Goal: Task Accomplishment & Management: Manage account settings

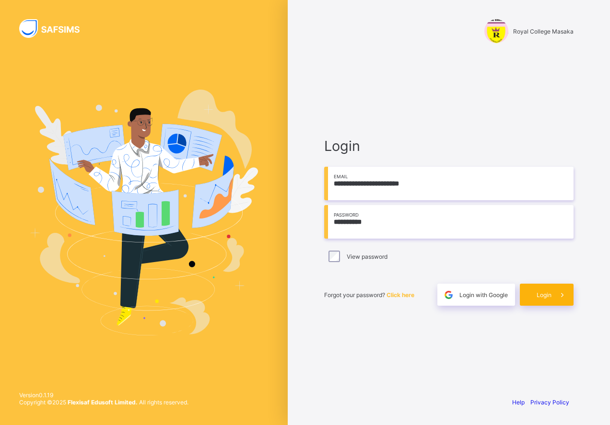
click at [548, 297] on span "Login" at bounding box center [544, 295] width 15 height 7
click at [555, 299] on div "Login" at bounding box center [547, 295] width 54 height 22
click at [554, 298] on span at bounding box center [563, 295] width 22 height 22
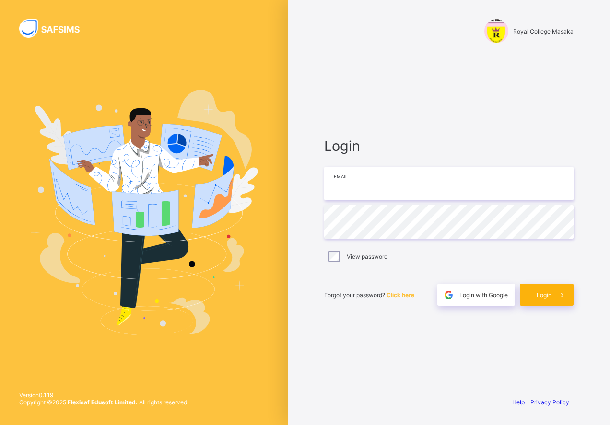
type input "**********"
click at [551, 297] on span "Login" at bounding box center [544, 295] width 15 height 7
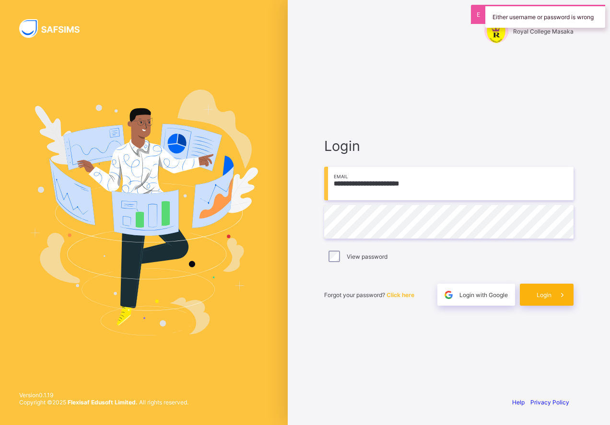
click at [551, 297] on span "Login" at bounding box center [544, 295] width 15 height 7
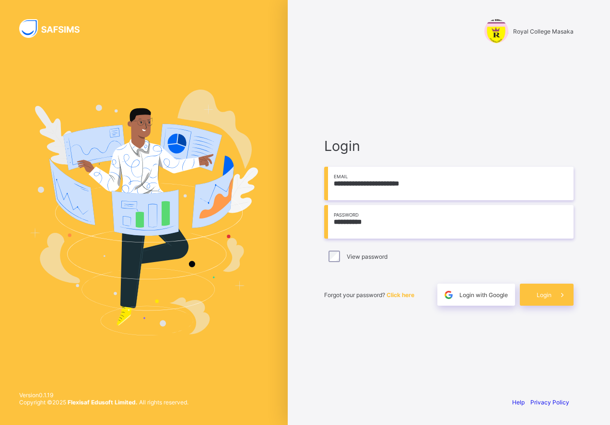
drag, startPoint x: 425, startPoint y: 184, endPoint x: 328, endPoint y: 187, distance: 97.9
click at [328, 188] on input "**********" at bounding box center [448, 184] width 249 height 34
type input "**********"
click at [357, 225] on input "**********" at bounding box center [448, 222] width 249 height 34
drag, startPoint x: 375, startPoint y: 226, endPoint x: 324, endPoint y: 222, distance: 50.5
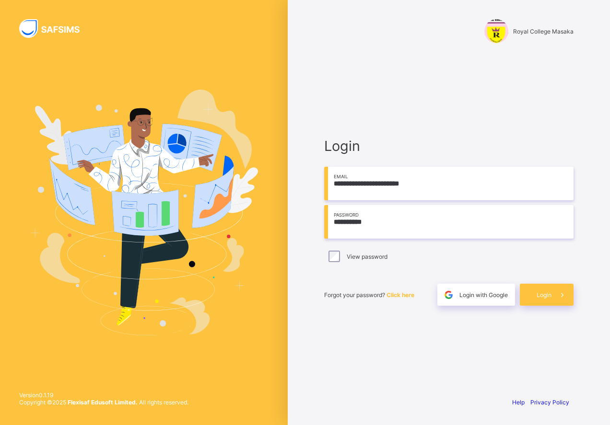
click at [325, 223] on input "**********" at bounding box center [448, 222] width 249 height 34
type input "**********"
click at [546, 302] on div "Login" at bounding box center [547, 295] width 54 height 22
click at [556, 299] on span at bounding box center [563, 295] width 22 height 22
click at [366, 224] on input "**********" at bounding box center [448, 222] width 249 height 34
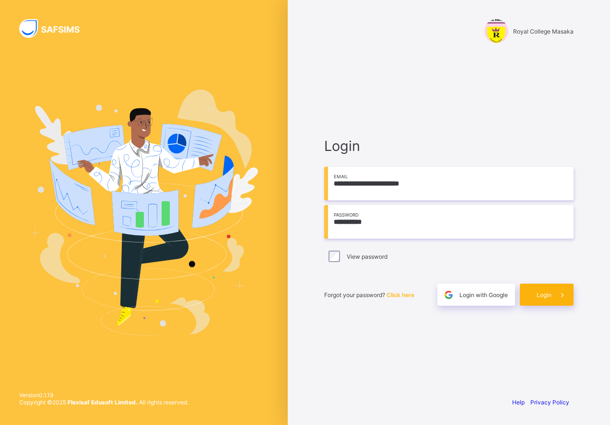
type input "**********"
click at [546, 298] on span "Login" at bounding box center [544, 295] width 15 height 7
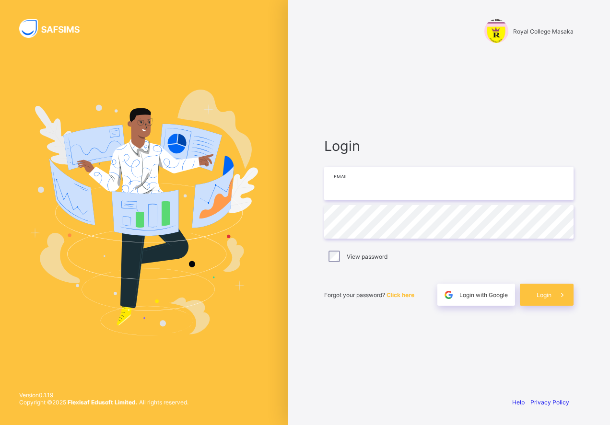
type input "**********"
click at [547, 299] on div "Login" at bounding box center [547, 295] width 54 height 22
click at [552, 297] on span at bounding box center [563, 295] width 22 height 22
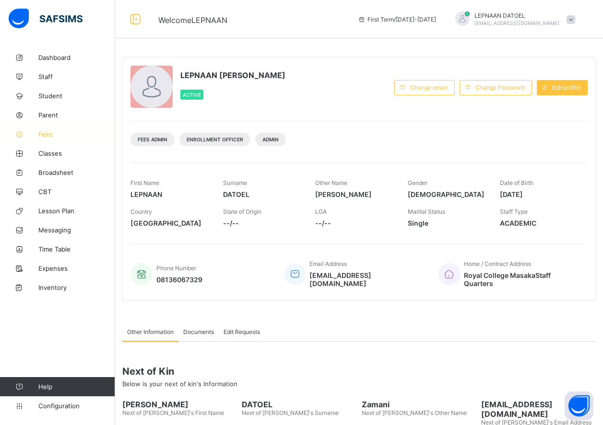
click at [59, 133] on span "Fees" at bounding box center [76, 134] width 77 height 8
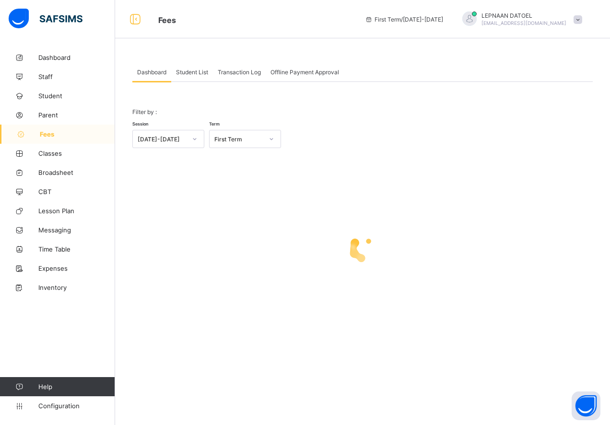
drag, startPoint x: 197, startPoint y: 71, endPoint x: 302, endPoint y: 241, distance: 199.2
click at [197, 71] on span "Student List" at bounding box center [192, 72] width 32 height 7
click at [0, 0] on input "text" at bounding box center [0, 0] width 0 height 0
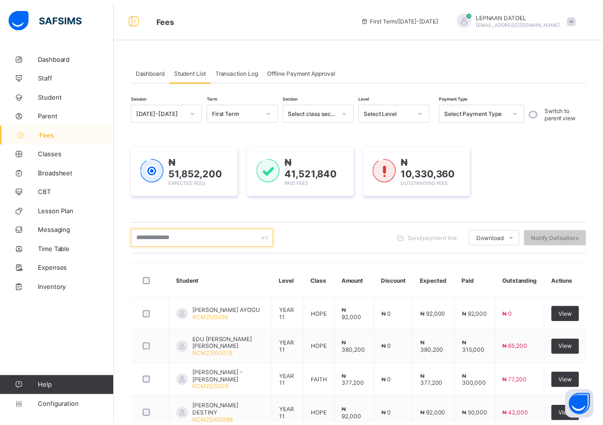
scroll to position [240, 0]
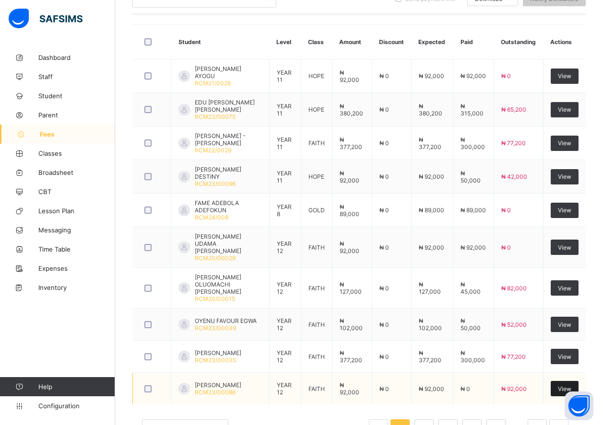
click at [575, 386] on div "View" at bounding box center [565, 388] width 28 height 15
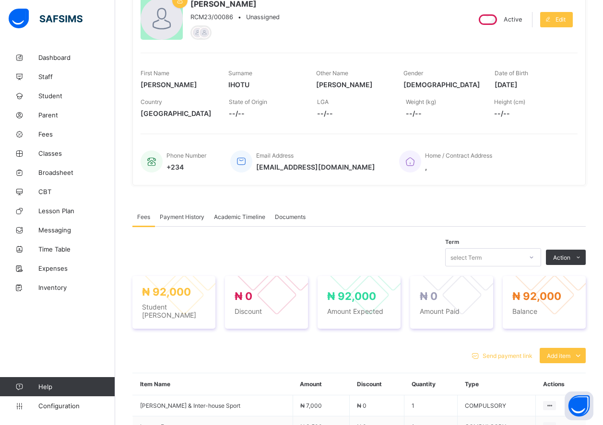
scroll to position [240, 0]
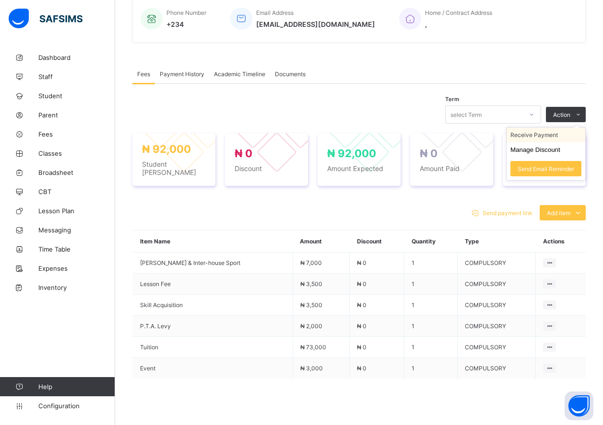
click at [548, 136] on li "Receive Payment" at bounding box center [545, 135] width 79 height 15
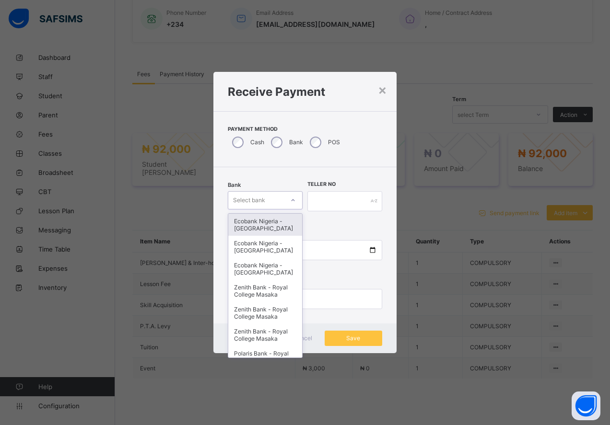
click at [291, 201] on icon at bounding box center [293, 201] width 6 height 10
click at [264, 302] on div "Zenith Bank - Royal College Masaka" at bounding box center [265, 291] width 74 height 22
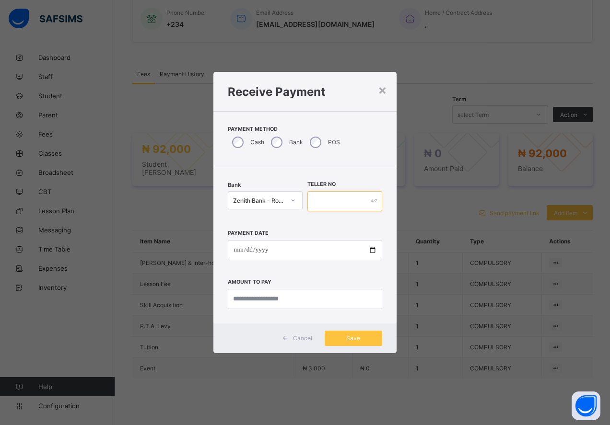
click at [331, 195] on input "text" at bounding box center [344, 201] width 75 height 20
type input "*"
click at [320, 205] on input "*" at bounding box center [344, 201] width 75 height 20
type input "**********"
click at [375, 252] on input "date" at bounding box center [305, 250] width 154 height 20
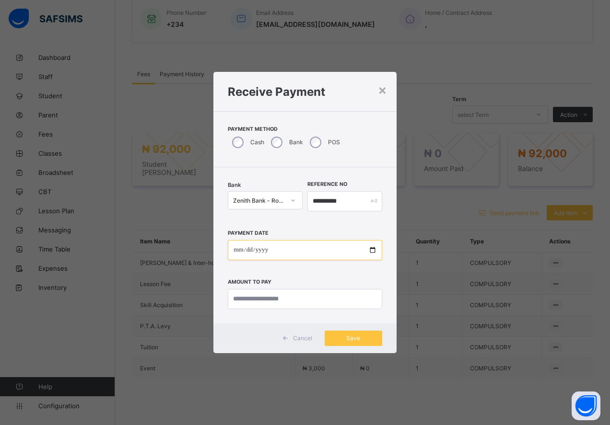
type input "**********"
click at [239, 304] on input "currency" at bounding box center [305, 299] width 154 height 20
type input "********"
click at [362, 344] on div "Save" at bounding box center [354, 338] width 58 height 15
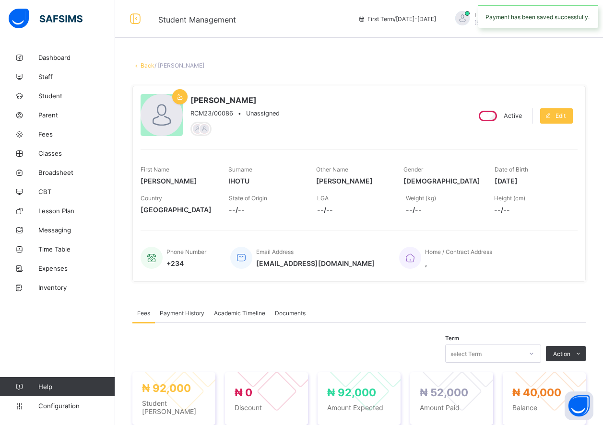
scroll to position [0, 0]
click at [144, 68] on link "Back" at bounding box center [148, 65] width 14 height 7
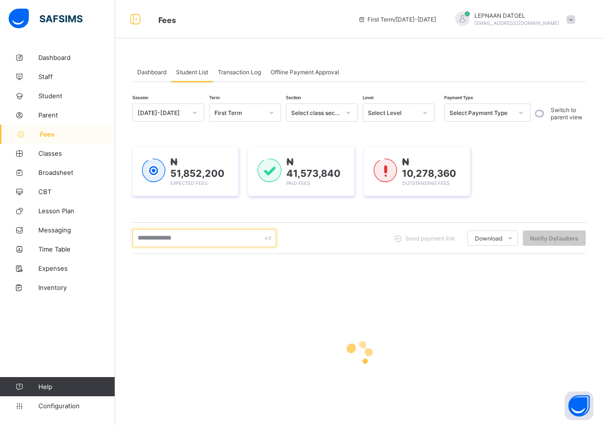
click at [139, 240] on input "text" at bounding box center [204, 238] width 144 height 18
click at [160, 240] on input "text" at bounding box center [204, 238] width 144 height 18
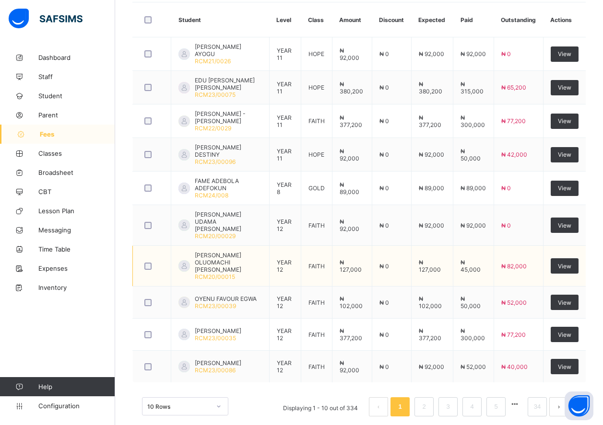
scroll to position [270, 0]
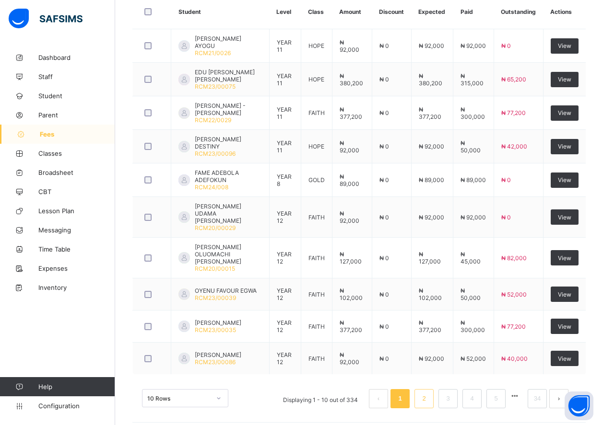
click at [428, 393] on link "2" at bounding box center [423, 399] width 9 height 12
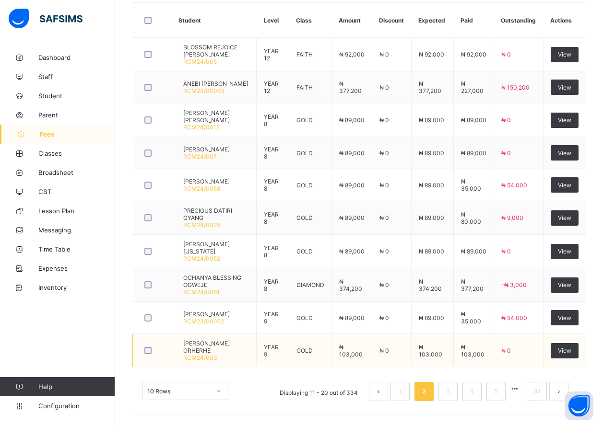
scroll to position [276, 0]
click at [563, 211] on div "View" at bounding box center [565, 218] width 28 height 15
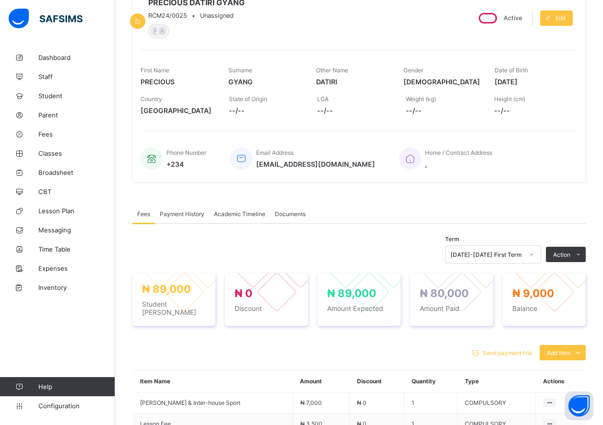
scroll to position [276, 0]
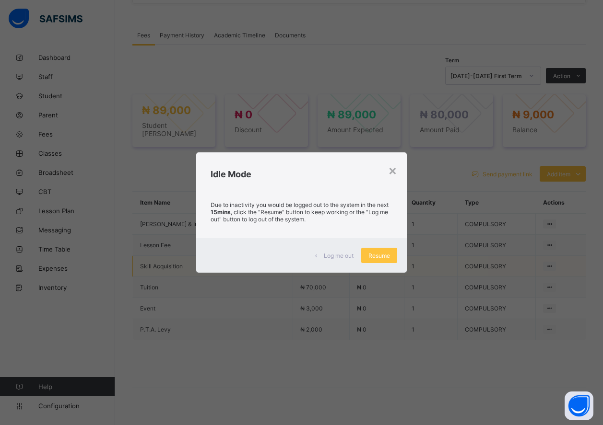
click at [388, 259] on div "Resume" at bounding box center [379, 255] width 36 height 15
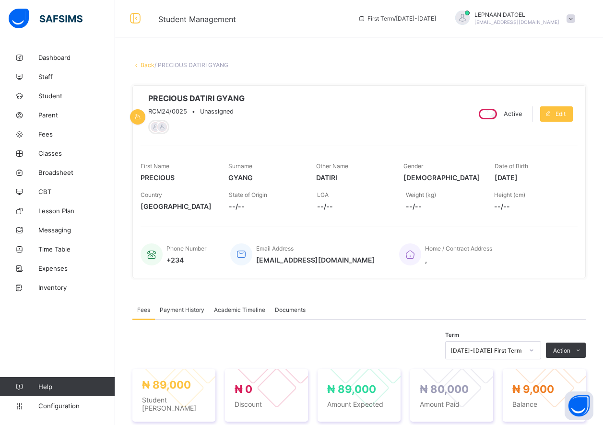
scroll to position [0, 0]
click at [150, 67] on link "Back" at bounding box center [148, 65] width 14 height 7
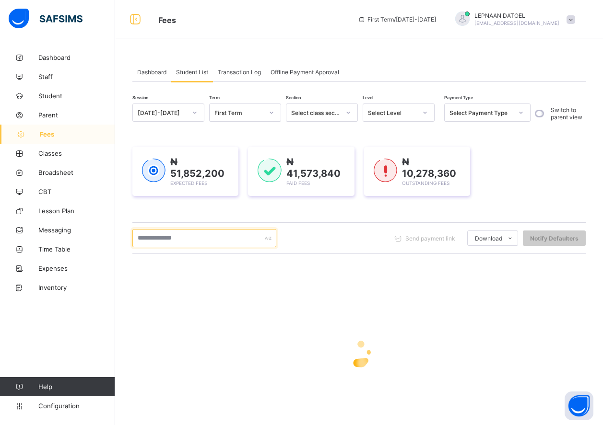
click at [215, 242] on input "text" at bounding box center [204, 238] width 144 height 18
click at [201, 242] on input "******" at bounding box center [204, 238] width 144 height 18
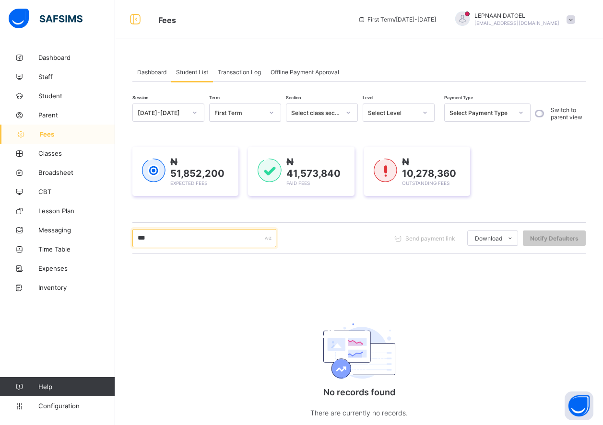
click at [190, 245] on input "***" at bounding box center [204, 238] width 144 height 18
type input "*"
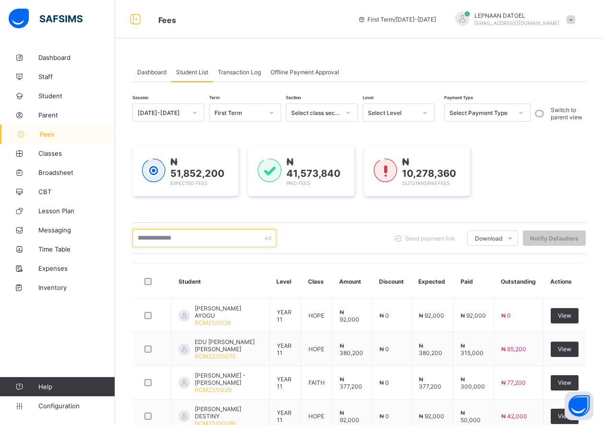
click at [200, 240] on input "text" at bounding box center [204, 238] width 144 height 18
click at [423, 112] on icon at bounding box center [425, 113] width 6 height 10
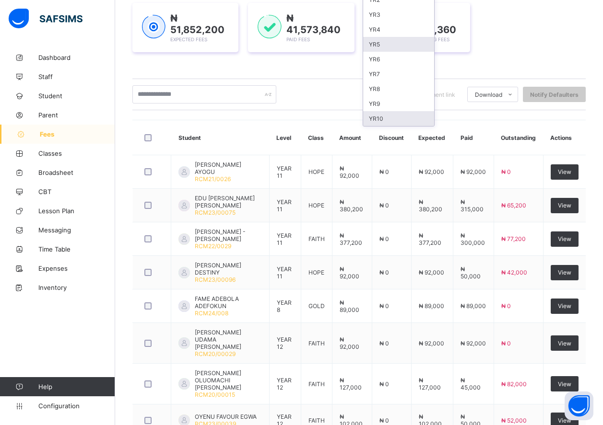
scroll to position [94, 0]
click at [402, 89] on div "YR10" at bounding box center [398, 89] width 71 height 15
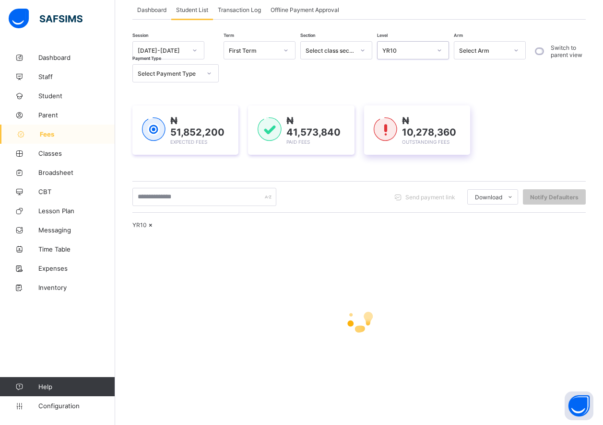
scroll to position [89, 0]
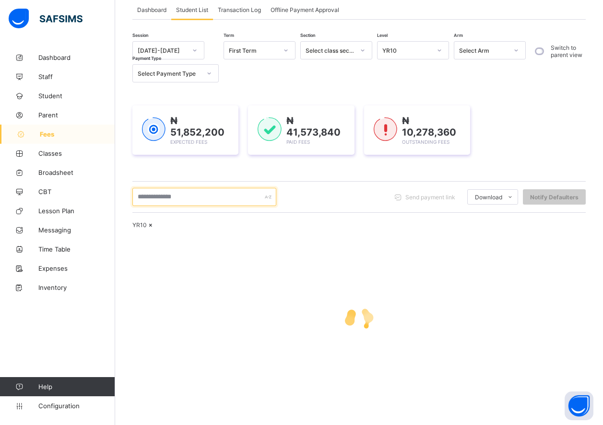
click at [205, 188] on input "text" at bounding box center [204, 197] width 144 height 18
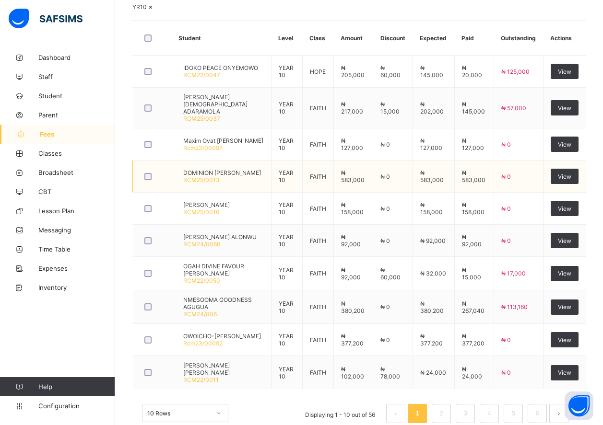
scroll to position [328, 0]
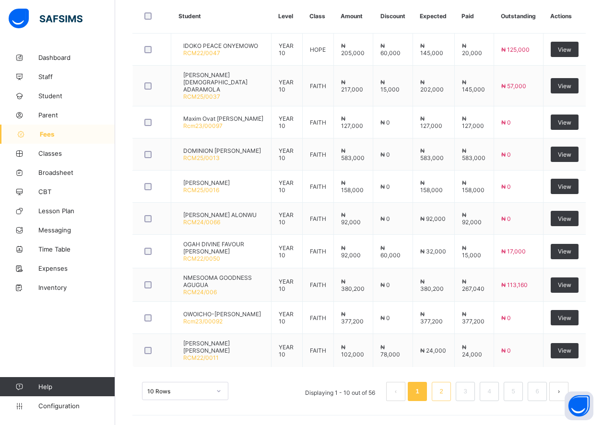
click at [443, 390] on li "2" at bounding box center [441, 391] width 19 height 19
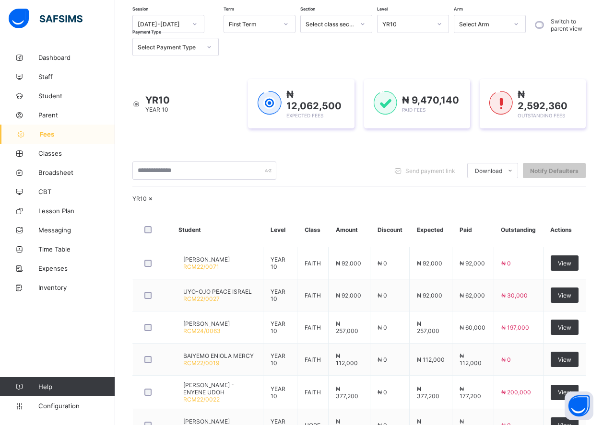
scroll to position [326, 0]
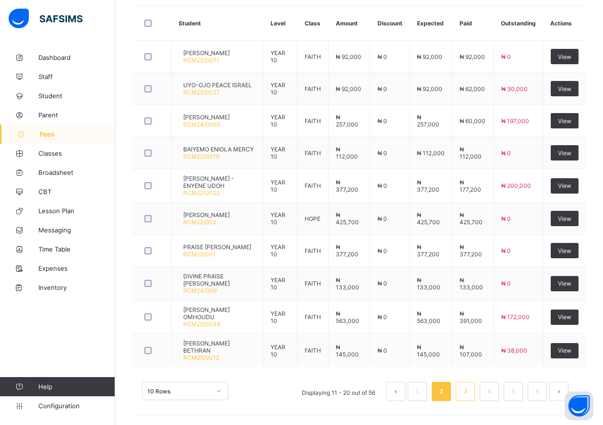
click at [470, 388] on link "3" at bounding box center [464, 392] width 9 height 12
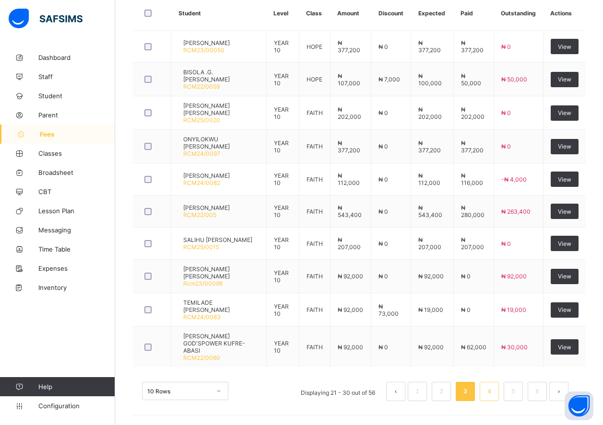
click at [494, 389] on link "4" at bounding box center [488, 392] width 9 height 12
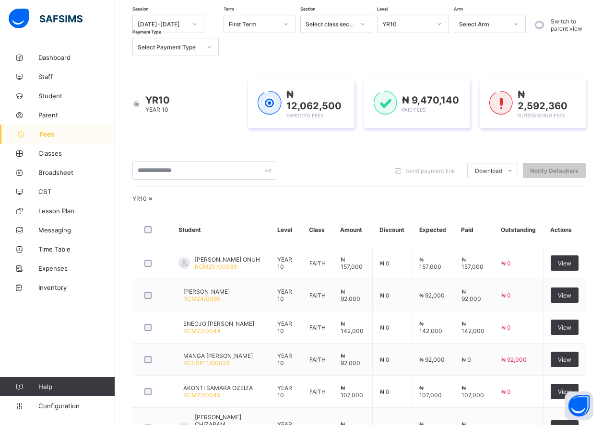
scroll to position [325, 0]
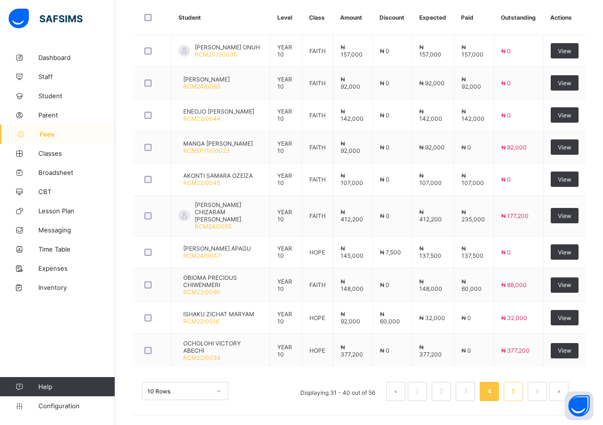
click at [517, 395] on link "5" at bounding box center [512, 392] width 9 height 12
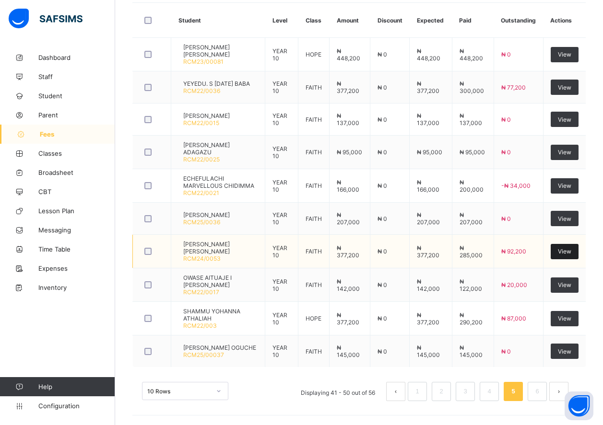
click at [571, 255] on span "View" at bounding box center [564, 251] width 13 height 7
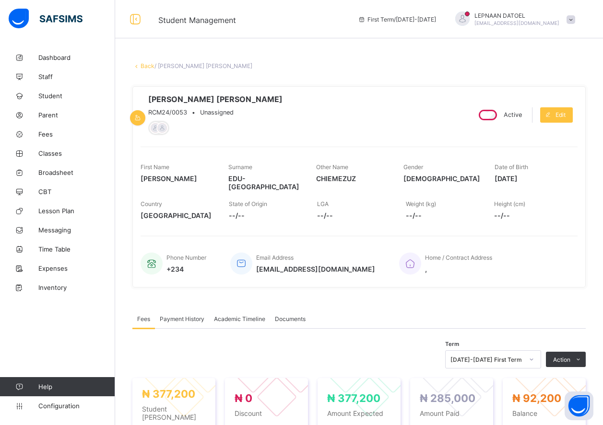
click at [202, 316] on span "Payment History" at bounding box center [182, 319] width 45 height 7
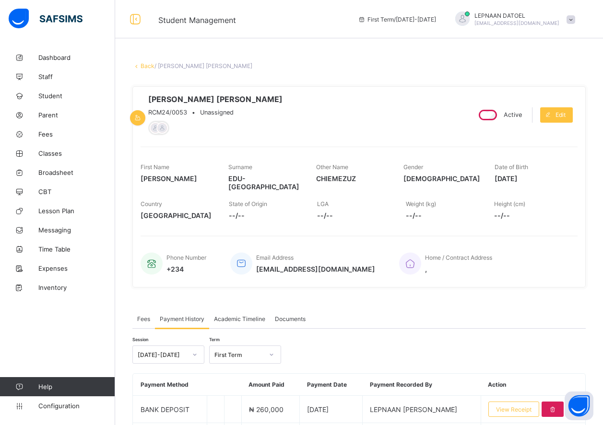
click at [202, 316] on span "Payment History" at bounding box center [182, 319] width 45 height 7
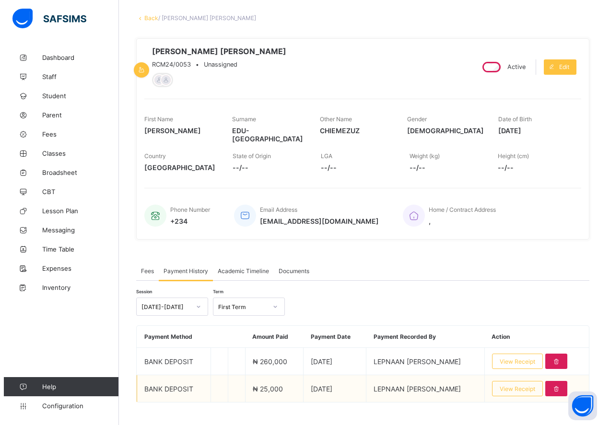
scroll to position [59, 0]
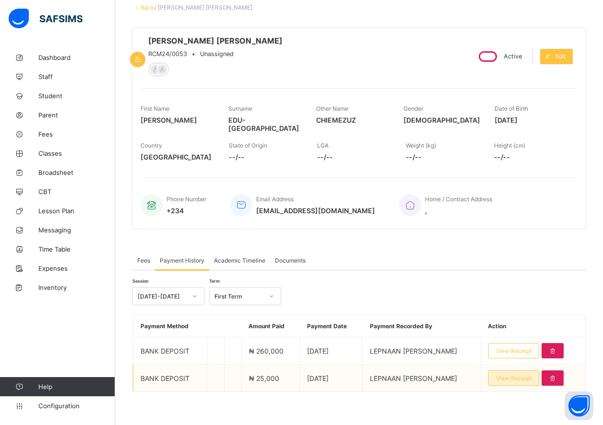
click at [512, 378] on div "View Receipt" at bounding box center [513, 378] width 51 height 15
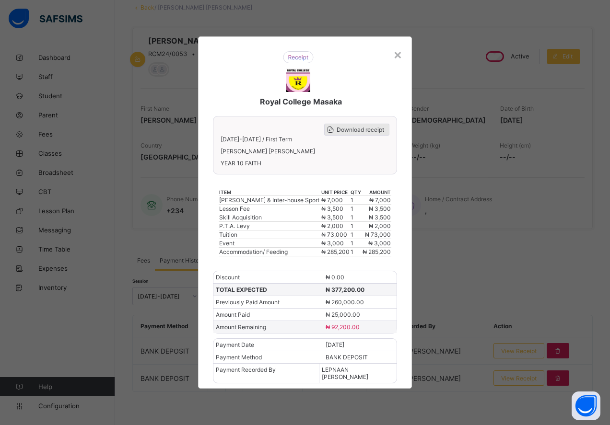
drag, startPoint x: 364, startPoint y: 125, endPoint x: 371, endPoint y: 131, distance: 9.8
click at [366, 126] on div "Download receipt" at bounding box center [356, 130] width 65 height 12
click at [371, 131] on span "Download receipt" at bounding box center [360, 129] width 47 height 7
click at [345, 129] on span "Download receipt" at bounding box center [360, 129] width 47 height 7
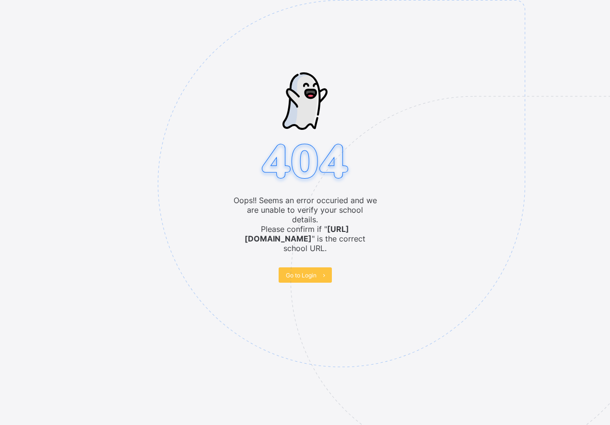
click at [324, 272] on icon at bounding box center [323, 275] width 7 height 6
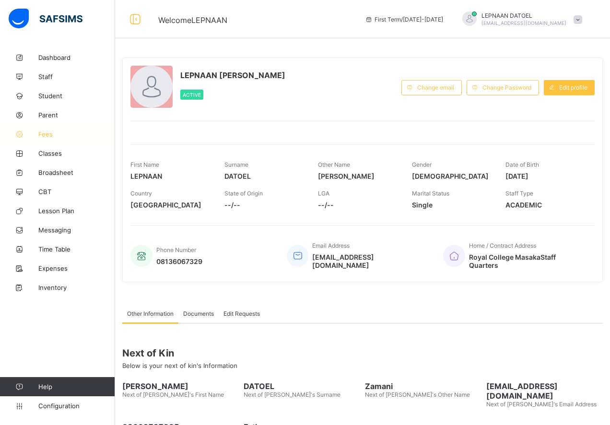
click at [59, 135] on span "Fees" at bounding box center [76, 134] width 77 height 8
click at [47, 138] on link "Fees" at bounding box center [57, 134] width 115 height 19
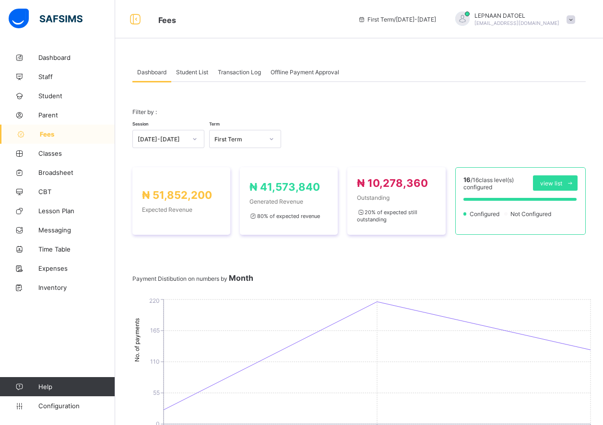
click at [189, 75] on span "Student List" at bounding box center [192, 72] width 32 height 7
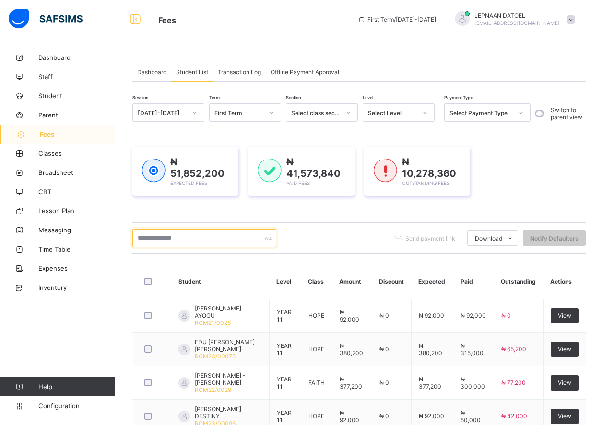
click at [174, 239] on input "text" at bounding box center [204, 238] width 144 height 18
click at [395, 115] on div "Select Level" at bounding box center [392, 112] width 49 height 7
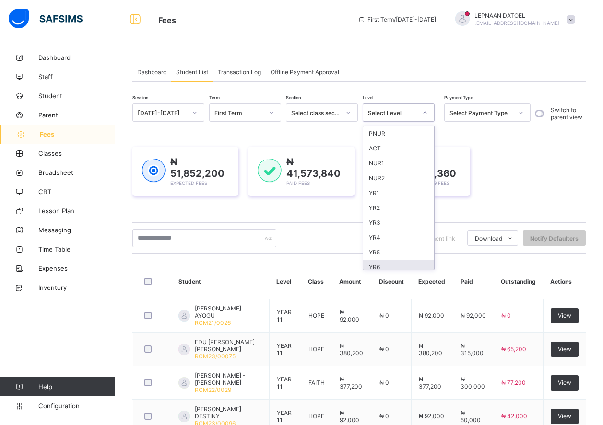
scroll to position [94, 0]
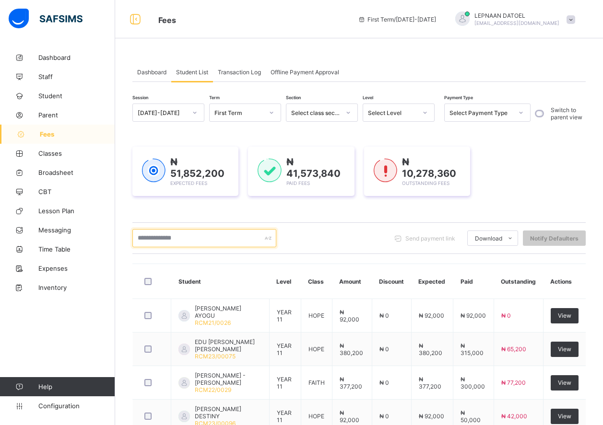
click at [199, 239] on input "text" at bounding box center [204, 238] width 144 height 18
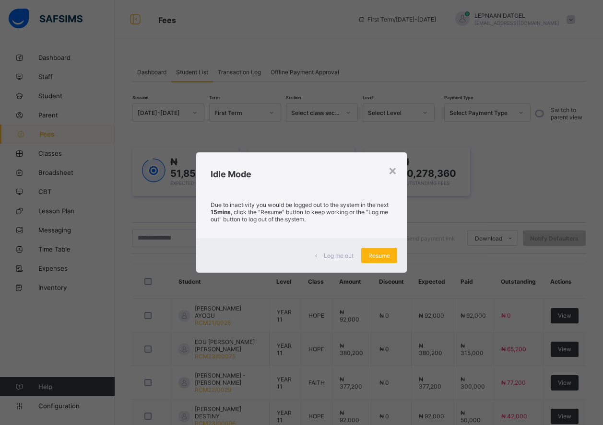
click at [375, 254] on span "Resume" at bounding box center [379, 255] width 22 height 7
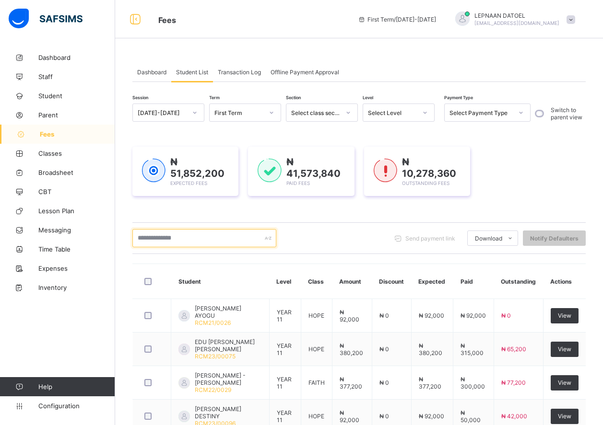
click at [160, 237] on input "text" at bounding box center [204, 238] width 144 height 18
click at [174, 238] on input "text" at bounding box center [204, 238] width 144 height 18
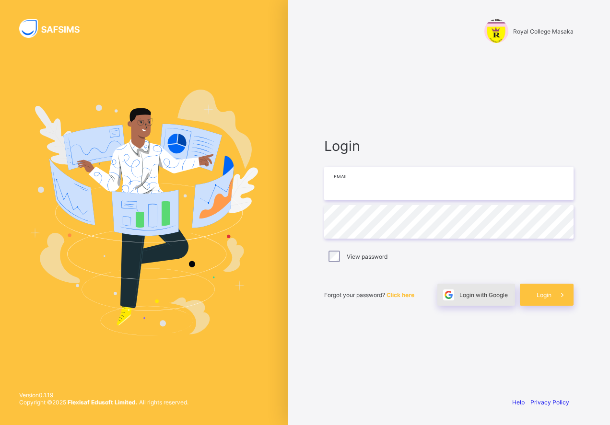
type input "**********"
click at [491, 298] on span "Login with Google" at bounding box center [483, 295] width 48 height 7
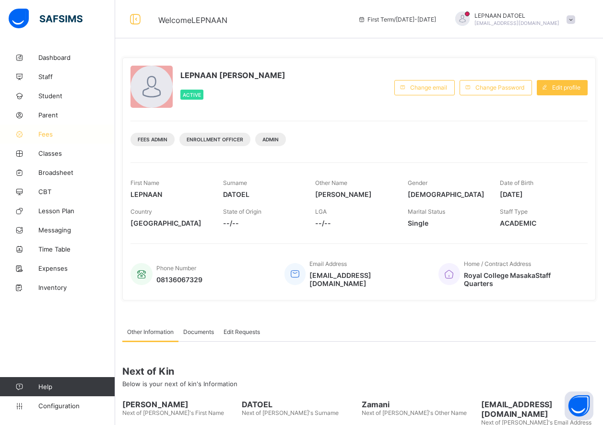
click at [64, 138] on span "Fees" at bounding box center [76, 134] width 77 height 8
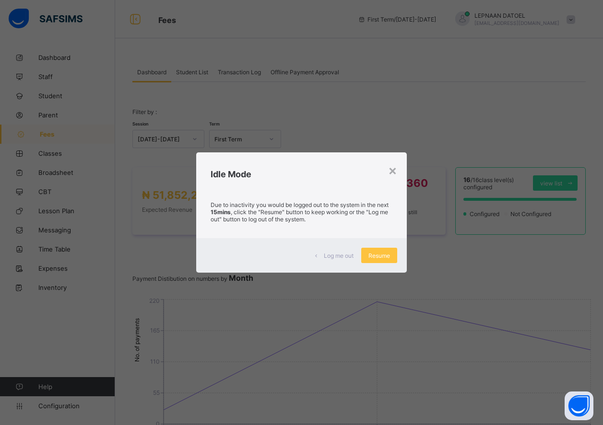
drag, startPoint x: 388, startPoint y: 251, endPoint x: 381, endPoint y: 255, distance: 7.3
click at [389, 252] on div "Resume" at bounding box center [379, 255] width 36 height 15
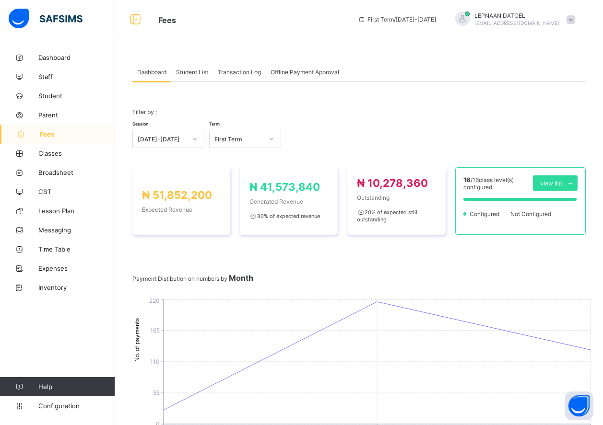
click at [187, 74] on span "Student List" at bounding box center [192, 72] width 32 height 7
click at [186, 73] on span "Student List" at bounding box center [192, 72] width 32 height 7
click at [187, 74] on span "Student List" at bounding box center [192, 72] width 32 height 7
click at [187, 73] on span "Student List" at bounding box center [192, 72] width 32 height 7
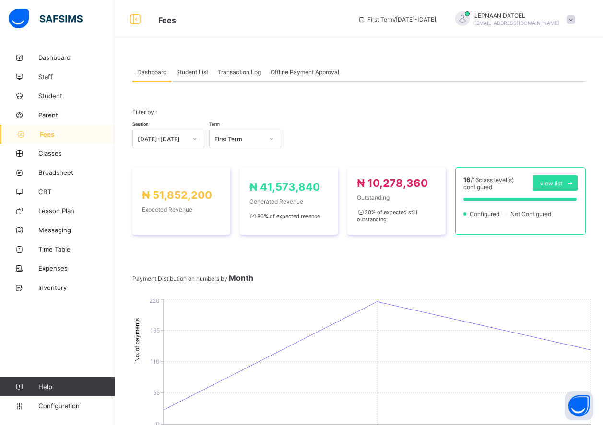
click at [187, 74] on span "Student List" at bounding box center [192, 72] width 32 height 7
click at [189, 76] on div "Student List" at bounding box center [192, 71] width 42 height 19
click at [190, 75] on span "Student List" at bounding box center [192, 72] width 32 height 7
click at [189, 75] on span "Student List" at bounding box center [192, 72] width 32 height 7
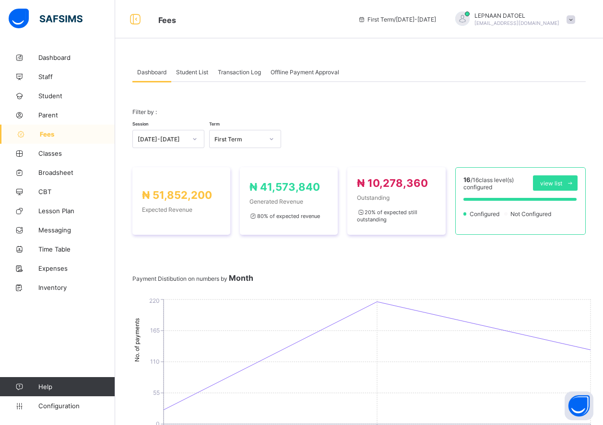
click at [188, 74] on span "Student List" at bounding box center [192, 72] width 32 height 7
click at [188, 75] on span "Student List" at bounding box center [192, 72] width 32 height 7
click at [188, 75] on div "Student List" at bounding box center [192, 71] width 42 height 19
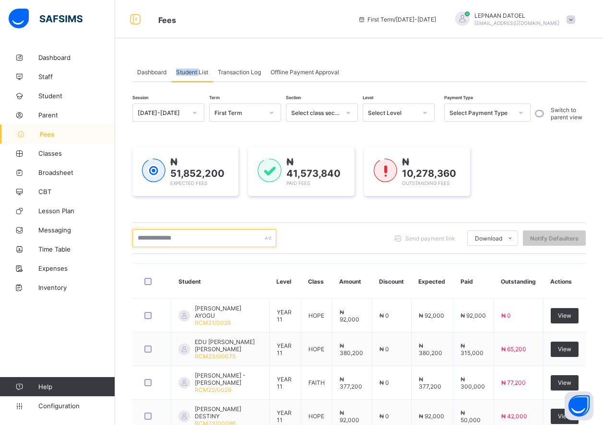
click at [196, 243] on input "text" at bounding box center [204, 238] width 144 height 18
click at [195, 238] on input "text" at bounding box center [204, 238] width 144 height 18
click at [168, 246] on input "text" at bounding box center [204, 238] width 144 height 18
click at [169, 240] on input "text" at bounding box center [204, 238] width 144 height 18
click at [154, 73] on span "Dashboard" at bounding box center [151, 72] width 29 height 7
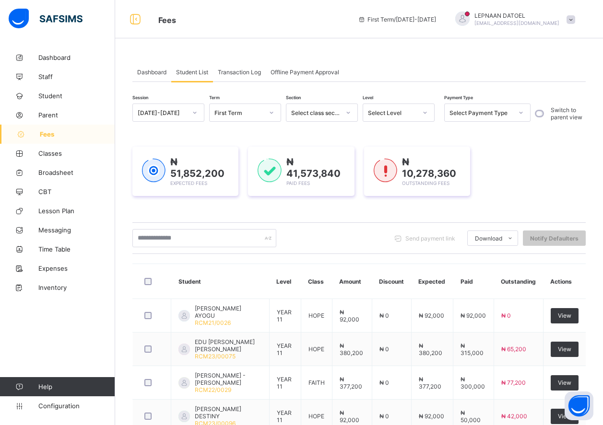
click at [0, 0] on div "Filter by : Session 2025-2026 Term First Term ₦ 51,852,200 Expected Revenue ₦ 4…" at bounding box center [0, 0] width 0 height 0
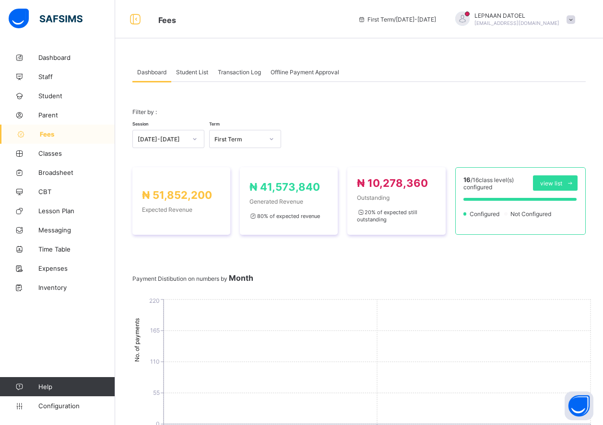
click at [196, 238] on div "₦ 51,852,200 Expected Revenue ₦ 41,573,840 Generated Revenue 80 % of expected r…" at bounding box center [358, 201] width 453 height 87
click at [200, 70] on span "Student List" at bounding box center [192, 72] width 32 height 7
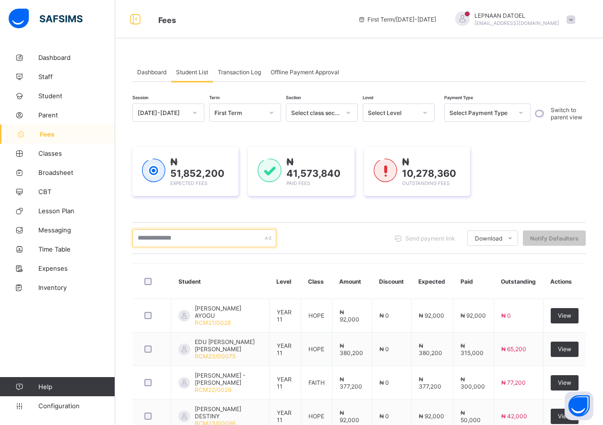
click at [191, 239] on input "text" at bounding box center [204, 238] width 144 height 18
drag, startPoint x: 179, startPoint y: 241, endPoint x: 218, endPoint y: 239, distance: 38.9
click at [206, 239] on input "text" at bounding box center [204, 238] width 144 height 18
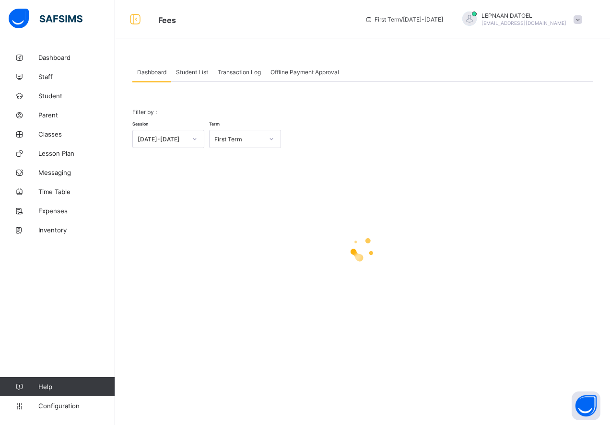
click at [187, 71] on span "Student List" at bounding box center [192, 72] width 32 height 7
click at [190, 75] on span "Student List" at bounding box center [192, 72] width 32 height 7
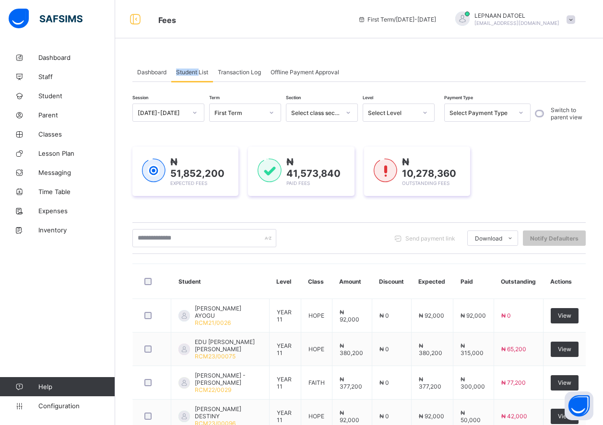
click at [398, 109] on div "Select Level" at bounding box center [392, 112] width 49 height 7
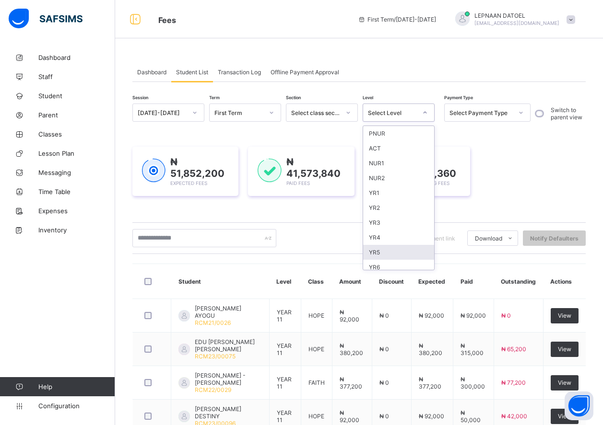
scroll to position [94, 0]
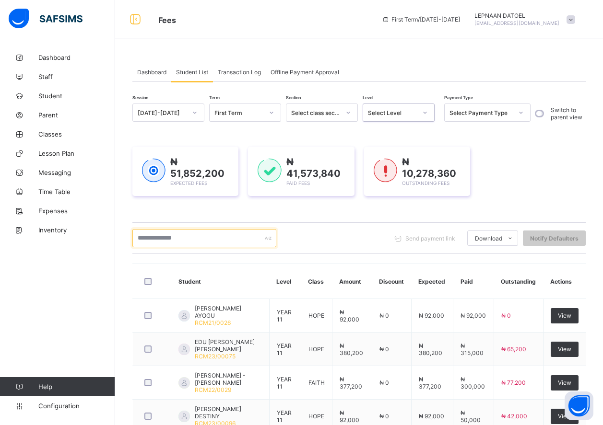
drag, startPoint x: 213, startPoint y: 240, endPoint x: 203, endPoint y: 239, distance: 9.6
click at [212, 240] on input "text" at bounding box center [204, 238] width 144 height 18
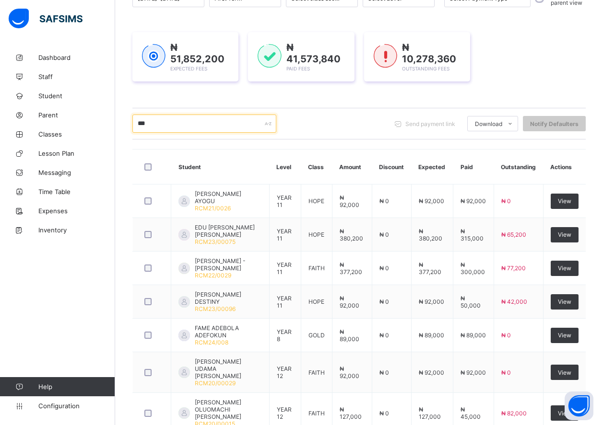
scroll to position [0, 0]
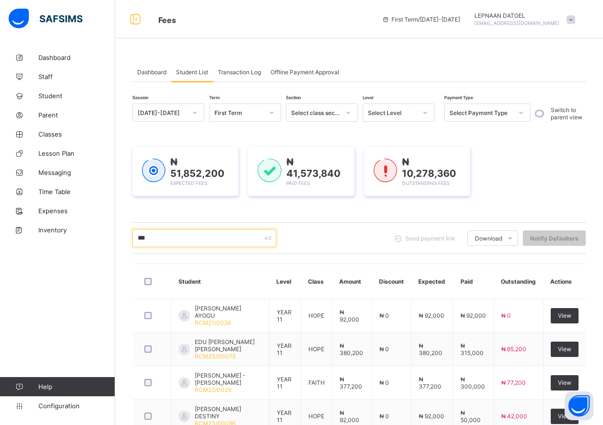
type input "***"
click at [401, 116] on div "Select Level" at bounding box center [392, 112] width 49 height 7
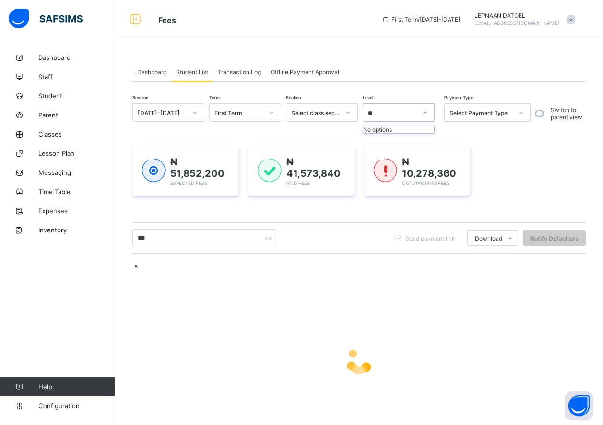
type input "*"
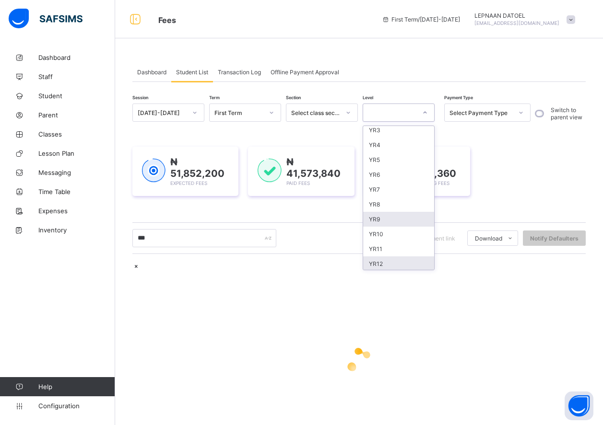
scroll to position [94, 0]
click at [388, 246] on div "YR11" at bounding box center [398, 247] width 71 height 15
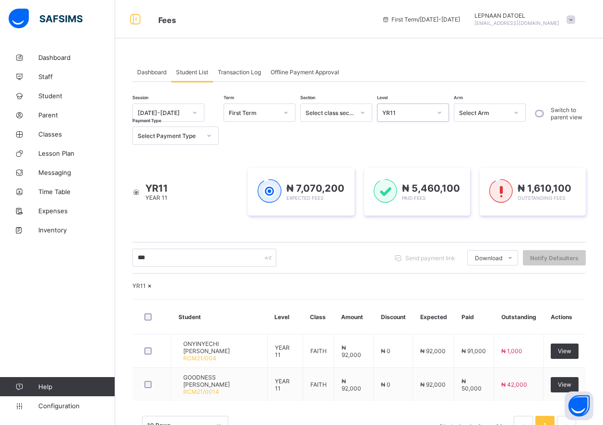
scroll to position [60, 0]
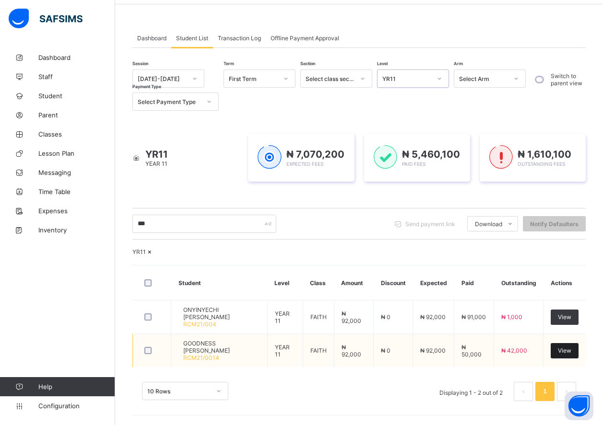
click at [566, 353] on span "View" at bounding box center [564, 350] width 13 height 7
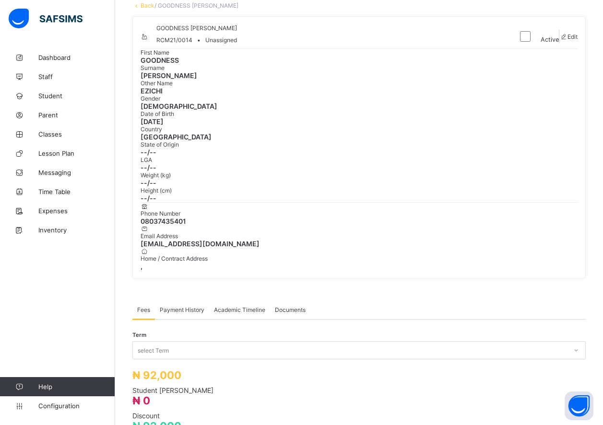
scroll to position [258, 0]
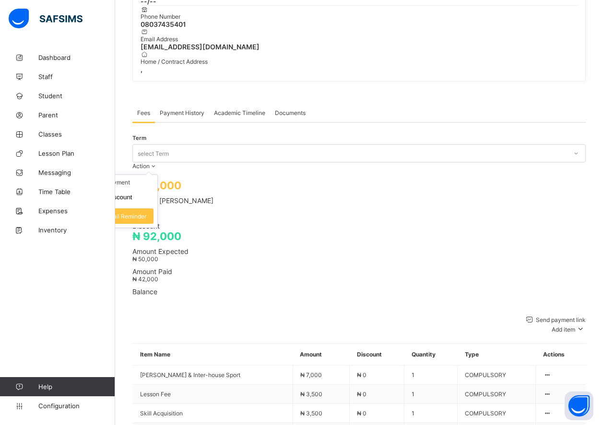
click at [150, 163] on span "Action" at bounding box center [140, 166] width 17 height 7
click at [157, 175] on li "Receive Payment" at bounding box center [118, 182] width 79 height 15
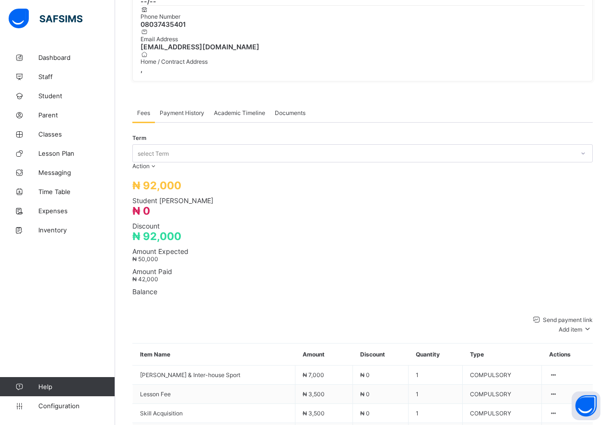
type input "*"
type input "*******"
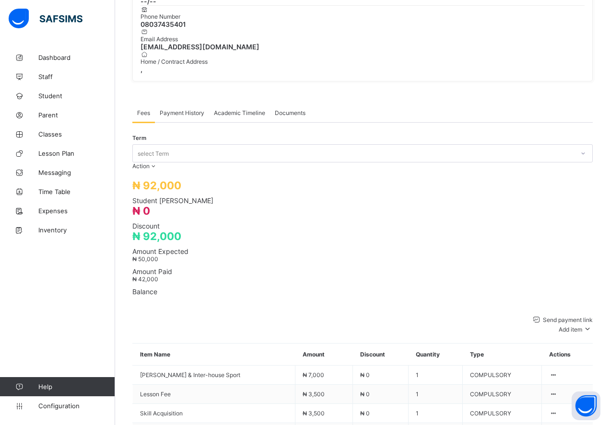
type input "**********"
type input "********"
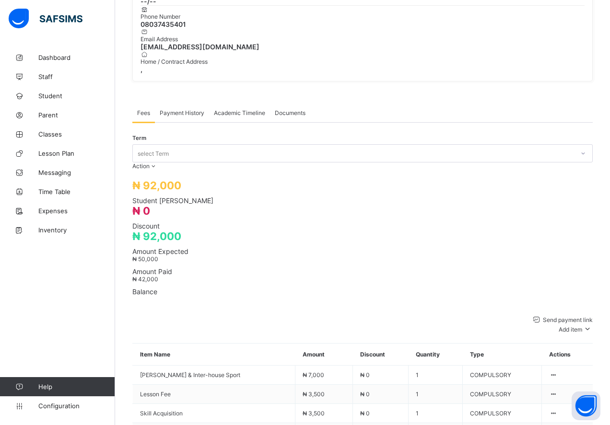
type input "*******"
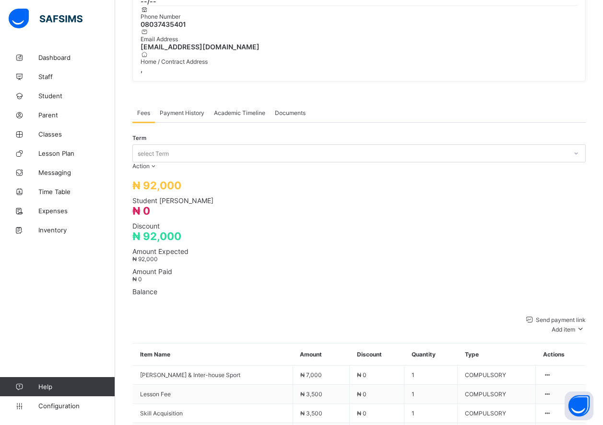
click at [177, 109] on span "Payment History" at bounding box center [182, 112] width 45 height 7
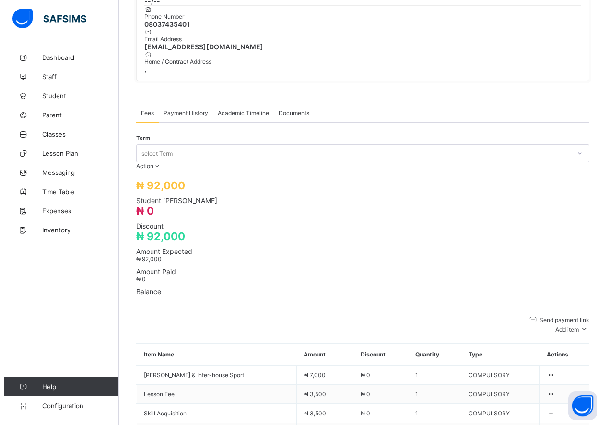
scroll to position [59, 0]
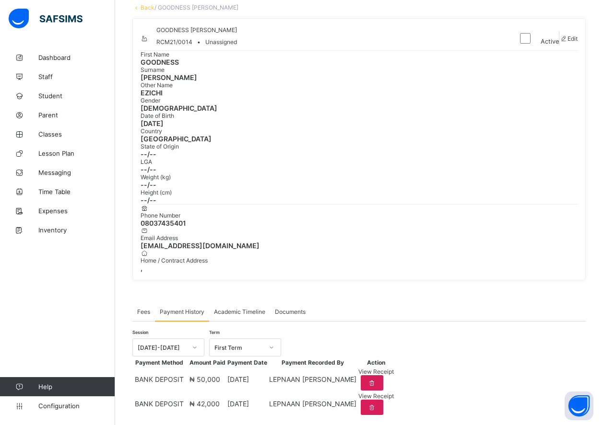
click at [394, 393] on span "View Receipt" at bounding box center [375, 396] width 35 height 7
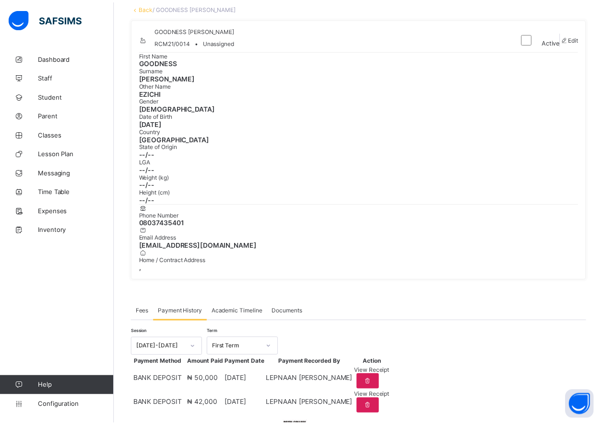
scroll to position [0, 0]
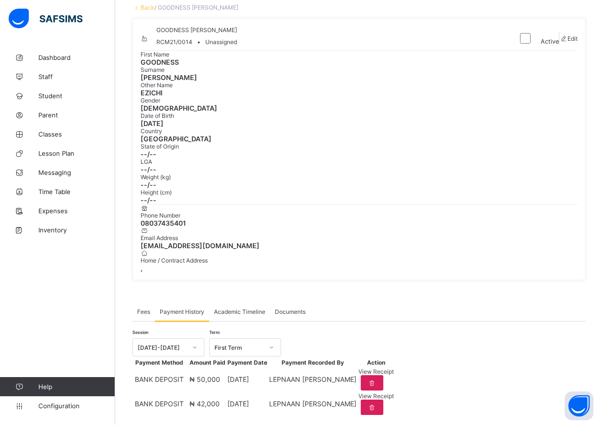
click at [145, 7] on link "Back" at bounding box center [148, 7] width 14 height 7
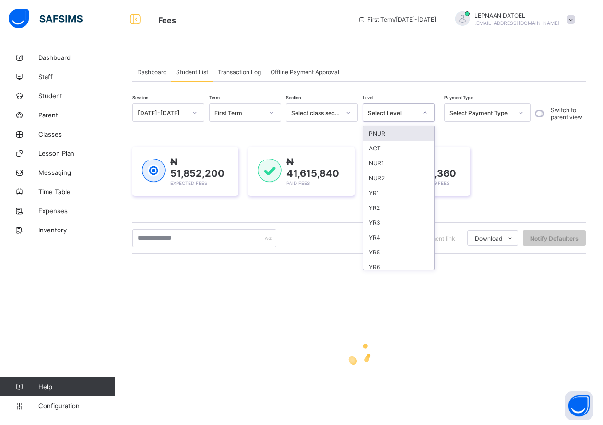
click at [415, 109] on div "Select Level" at bounding box center [392, 112] width 49 height 7
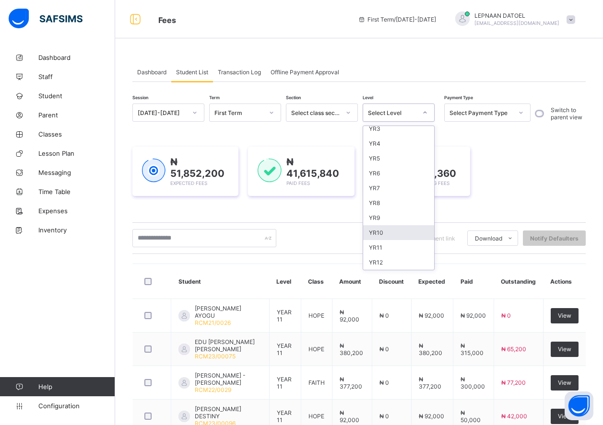
click at [392, 232] on div "YR10" at bounding box center [398, 232] width 71 height 15
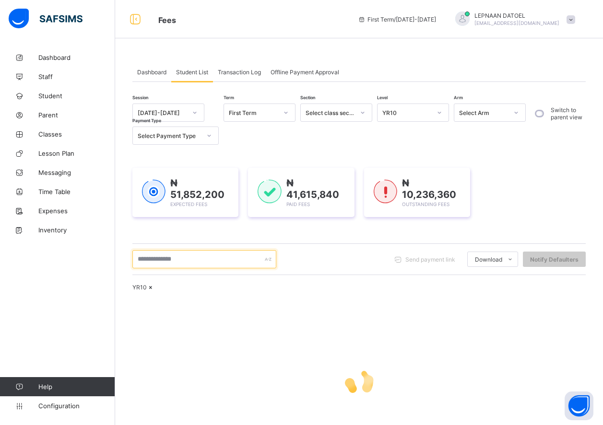
click at [153, 264] on input "text" at bounding box center [204, 259] width 144 height 18
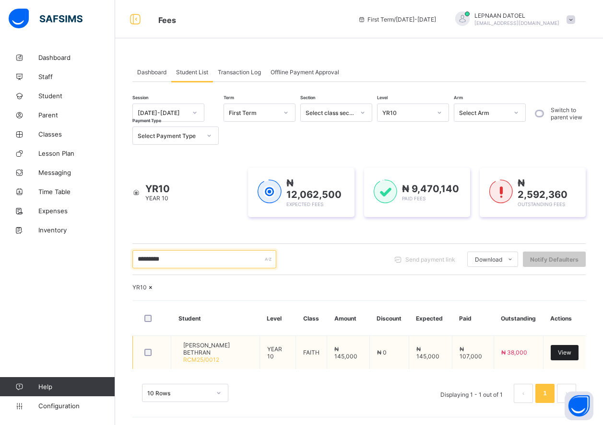
type input "*********"
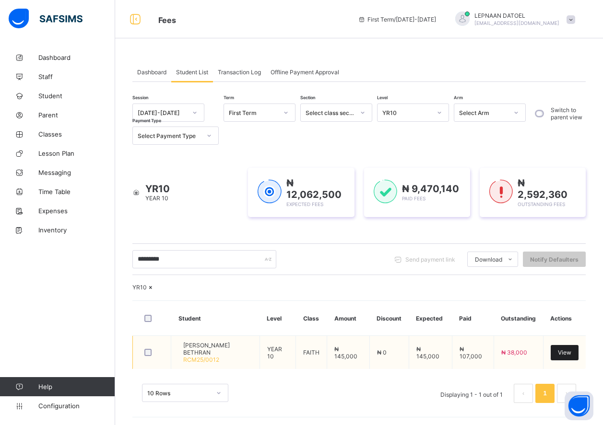
click at [571, 356] on span "View" at bounding box center [564, 352] width 13 height 7
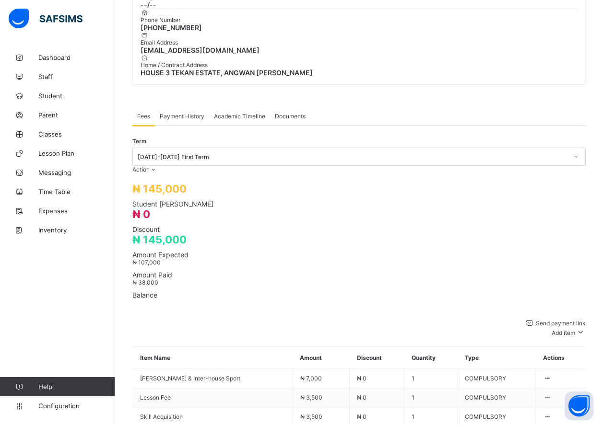
scroll to position [230, 0]
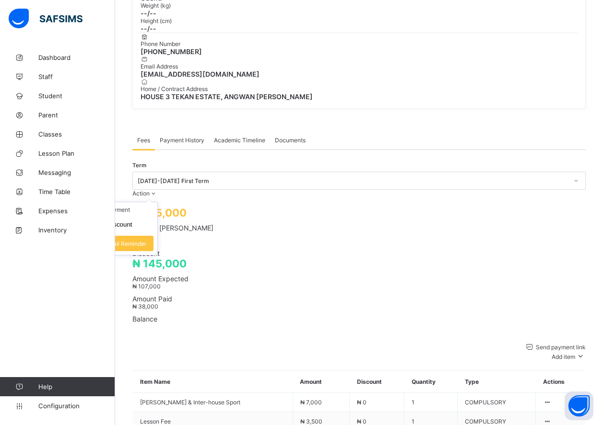
click at [150, 190] on span "Action" at bounding box center [140, 193] width 17 height 7
click at [157, 202] on li "Receive Payment" at bounding box center [118, 209] width 79 height 15
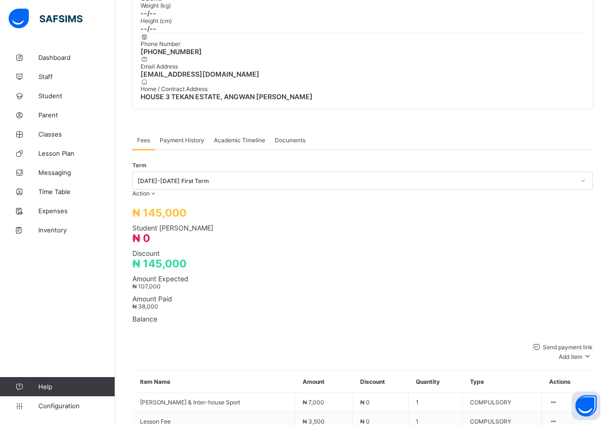
type input "*******"
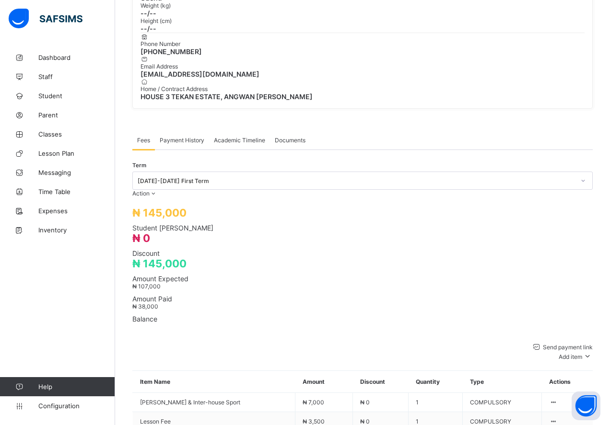
type input "**********"
type input "********"
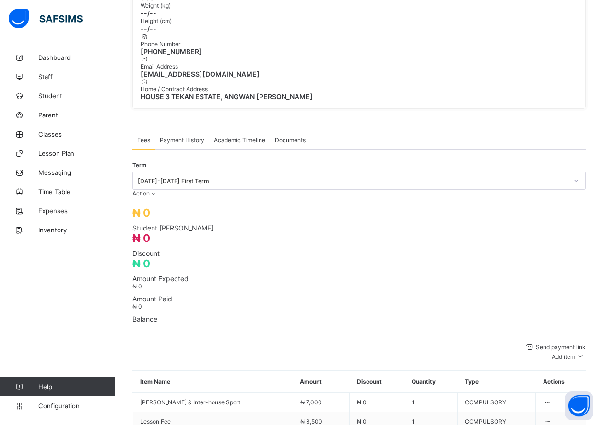
click at [177, 137] on span "Payment History" at bounding box center [182, 140] width 45 height 7
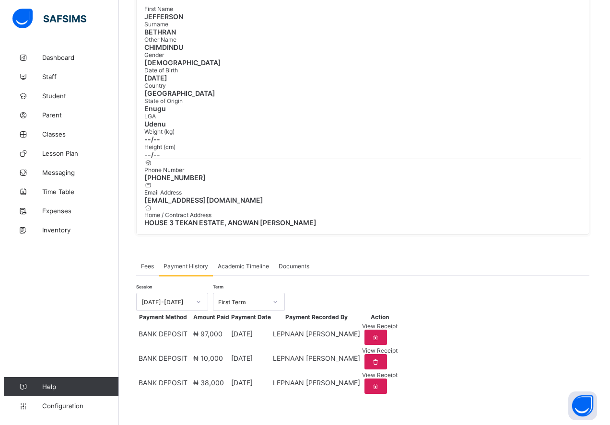
scroll to position [86, 0]
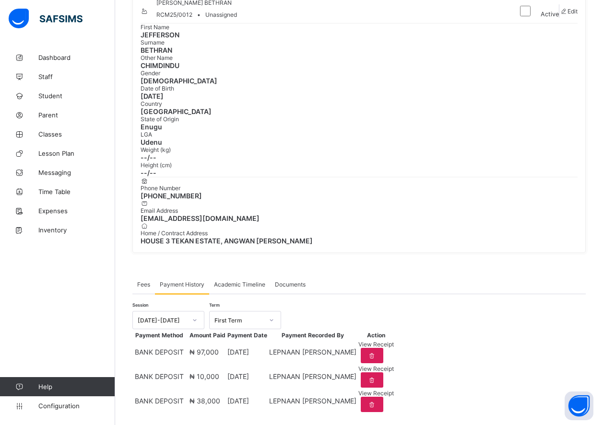
click at [394, 390] on span "View Receipt" at bounding box center [375, 393] width 35 height 7
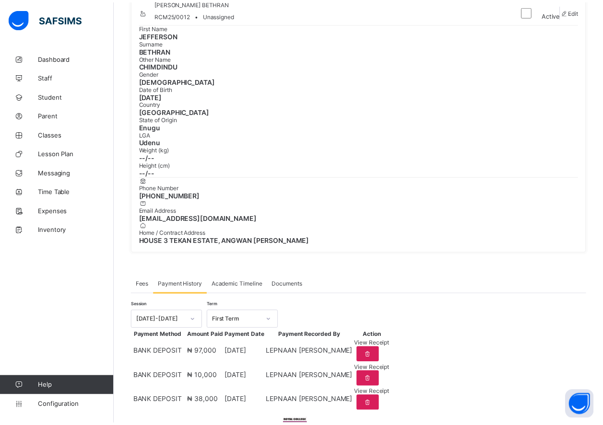
scroll to position [0, 0]
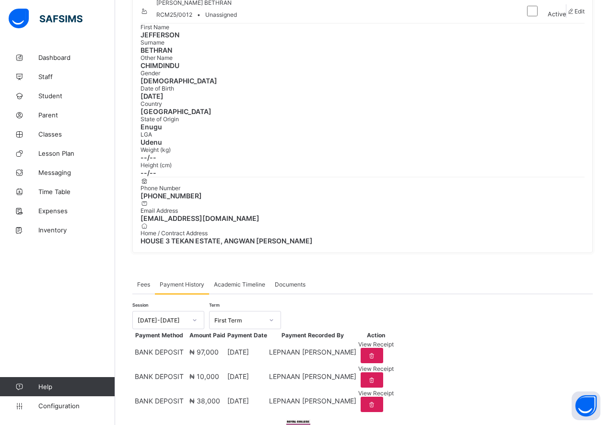
click at [451, 424] on div "×" at bounding box center [455, 432] width 9 height 16
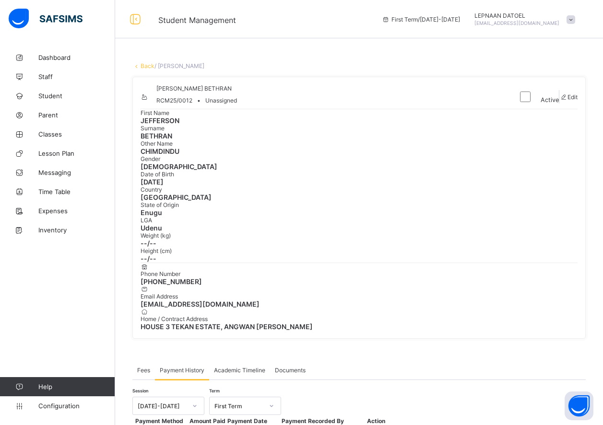
click at [146, 68] on link "Back" at bounding box center [148, 65] width 14 height 7
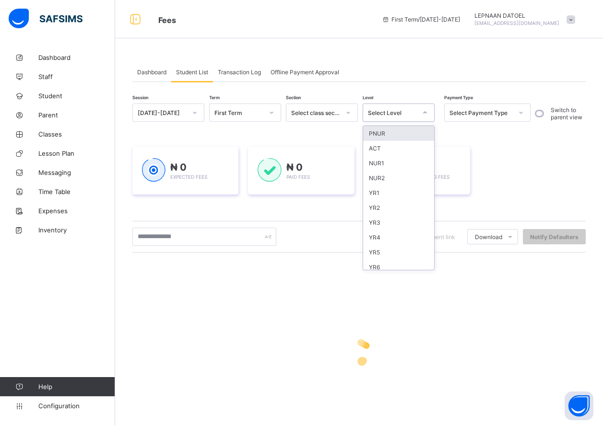
click at [407, 110] on div "Select Level" at bounding box center [392, 112] width 49 height 7
click at [412, 260] on div "YR7" at bounding box center [398, 263] width 71 height 15
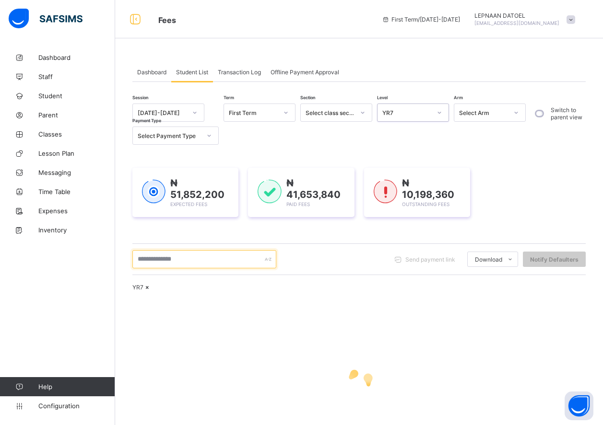
click at [195, 261] on input "text" at bounding box center [204, 259] width 144 height 18
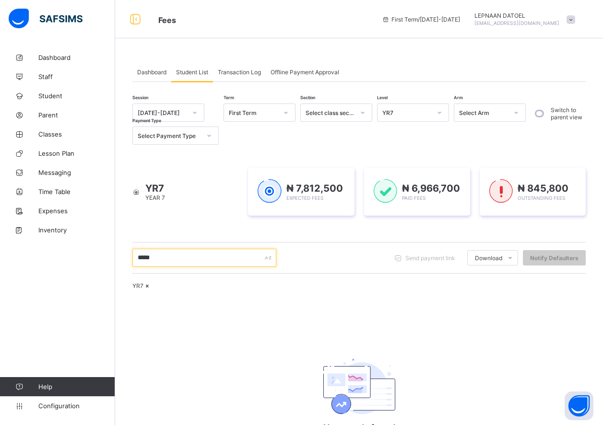
scroll to position [87, 0]
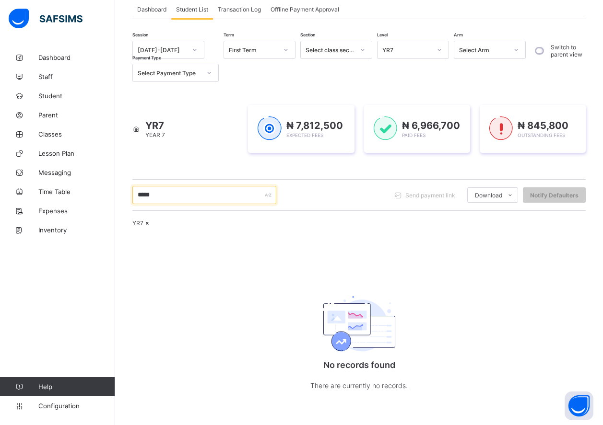
click at [168, 186] on input "*****" at bounding box center [204, 195] width 144 height 18
type input "*"
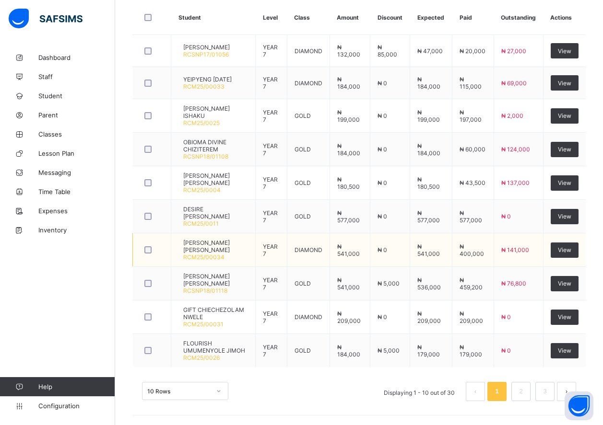
scroll to position [333, 0]
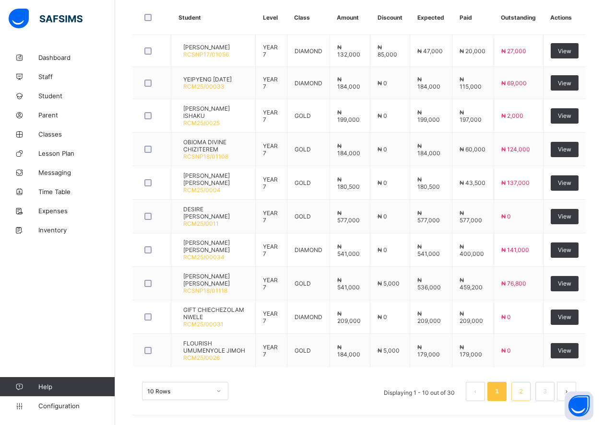
click at [525, 395] on link "2" at bounding box center [520, 392] width 9 height 12
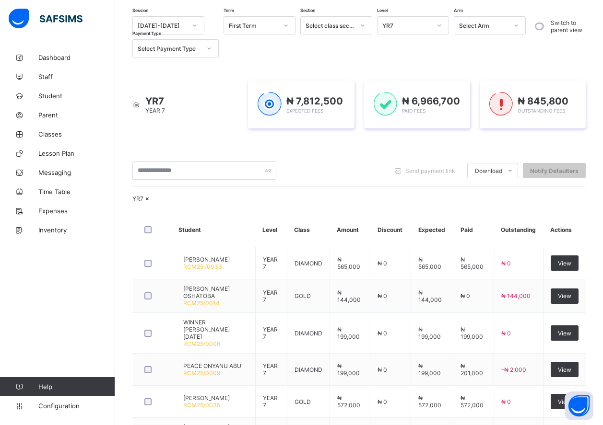
scroll to position [325, 0]
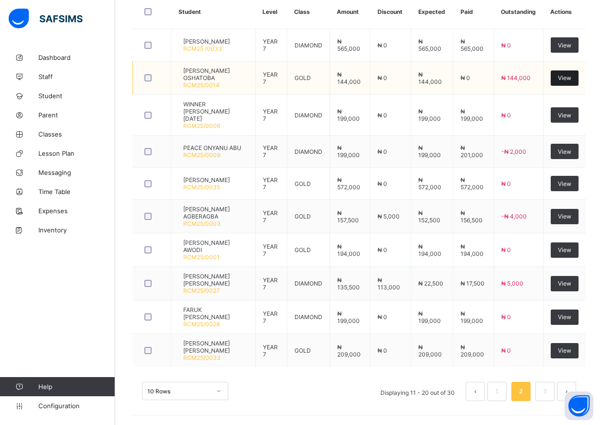
click at [571, 82] on span "View" at bounding box center [564, 77] width 13 height 7
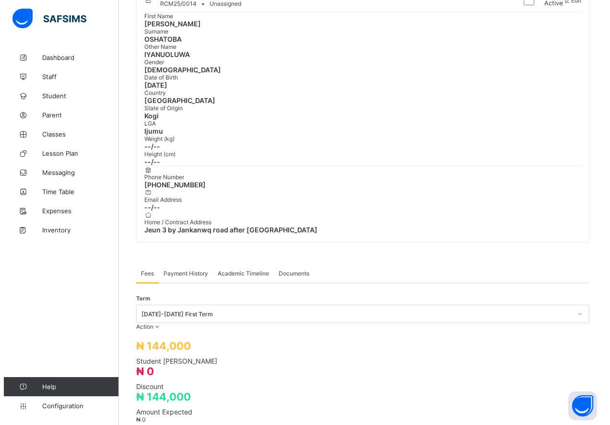
scroll to position [325, 0]
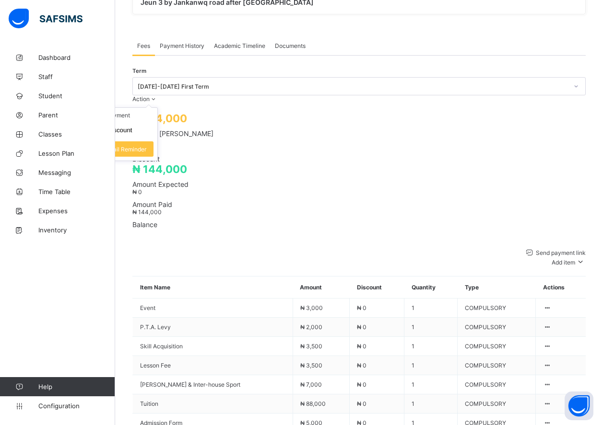
click at [150, 95] on span "Action" at bounding box center [140, 98] width 17 height 7
click at [157, 123] on li "Manage Discount" at bounding box center [118, 130] width 79 height 15
click at [132, 127] on button "Manage Discount" at bounding box center [107, 130] width 50 height 7
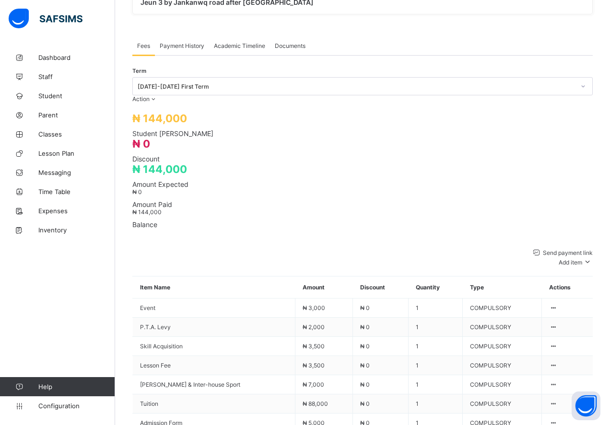
type input "****"
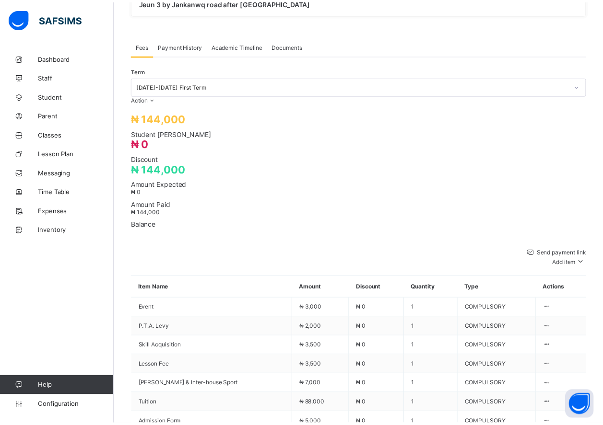
scroll to position [102, 0]
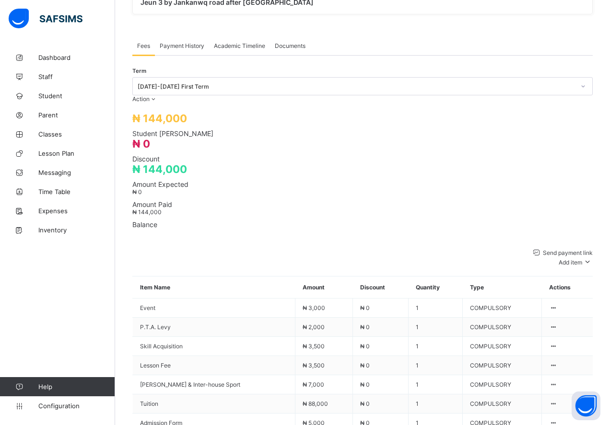
type input "**********"
type input "*****"
type input "*********"
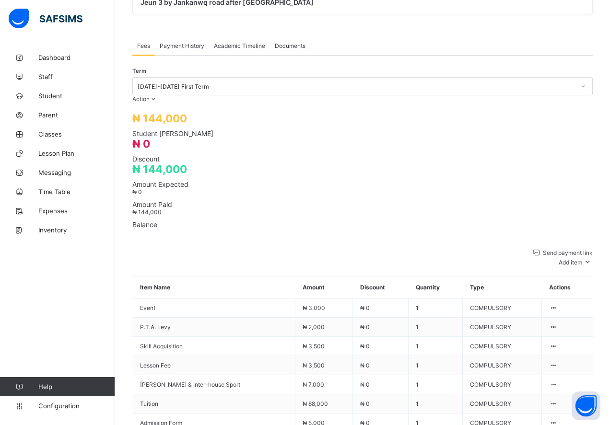
type input "*****"
type input "*********"
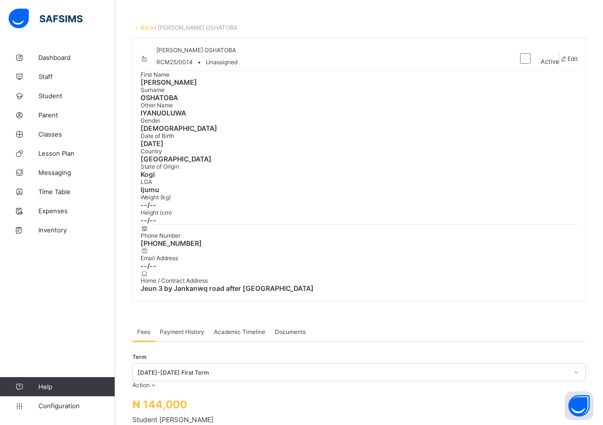
scroll to position [0, 0]
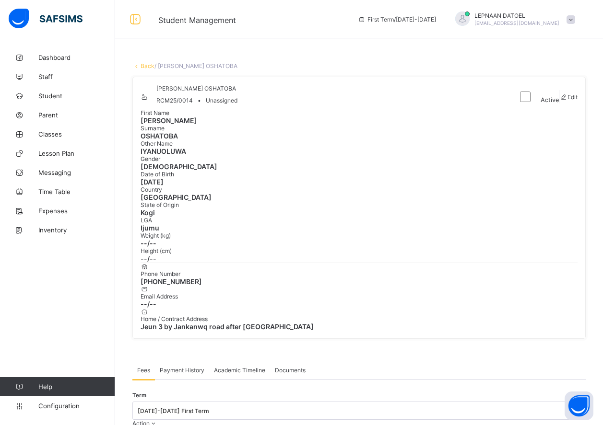
click at [148, 64] on link "Back" at bounding box center [148, 65] width 14 height 7
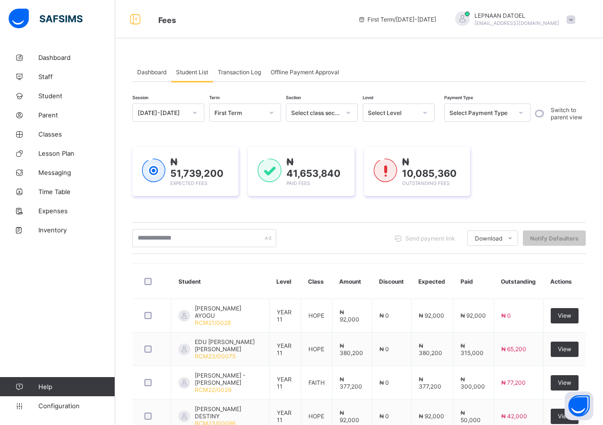
click at [325, 87] on div "Session 2025-2026 Term First Term Section Select class section Level Select Lev…" at bounding box center [358, 385] width 453 height 606
click at [325, 88] on div "Session 2025-2026 Term First Term Section Select class section Level Select Lev…" at bounding box center [358, 385] width 453 height 606
click at [409, 110] on div "Select Level" at bounding box center [392, 112] width 49 height 7
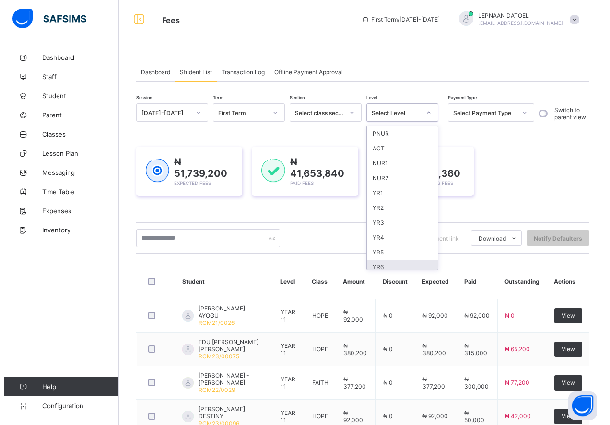
scroll to position [94, 0]
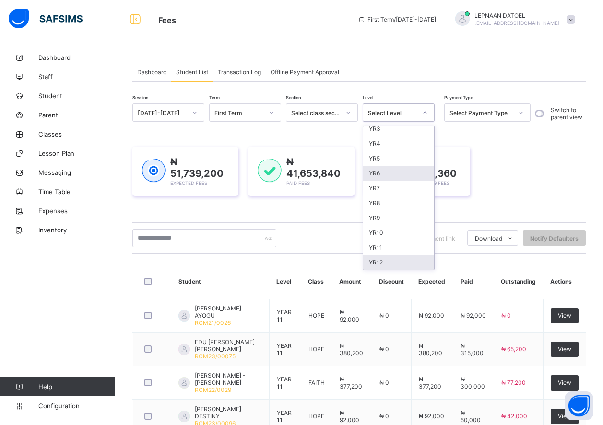
click at [408, 265] on div "YR12" at bounding box center [398, 262] width 71 height 15
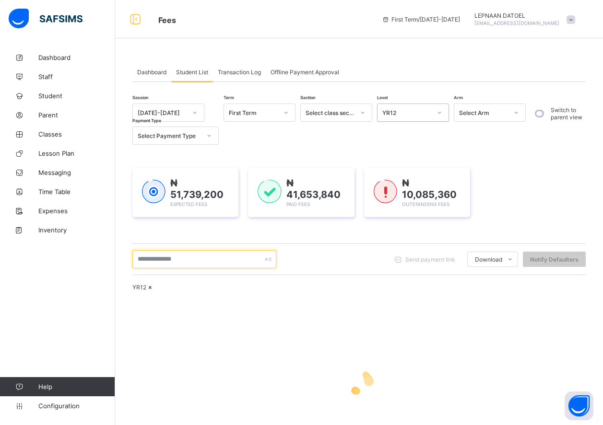
click at [153, 263] on input "text" at bounding box center [204, 259] width 144 height 18
type input "****"
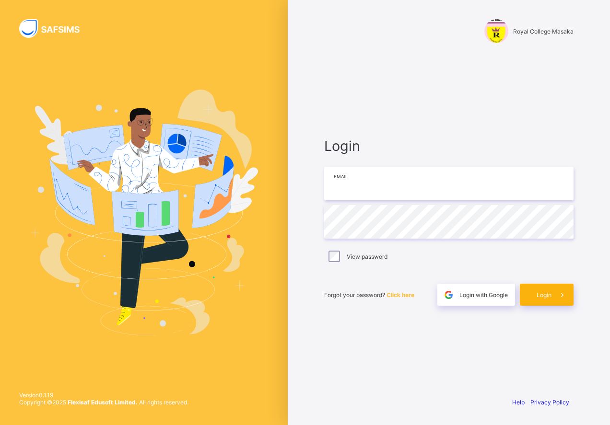
type input "**********"
click at [548, 288] on div "Login" at bounding box center [547, 295] width 54 height 22
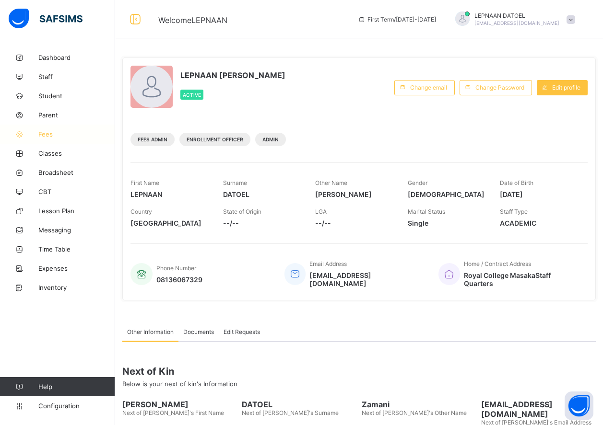
click at [83, 133] on span "Fees" at bounding box center [76, 134] width 77 height 8
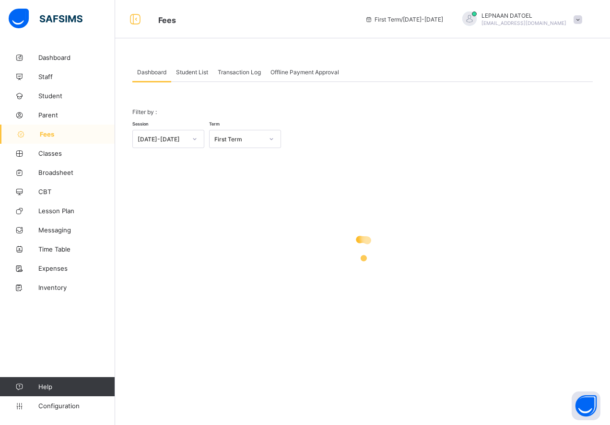
click at [187, 71] on span "Student List" at bounding box center [192, 72] width 32 height 7
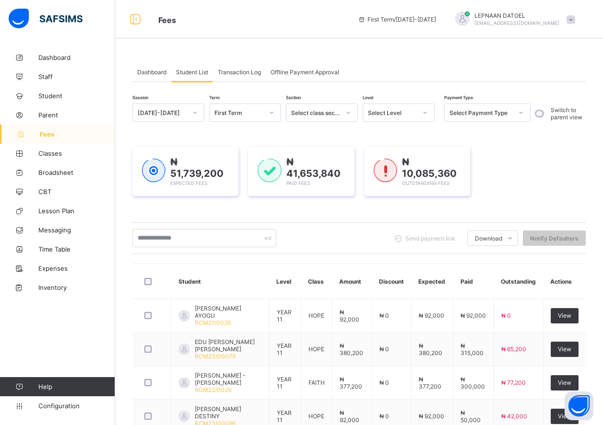
click at [426, 113] on icon at bounding box center [425, 113] width 6 height 10
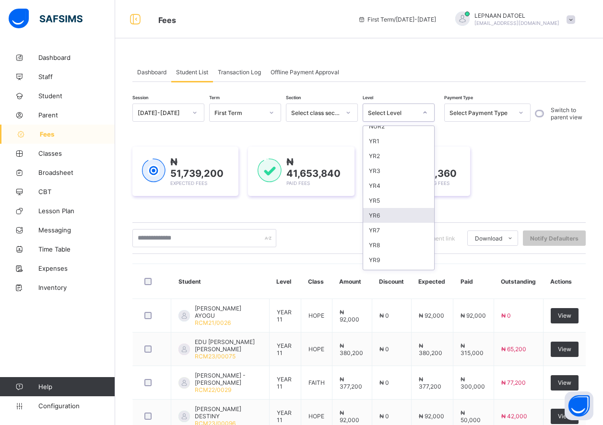
scroll to position [94, 0]
click at [406, 258] on div "YR12" at bounding box center [398, 262] width 71 height 15
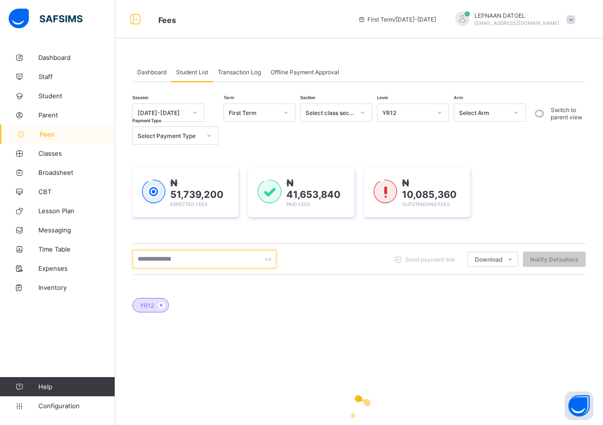
click at [181, 258] on input "text" at bounding box center [204, 259] width 144 height 18
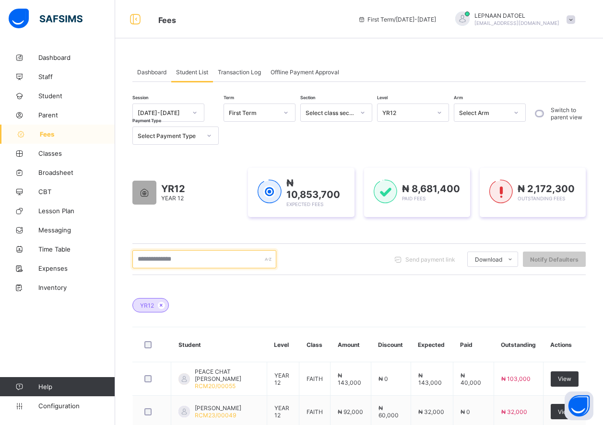
type input "****"
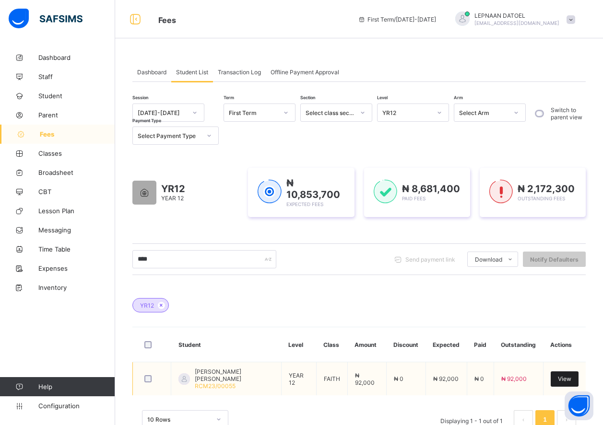
click at [571, 376] on span "View" at bounding box center [564, 379] width 13 height 7
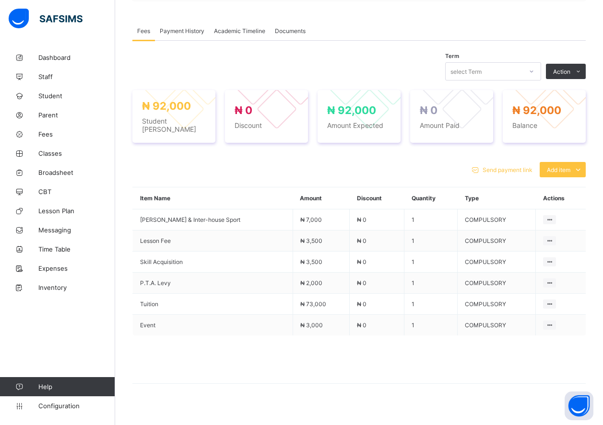
scroll to position [288, 0]
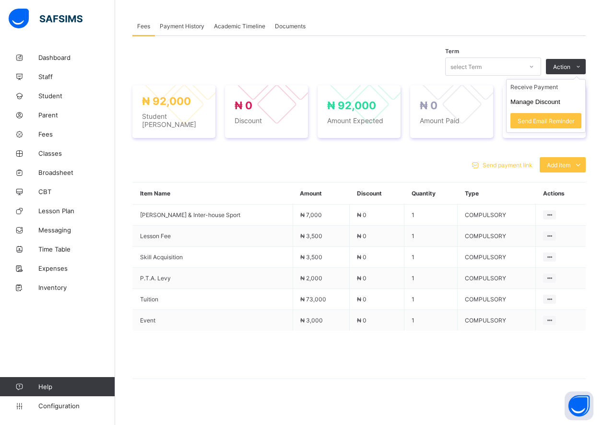
click at [585, 79] on ul "Receive Payment Manage Discount Send Email Reminder" at bounding box center [546, 106] width 80 height 54
click at [565, 89] on li "Receive Payment" at bounding box center [545, 87] width 79 height 15
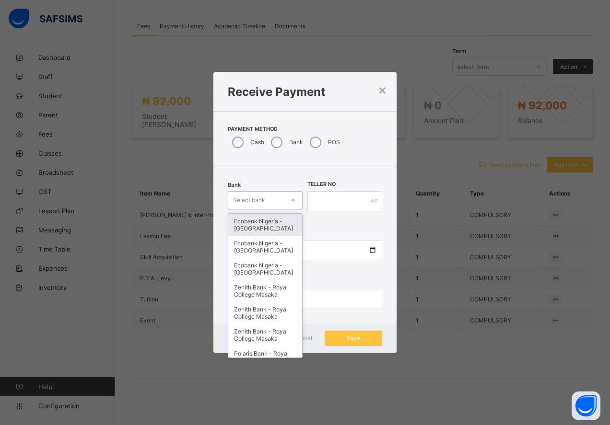
click at [294, 201] on icon at bounding box center [293, 201] width 6 height 10
click at [280, 302] on div "Zenith Bank - Royal College Masaka" at bounding box center [265, 291] width 74 height 22
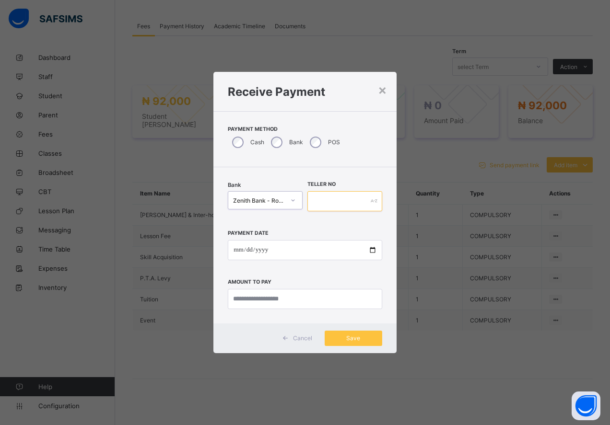
click at [331, 203] on input "text" at bounding box center [344, 201] width 75 height 20
click at [326, 202] on input "text" at bounding box center [344, 201] width 75 height 20
type input "**********"
click at [371, 253] on input "date" at bounding box center [305, 250] width 154 height 20
type input "**********"
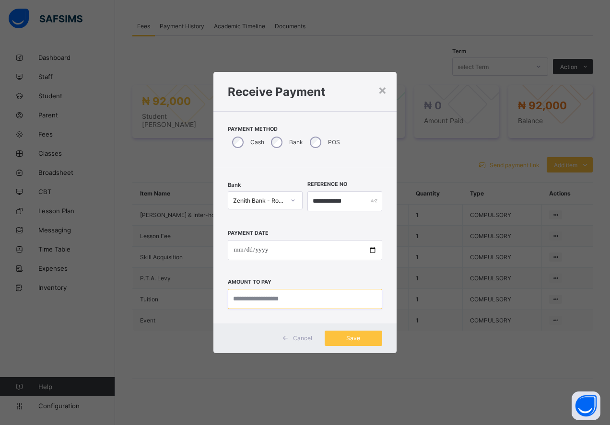
click at [321, 302] on input "currency" at bounding box center [305, 299] width 154 height 20
type input "********"
click at [342, 338] on span "Save" at bounding box center [353, 338] width 43 height 7
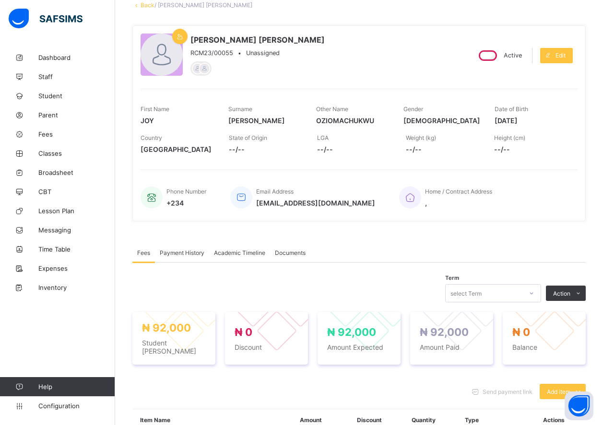
scroll to position [0, 0]
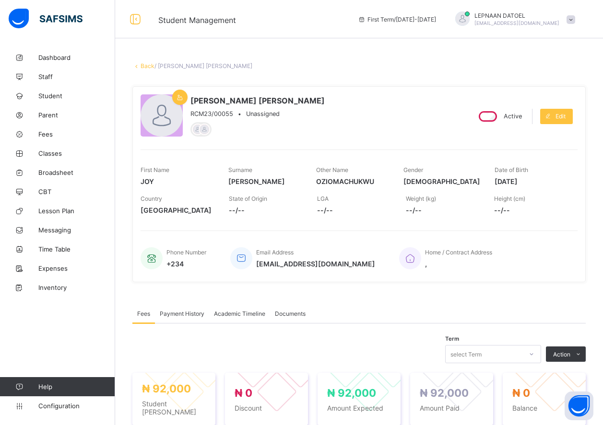
click at [150, 64] on link "Back" at bounding box center [148, 65] width 14 height 7
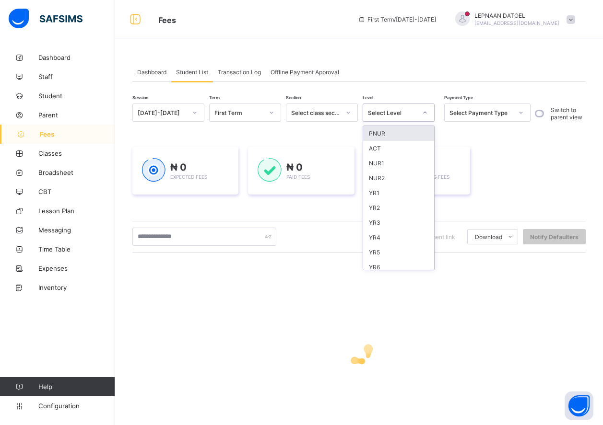
click at [407, 113] on div "Select Level" at bounding box center [392, 112] width 49 height 7
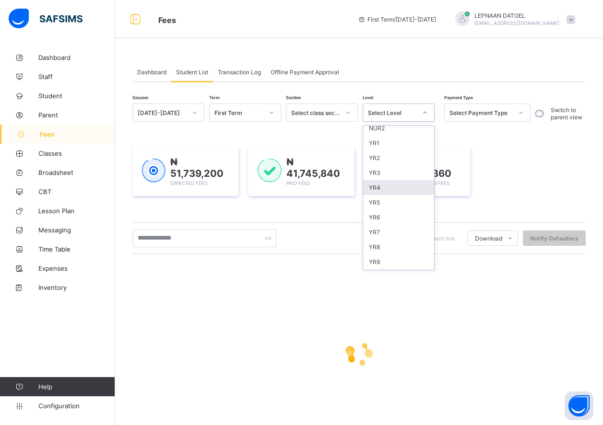
scroll to position [94, 0]
click at [389, 231] on div "YR10" at bounding box center [398, 232] width 71 height 15
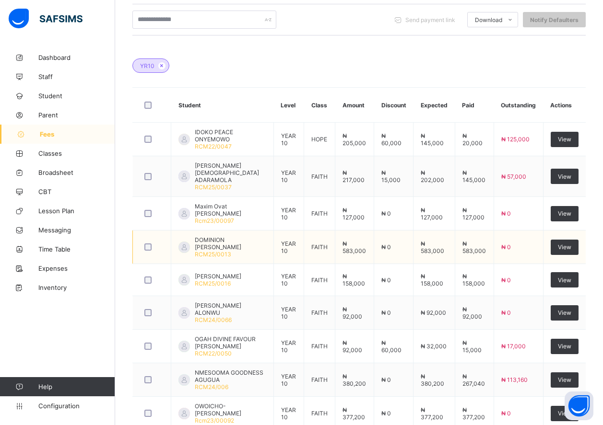
scroll to position [300, 0]
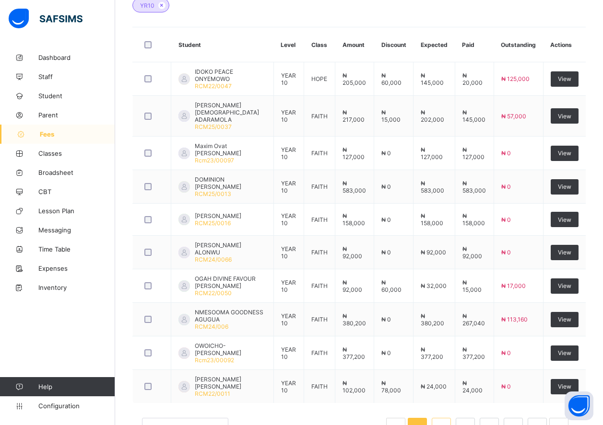
click at [446, 422] on link "2" at bounding box center [440, 428] width 9 height 12
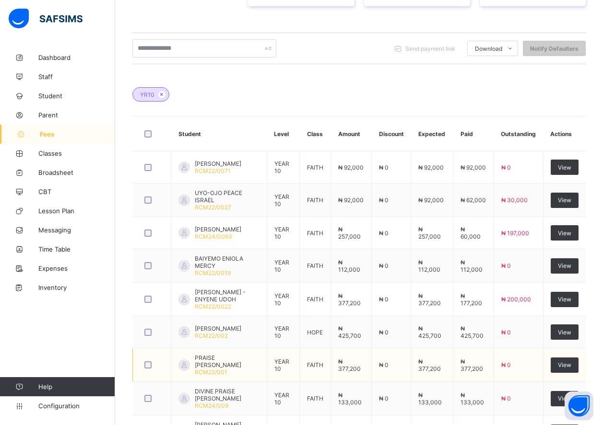
scroll to position [325, 0]
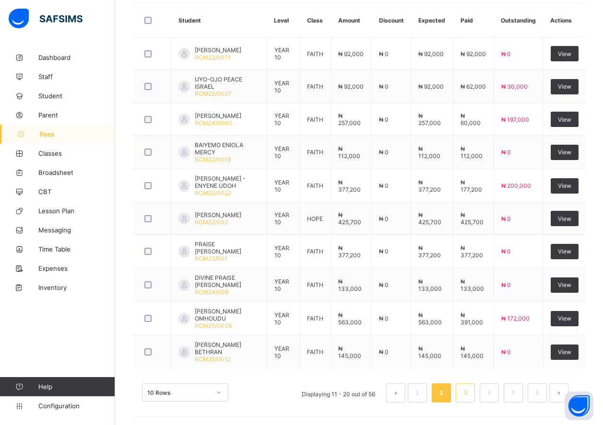
click at [475, 389] on li "3" at bounding box center [465, 393] width 19 height 19
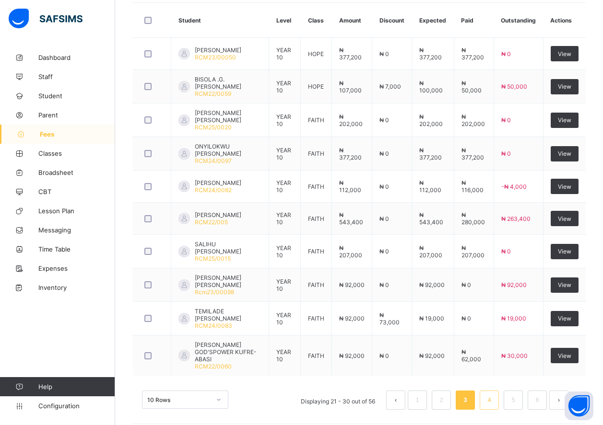
click at [491, 392] on li "4" at bounding box center [489, 400] width 19 height 19
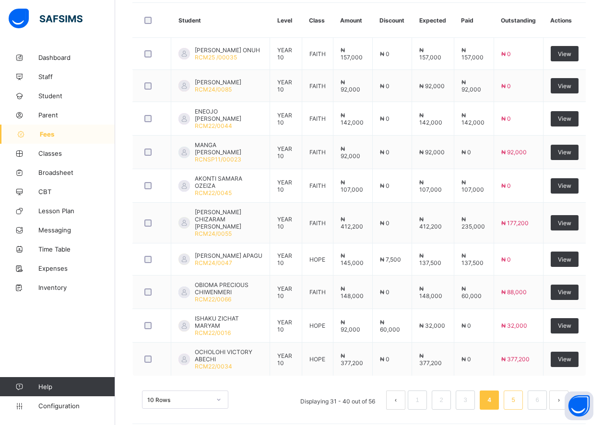
click at [517, 394] on link "5" at bounding box center [512, 400] width 9 height 12
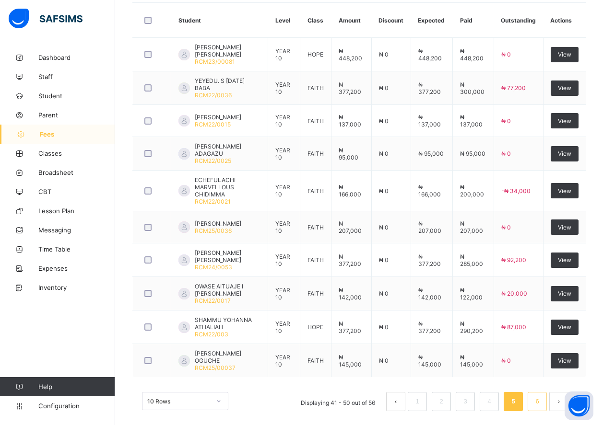
click at [540, 396] on link "6" at bounding box center [536, 402] width 9 height 12
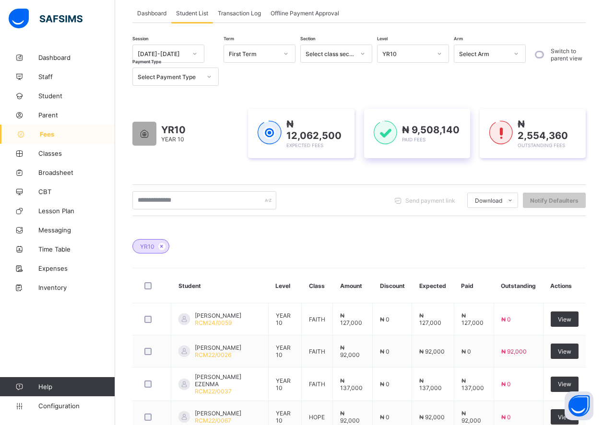
scroll to position [48, 0]
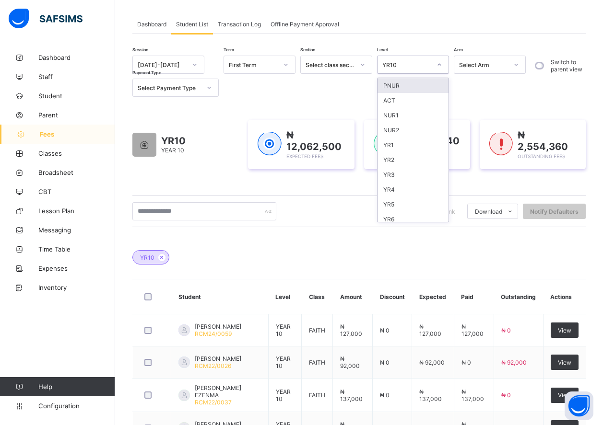
click at [427, 68] on div "YR10" at bounding box center [406, 64] width 49 height 7
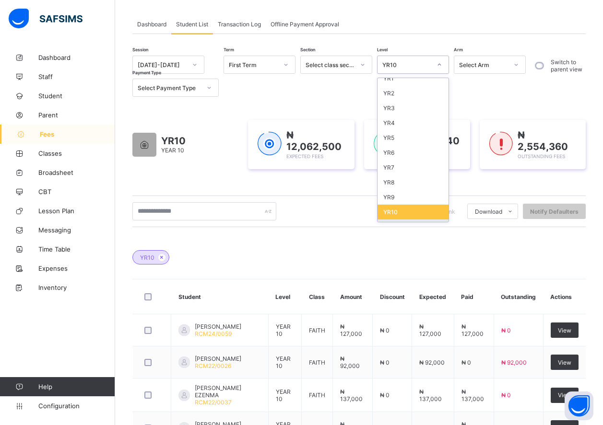
scroll to position [94, 0]
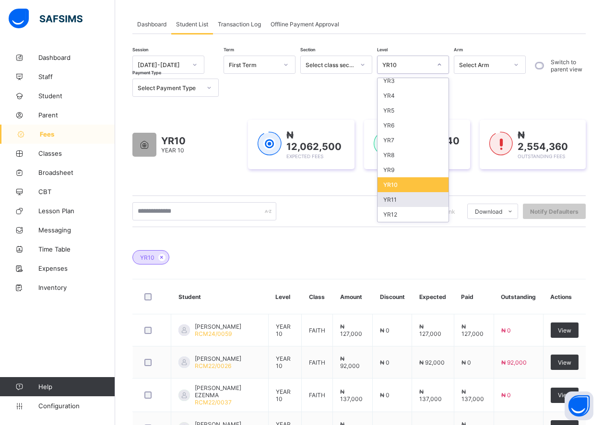
click at [414, 198] on div "YR11" at bounding box center [412, 199] width 71 height 15
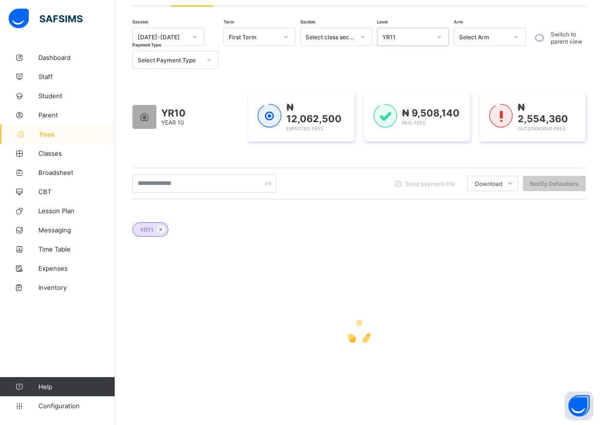
scroll to position [89, 0]
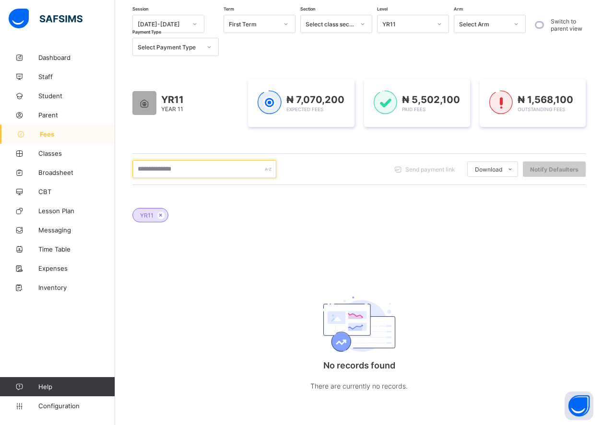
click at [184, 166] on input "text" at bounding box center [204, 169] width 144 height 18
type input "******"
click at [162, 215] on icon at bounding box center [161, 215] width 8 height 6
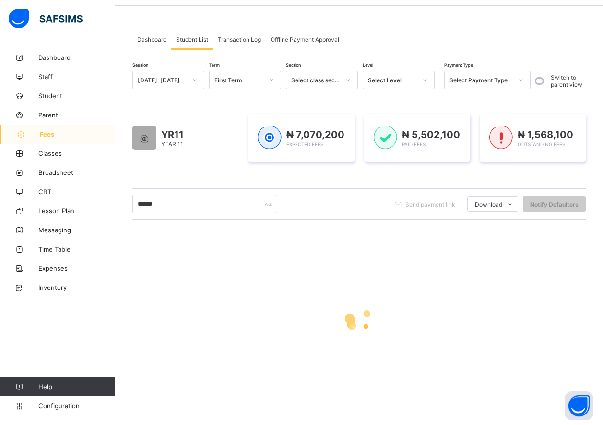
scroll to position [33, 0]
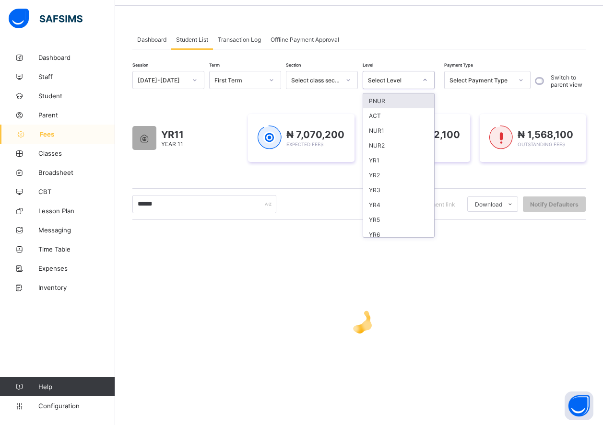
click at [409, 83] on div "Select Level" at bounding box center [392, 80] width 49 height 7
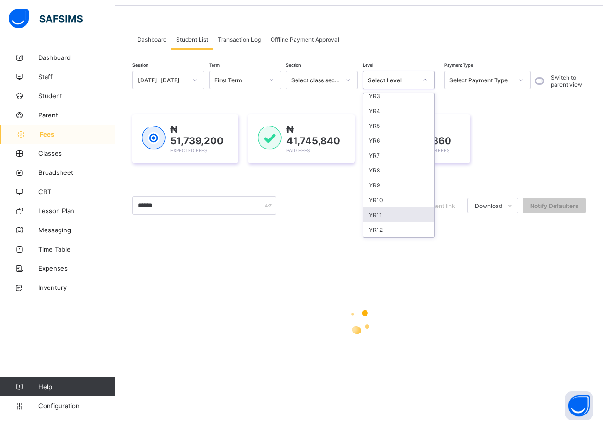
click at [384, 213] on div "YR11" at bounding box center [398, 215] width 71 height 15
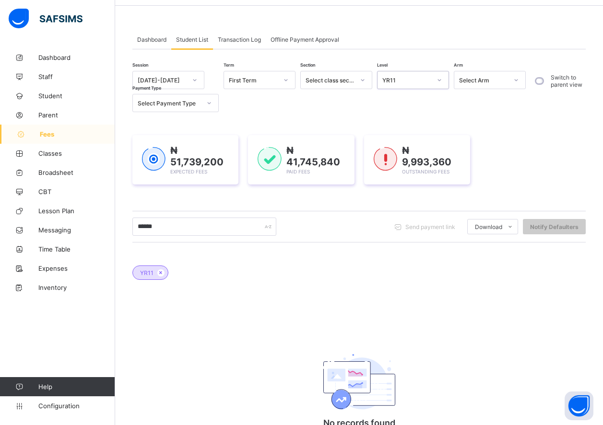
click at [407, 83] on div "YR11" at bounding box center [406, 80] width 49 height 7
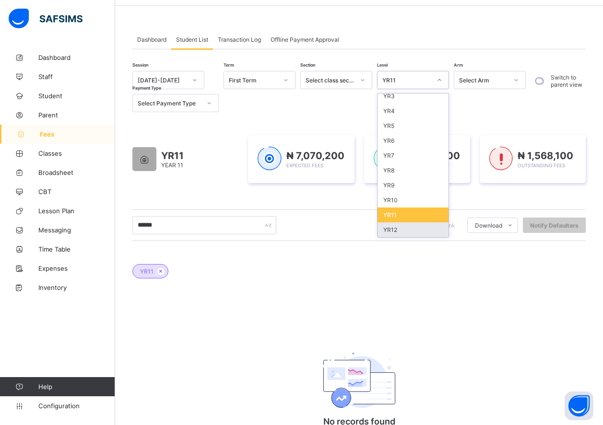
click at [417, 224] on div "YR12" at bounding box center [412, 230] width 71 height 15
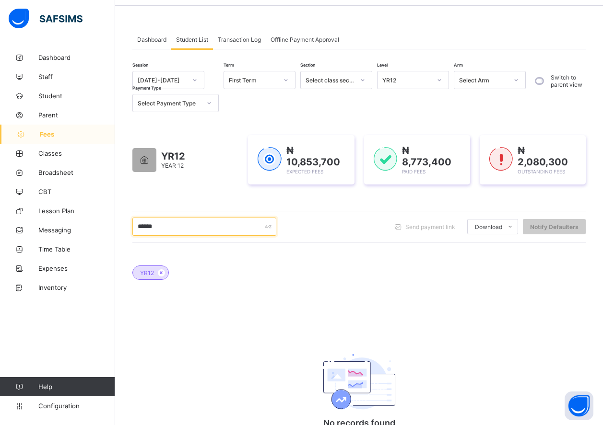
drag, startPoint x: 168, startPoint y: 225, endPoint x: 121, endPoint y: 222, distance: 47.6
click at [121, 222] on div "Dashboard Student List Transaction Log Offline Payment Approval Student List Mo…" at bounding box center [359, 249] width 488 height 468
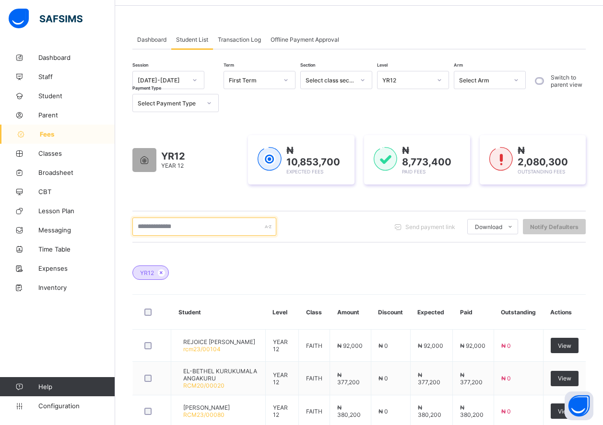
scroll to position [135, 0]
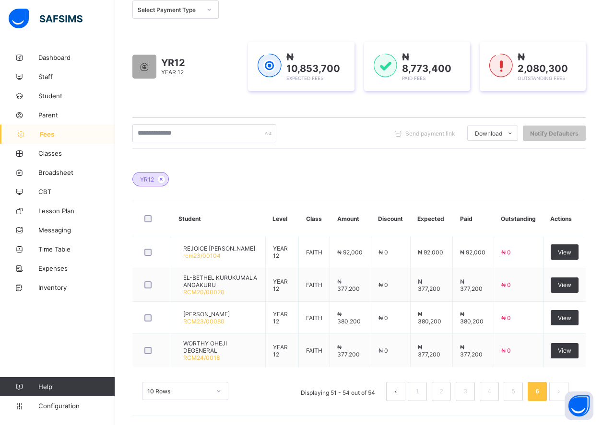
drag, startPoint x: 401, startPoint y: 390, endPoint x: 286, endPoint y: 210, distance: 213.9
click at [400, 390] on button "prev page" at bounding box center [395, 391] width 19 height 19
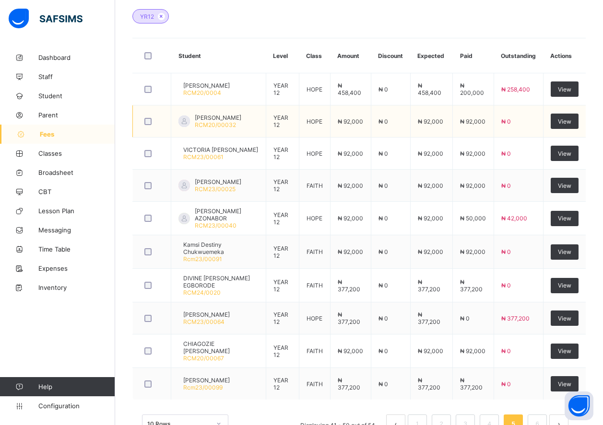
scroll to position [327, 0]
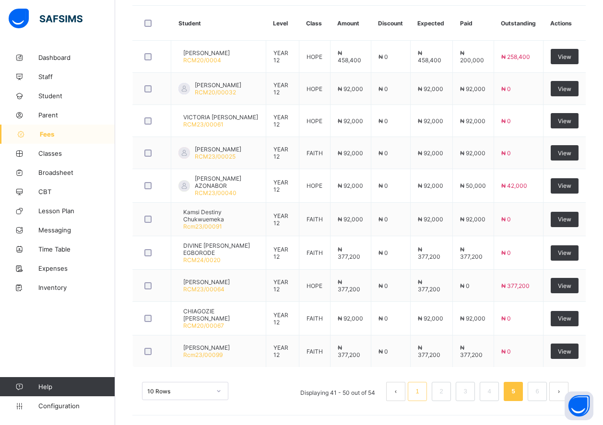
click at [420, 398] on link "1" at bounding box center [416, 392] width 9 height 12
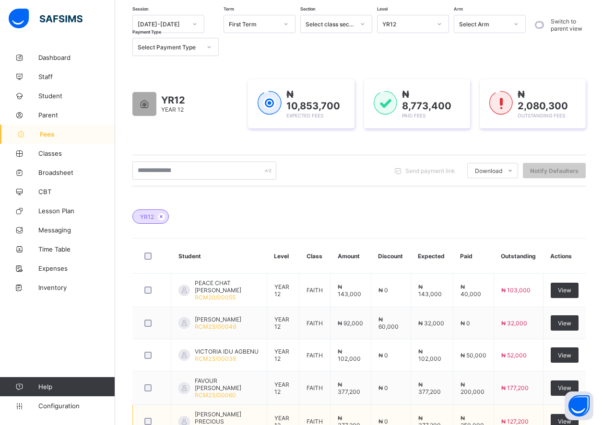
scroll to position [326, 0]
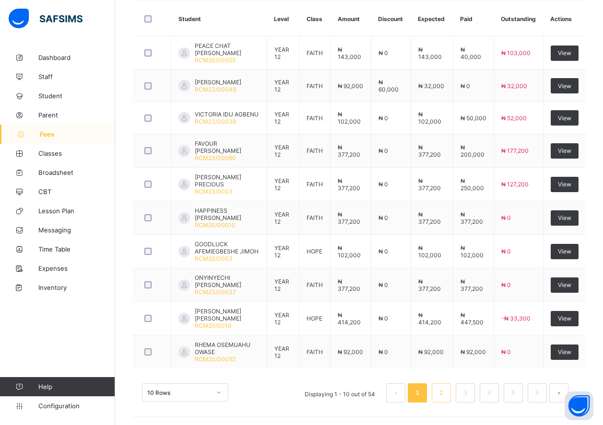
click at [446, 396] on link "2" at bounding box center [440, 393] width 9 height 12
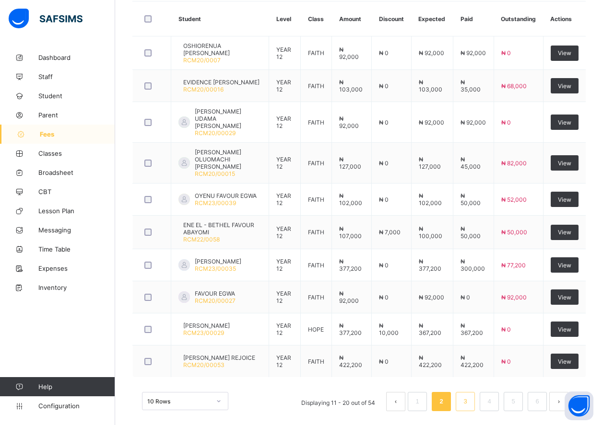
click at [474, 401] on li "3" at bounding box center [465, 401] width 19 height 19
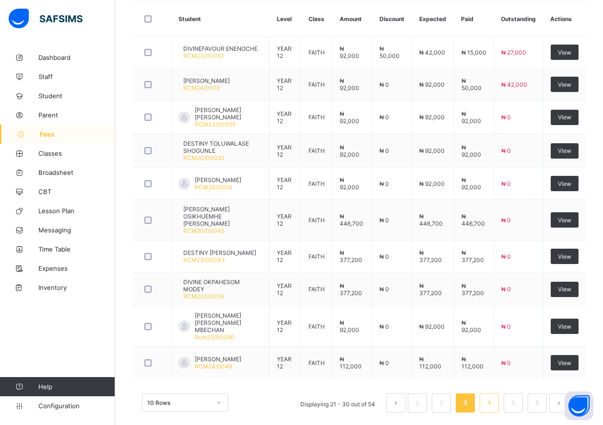
click at [494, 397] on link "4" at bounding box center [488, 403] width 9 height 12
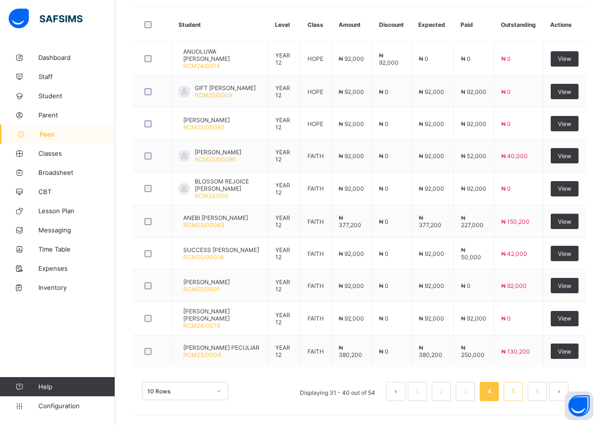
click at [517, 390] on li "5" at bounding box center [513, 391] width 19 height 19
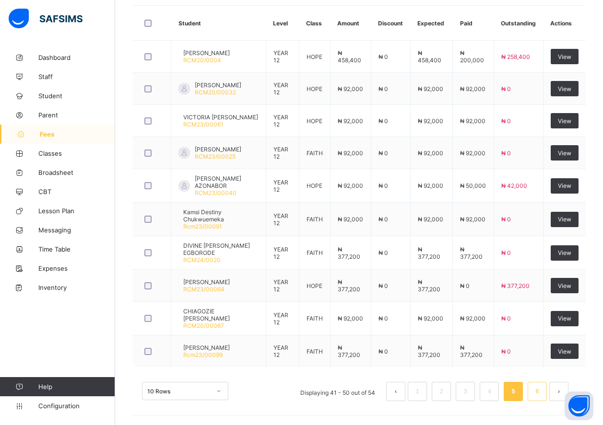
click at [538, 393] on li "6" at bounding box center [537, 391] width 19 height 19
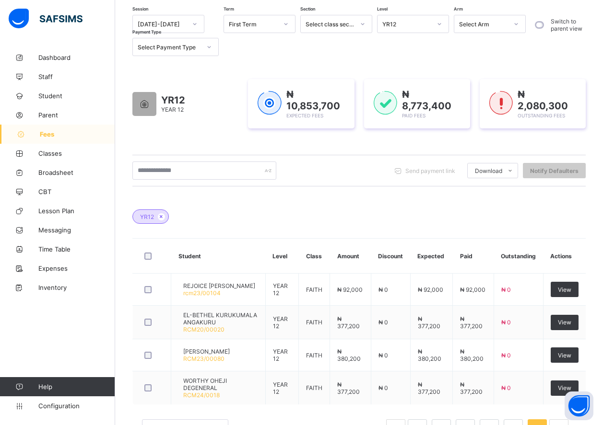
scroll to position [135, 0]
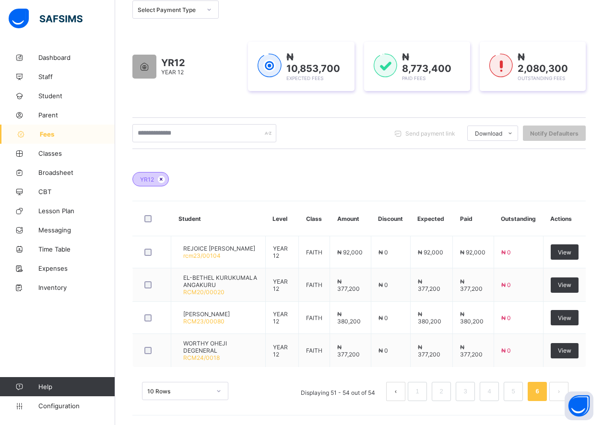
click at [160, 176] on icon at bounding box center [161, 179] width 8 height 6
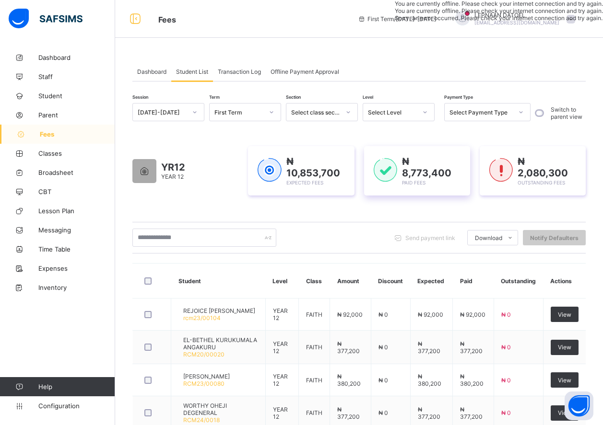
scroll to position [0, 0]
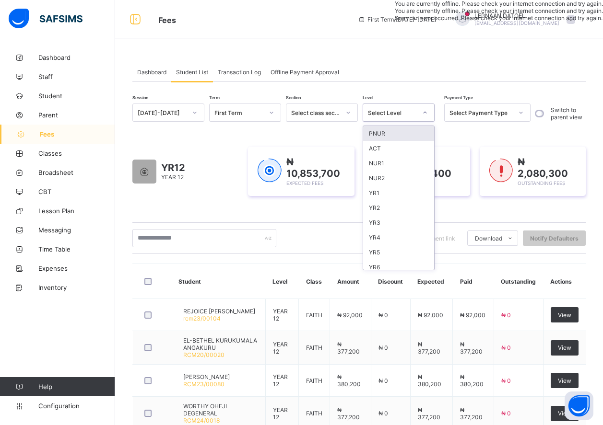
click at [426, 113] on icon at bounding box center [425, 113] width 6 height 10
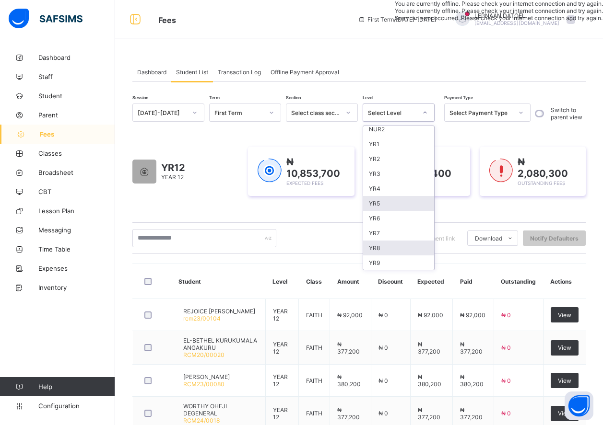
scroll to position [94, 0]
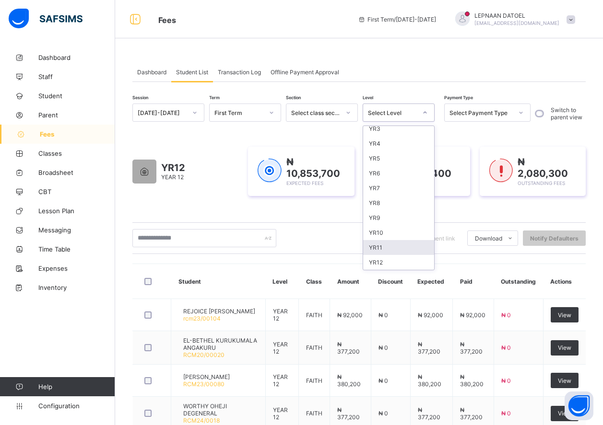
click at [402, 248] on div "YR11" at bounding box center [398, 247] width 71 height 15
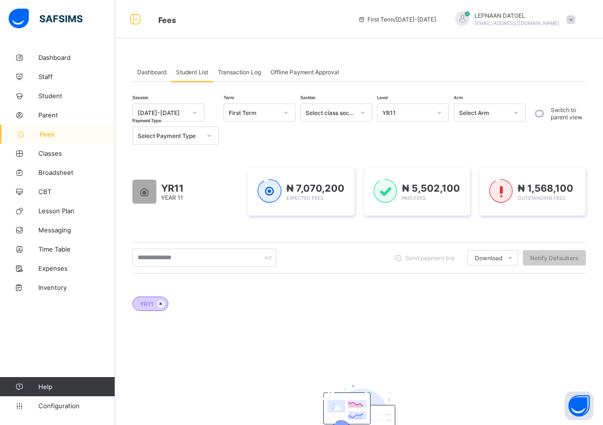
click at [161, 305] on icon at bounding box center [161, 304] width 8 height 6
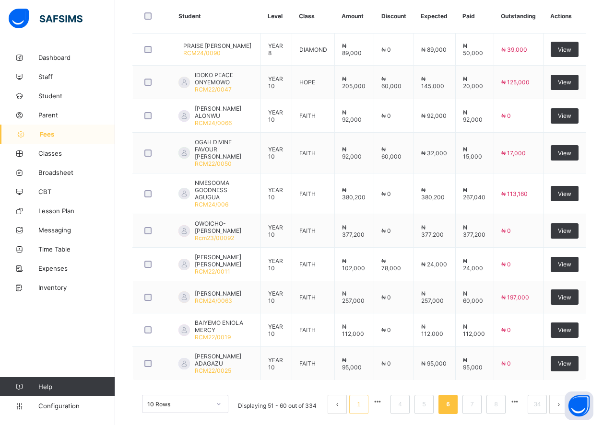
click at [363, 399] on link "1" at bounding box center [358, 405] width 9 height 12
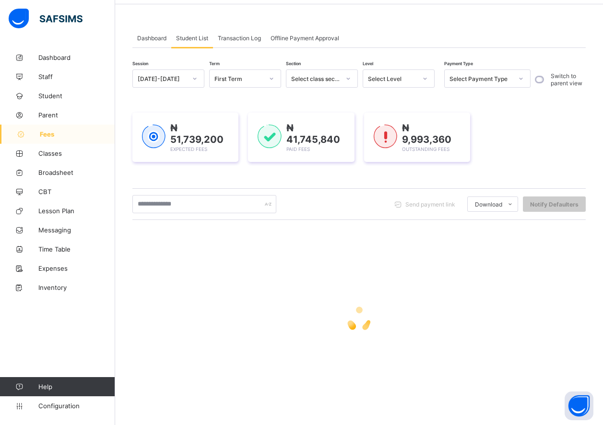
scroll to position [34, 0]
click at [141, 208] on input "text" at bounding box center [204, 204] width 144 height 18
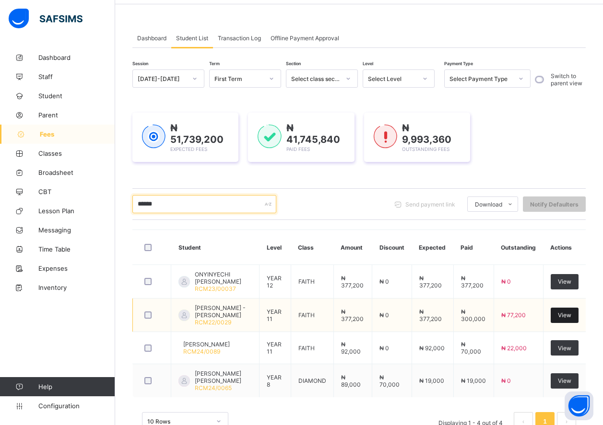
type input "******"
click at [571, 318] on span "View" at bounding box center [564, 315] width 13 height 7
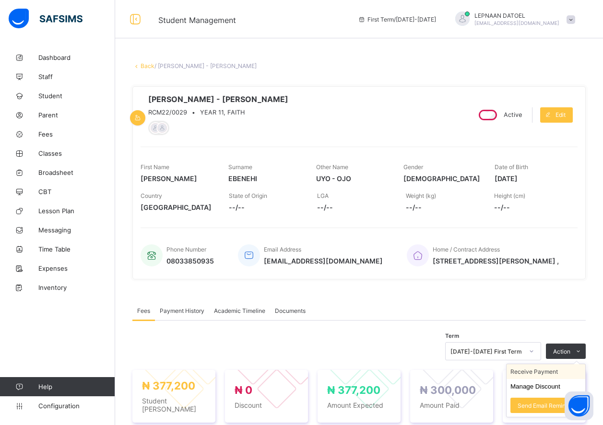
click at [534, 375] on li "Receive Payment" at bounding box center [545, 371] width 79 height 15
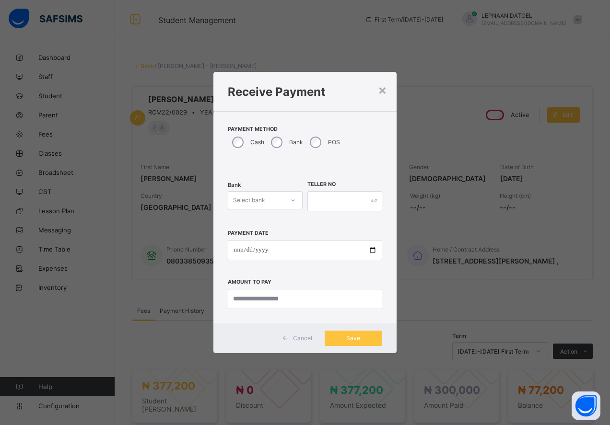
click at [292, 202] on icon at bounding box center [293, 201] width 6 height 10
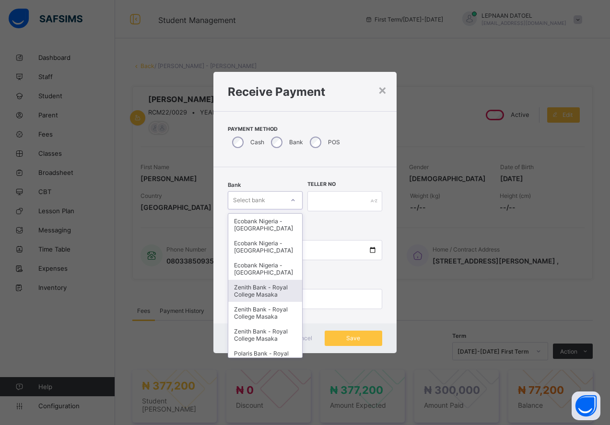
click at [261, 302] on div "Zenith Bank - Royal College Masaka" at bounding box center [265, 291] width 74 height 22
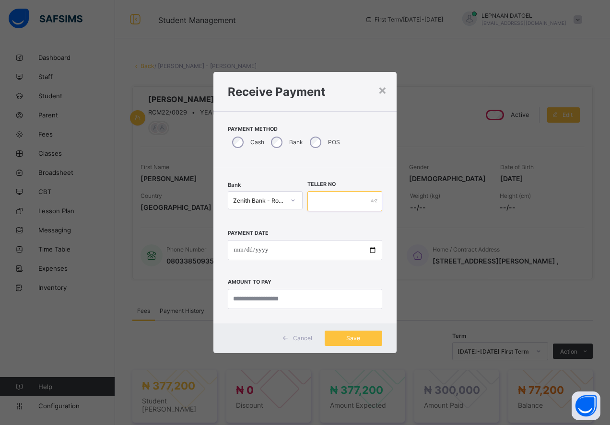
click at [335, 207] on input "text" at bounding box center [344, 201] width 75 height 20
type input "*******"
click at [285, 299] on input "currency" at bounding box center [305, 299] width 154 height 20
click at [374, 250] on input "date" at bounding box center [305, 250] width 154 height 20
type input "**********"
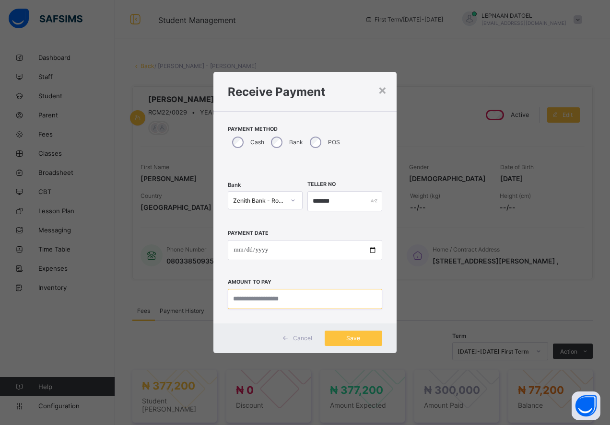
click at [298, 302] on input "currency" at bounding box center [305, 299] width 154 height 20
type input "********"
click at [358, 341] on span "Save" at bounding box center [353, 338] width 43 height 7
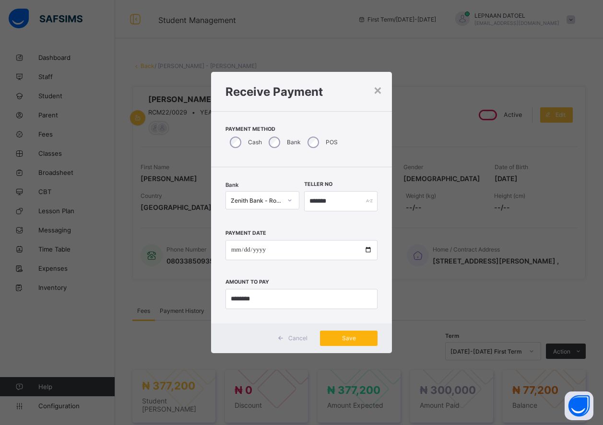
click at [359, 342] on span "Save" at bounding box center [348, 338] width 43 height 7
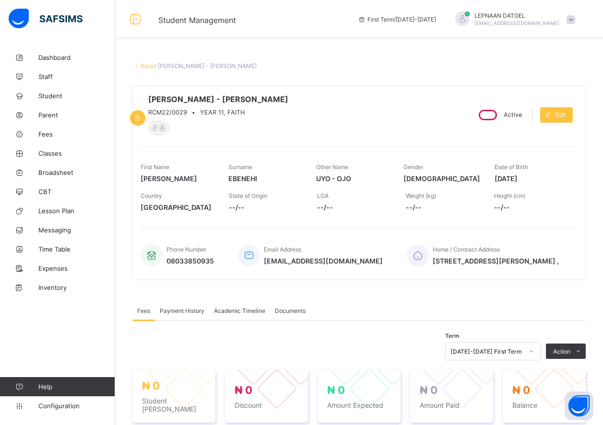
click at [190, 312] on span "Payment History" at bounding box center [182, 310] width 45 height 7
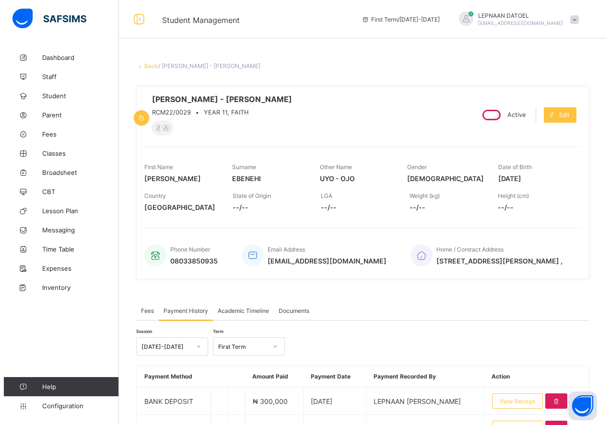
scroll to position [59, 0]
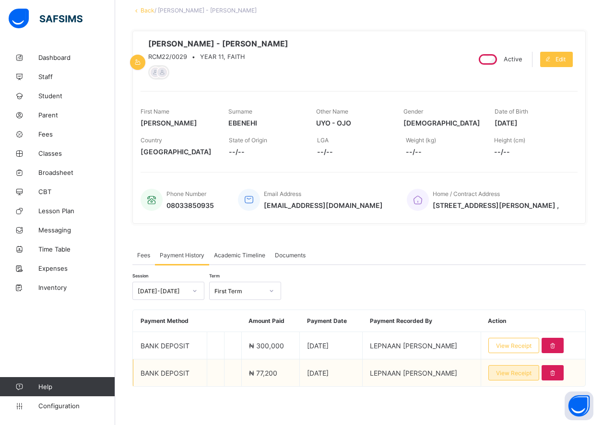
click at [516, 370] on span "View Receipt" at bounding box center [513, 373] width 35 height 7
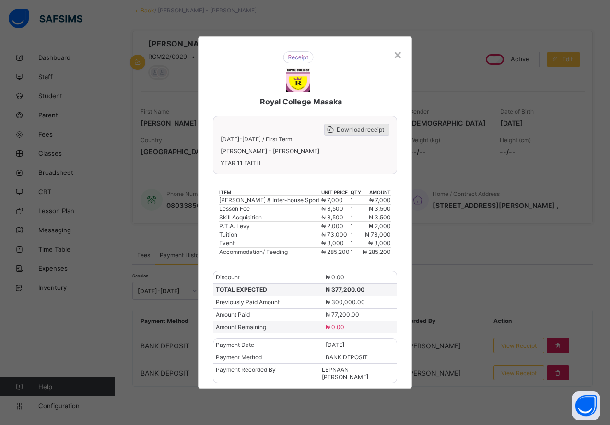
click at [363, 128] on span "Download receipt" at bounding box center [360, 129] width 47 height 7
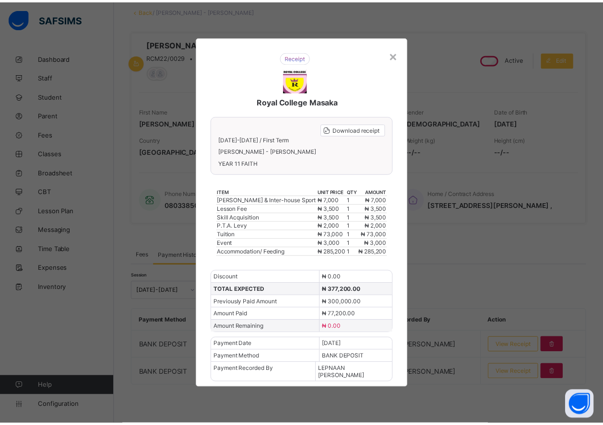
scroll to position [0, 0]
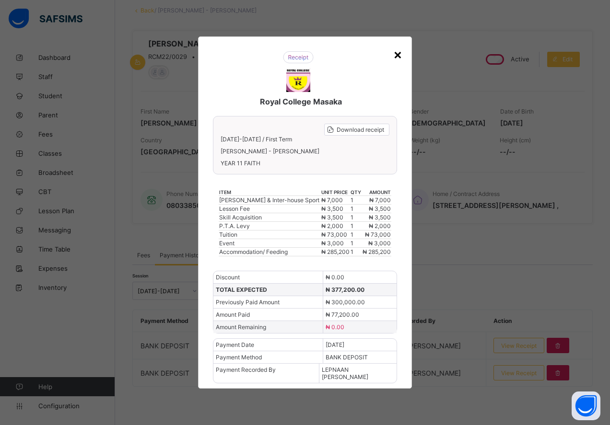
click at [395, 57] on div "×" at bounding box center [397, 54] width 9 height 16
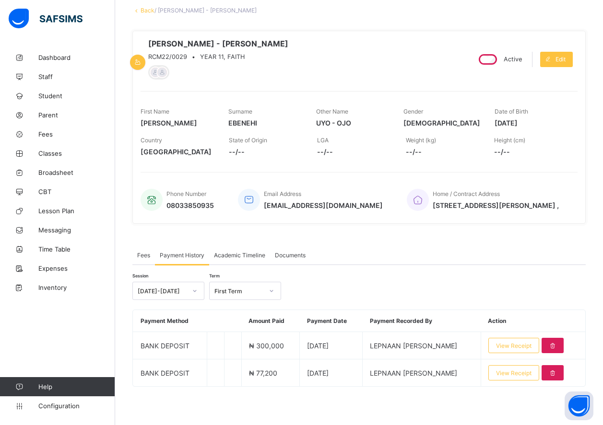
click at [142, 7] on link "Back" at bounding box center [148, 10] width 14 height 7
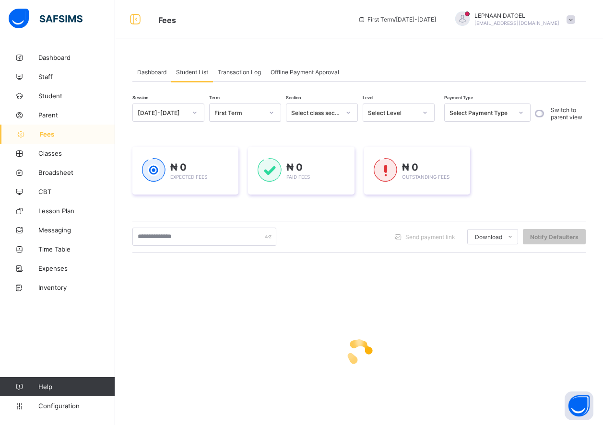
drag, startPoint x: 117, startPoint y: 266, endPoint x: 290, endPoint y: 116, distance: 228.8
drag, startPoint x: 290, startPoint y: 116, endPoint x: 264, endPoint y: 300, distance: 185.4
click at [264, 300] on div at bounding box center [358, 352] width 453 height 182
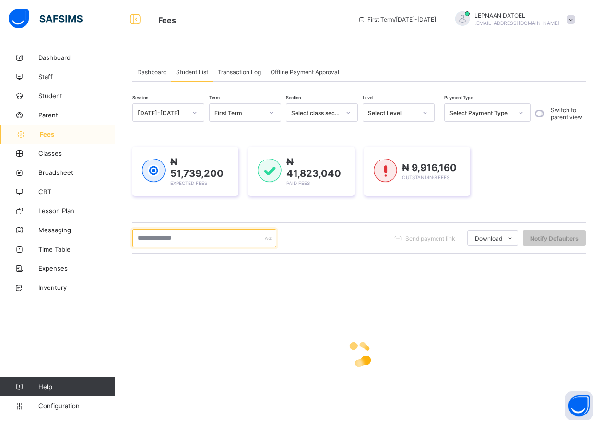
click at [217, 238] on input "text" at bounding box center [204, 238] width 144 height 18
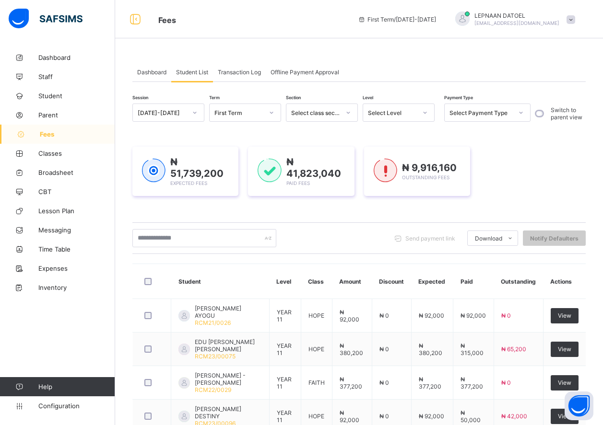
click at [427, 118] on div at bounding box center [425, 112] width 16 height 15
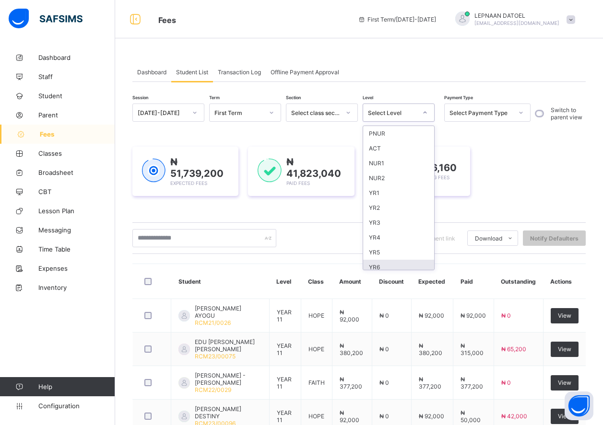
scroll to position [19, 0]
click at [406, 263] on div "YR7" at bounding box center [398, 263] width 71 height 15
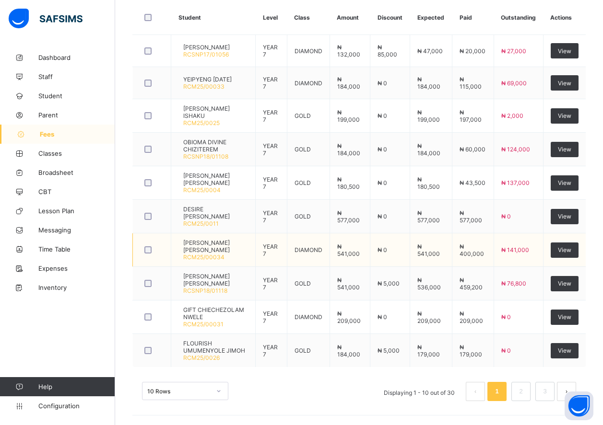
scroll to position [333, 0]
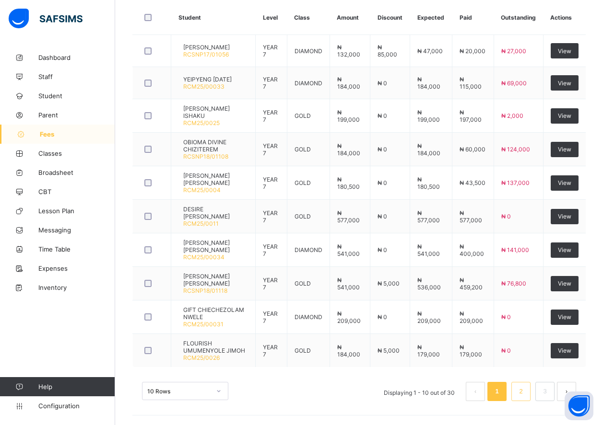
click at [525, 391] on link "2" at bounding box center [520, 392] width 9 height 12
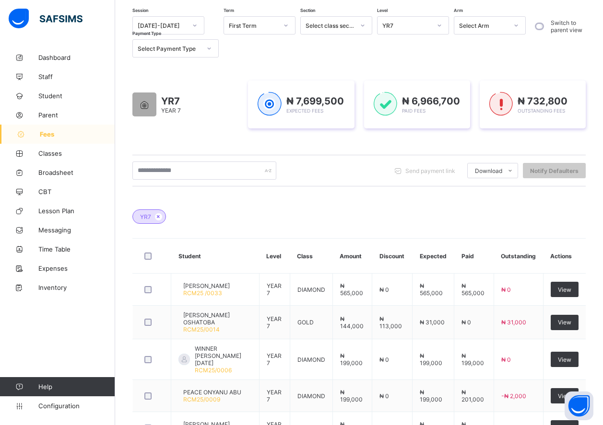
scroll to position [325, 0]
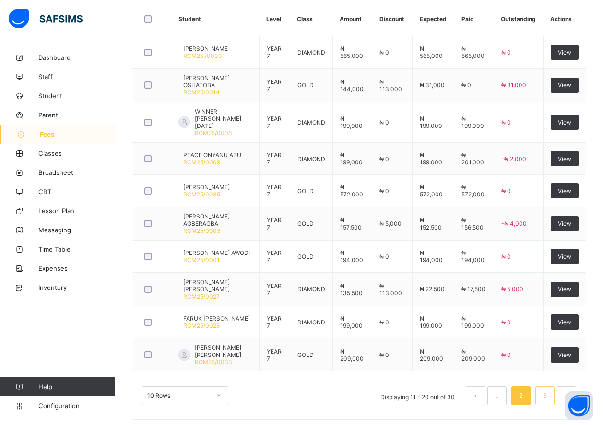
click at [547, 390] on li "3" at bounding box center [544, 396] width 19 height 19
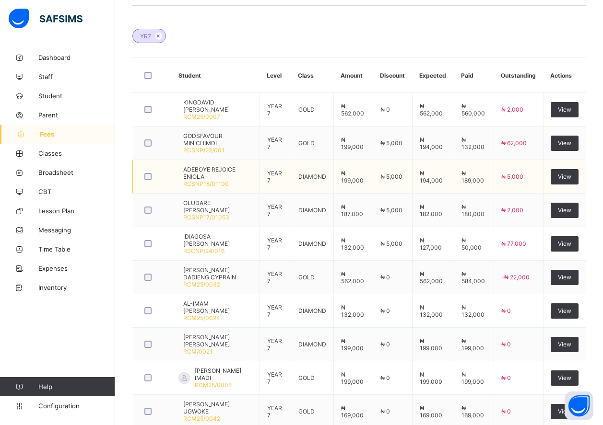
scroll to position [136, 0]
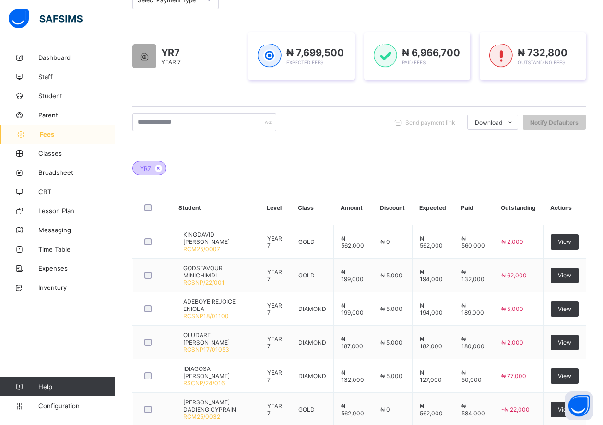
click at [161, 172] on div "YR7" at bounding box center [149, 168] width 34 height 14
click at [160, 170] on icon at bounding box center [158, 168] width 8 height 6
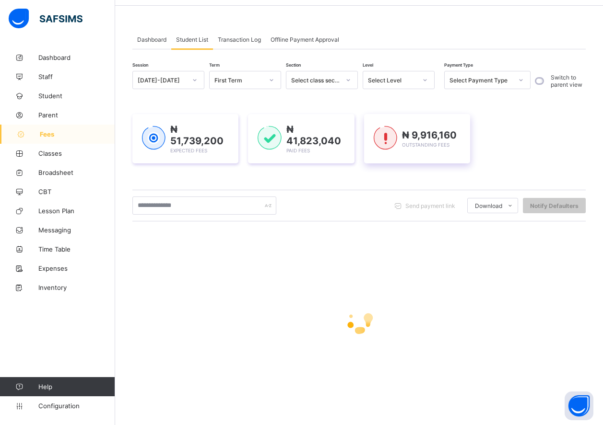
scroll to position [34, 0]
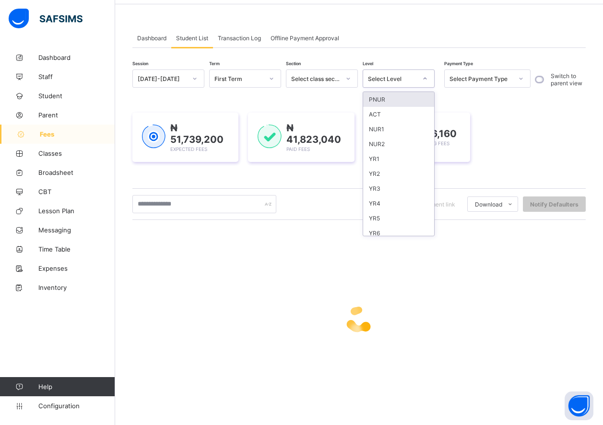
click at [427, 79] on icon at bounding box center [425, 79] width 6 height 10
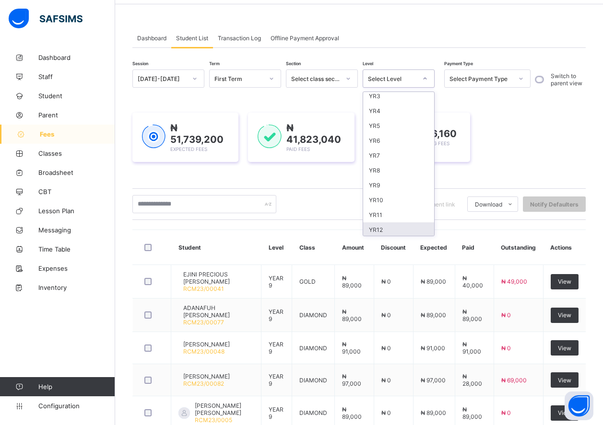
scroll to position [94, 0]
click at [400, 170] on div "YR8" at bounding box center [398, 169] width 71 height 15
click at [382, 149] on img at bounding box center [386, 137] width 24 height 24
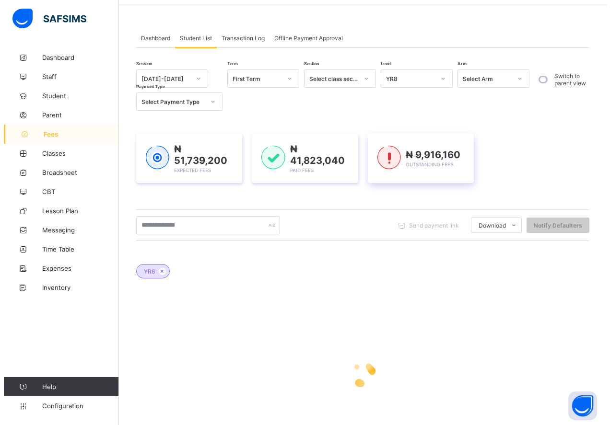
scroll to position [0, 0]
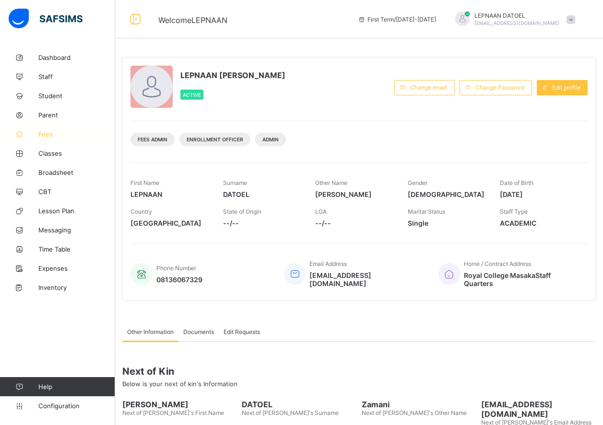
click at [61, 138] on span "Fees" at bounding box center [76, 134] width 77 height 8
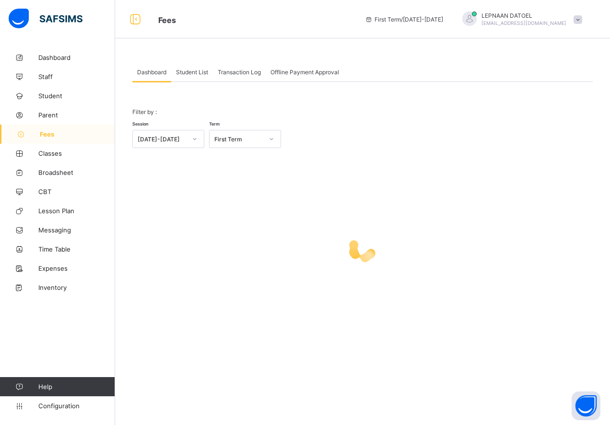
click at [193, 71] on span "Student List" at bounding box center [192, 72] width 32 height 7
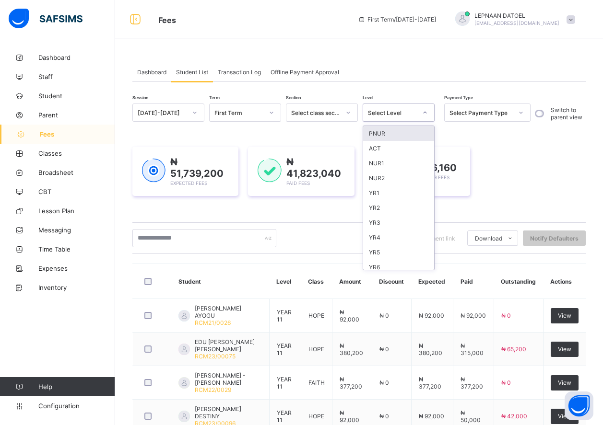
click at [417, 111] on div at bounding box center [425, 112] width 16 height 15
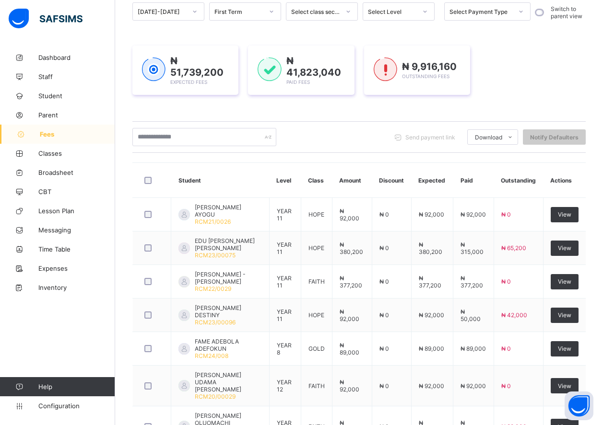
scroll to position [78, 0]
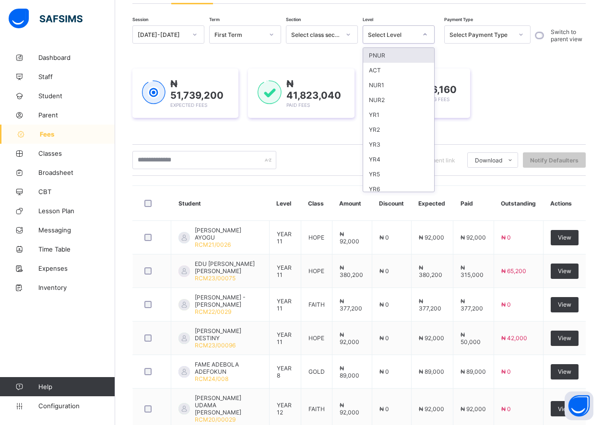
click at [419, 34] on div at bounding box center [425, 34] width 16 height 15
click at [405, 175] on div "YR8" at bounding box center [398, 171] width 71 height 15
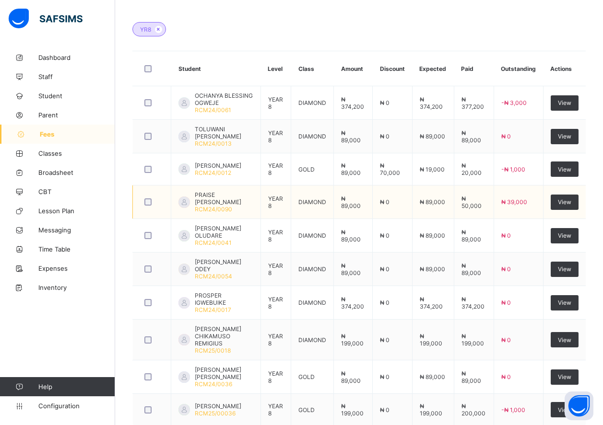
scroll to position [318, 0]
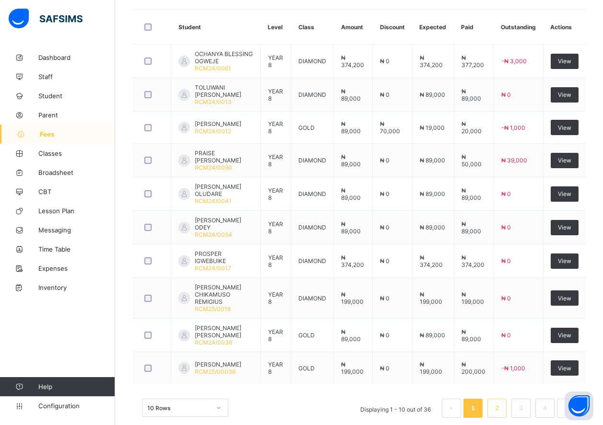
click at [501, 412] on link "2" at bounding box center [496, 408] width 9 height 12
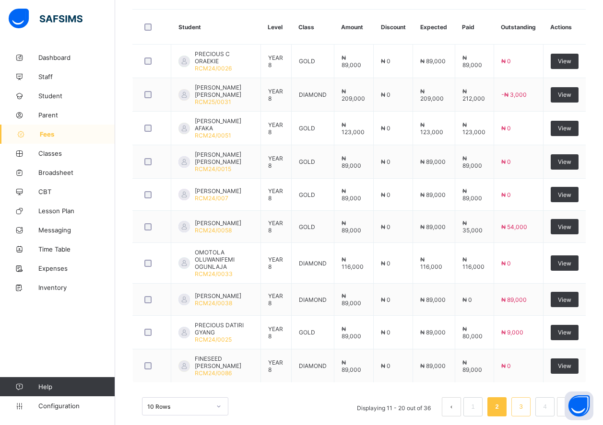
click at [525, 413] on link "3" at bounding box center [520, 407] width 9 height 12
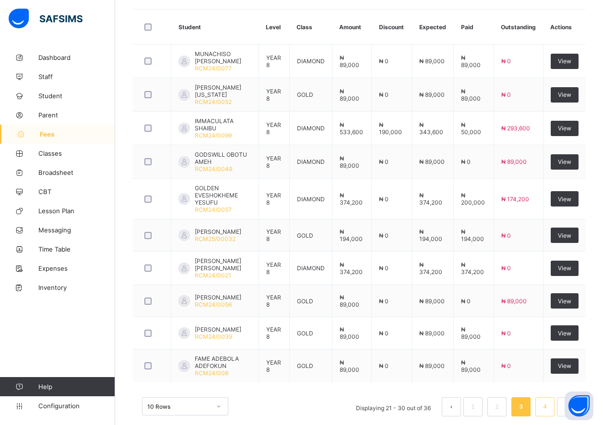
click at [549, 413] on link "4" at bounding box center [544, 407] width 9 height 12
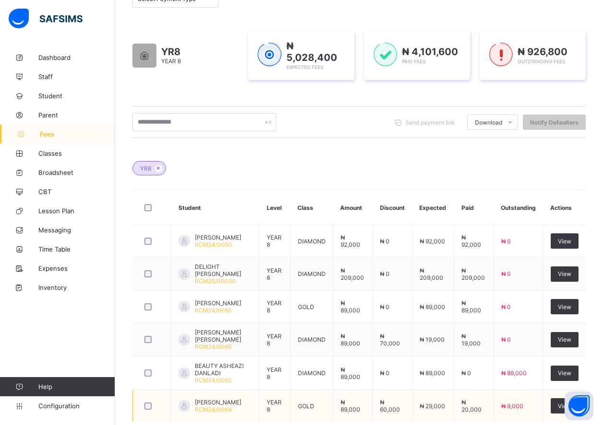
scroll to position [48, 0]
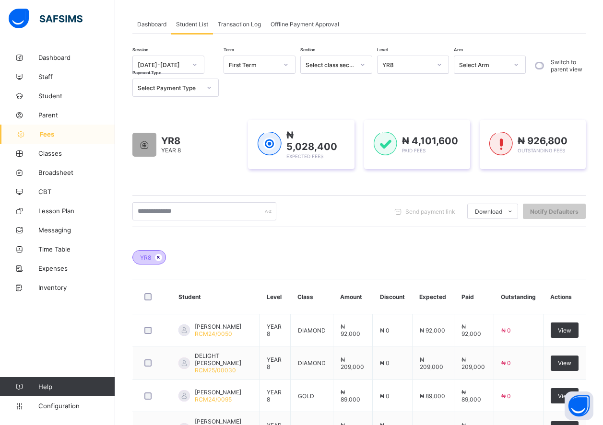
click at [159, 255] on icon at bounding box center [158, 258] width 8 height 6
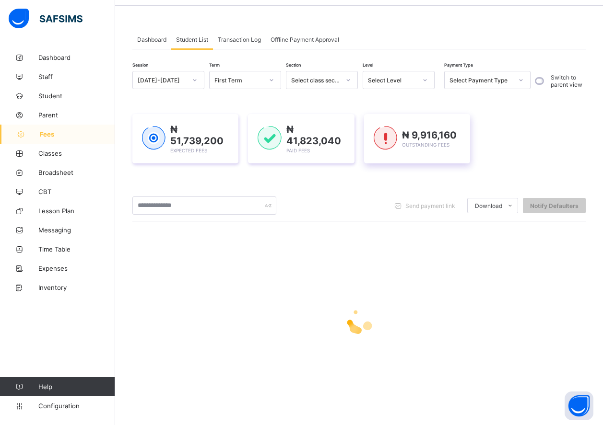
scroll to position [34, 0]
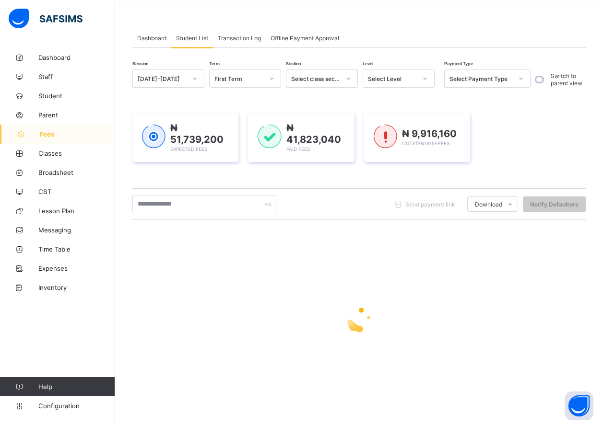
click at [400, 79] on div "Select Level" at bounding box center [392, 78] width 49 height 7
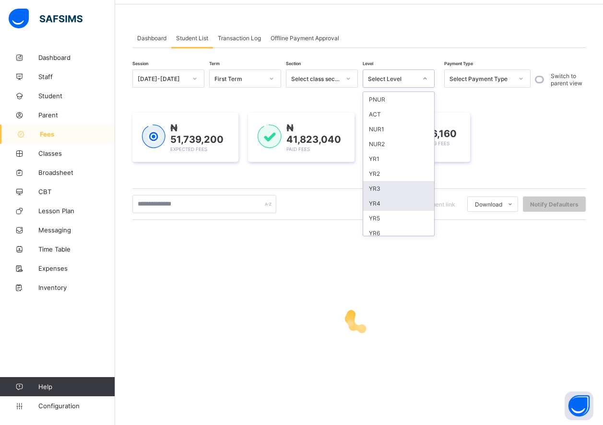
scroll to position [48, 0]
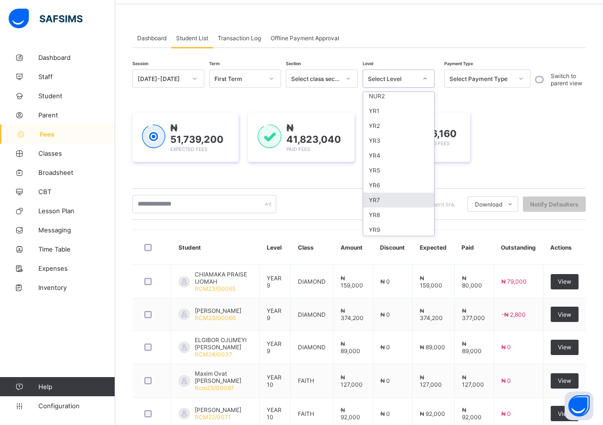
click at [394, 228] on div "YR9" at bounding box center [398, 230] width 71 height 15
click at [383, 213] on div "Send payment link Download Students Payment Students Payment Status Student Ite…" at bounding box center [358, 204] width 453 height 18
click at [376, 213] on div "Send payment link Download Students Payment Students Payment Status Student Ite…" at bounding box center [358, 204] width 453 height 18
click at [385, 213] on div "Send payment link Download Students Payment Students Payment Status Student Ite…" at bounding box center [358, 204] width 453 height 18
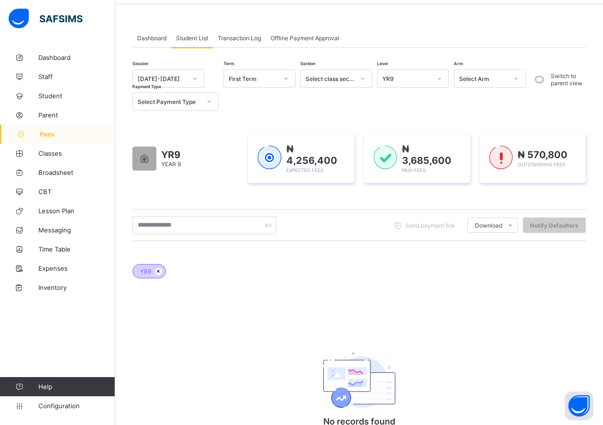
click at [158, 271] on icon at bounding box center [158, 272] width 8 height 6
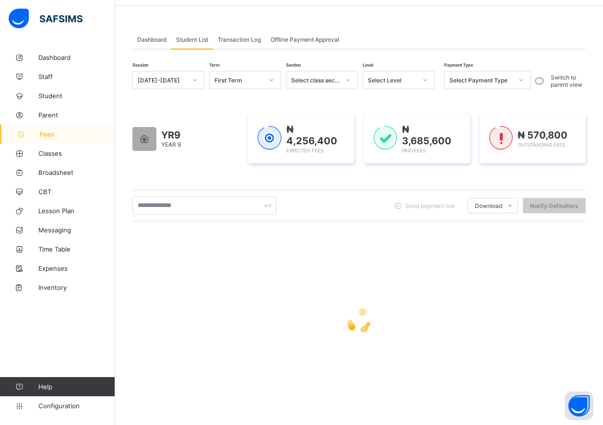
scroll to position [34, 0]
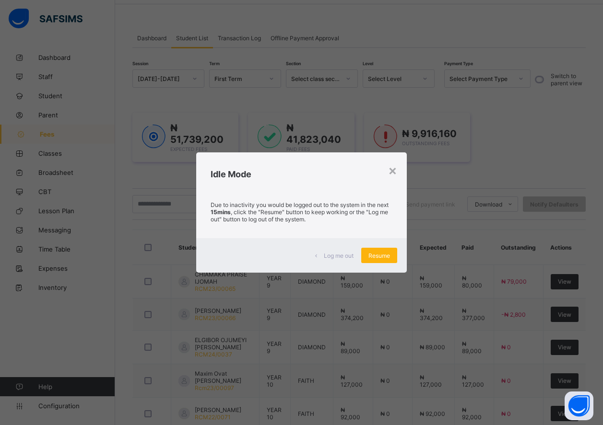
click at [385, 255] on span "Resume" at bounding box center [379, 255] width 22 height 7
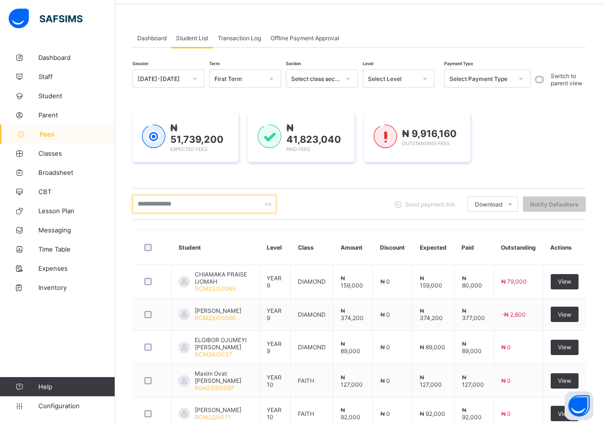
click at [150, 202] on input "text" at bounding box center [204, 204] width 144 height 18
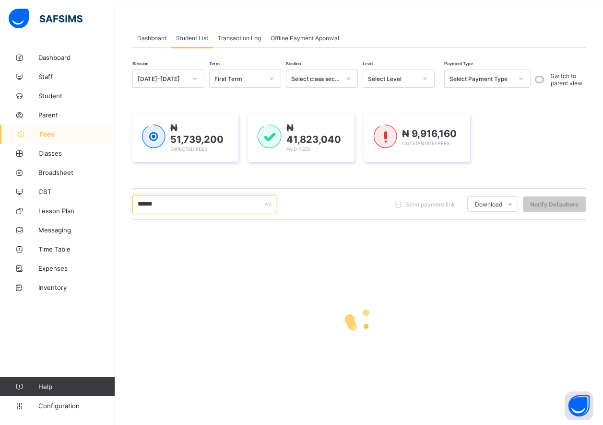
scroll to position [0, 0]
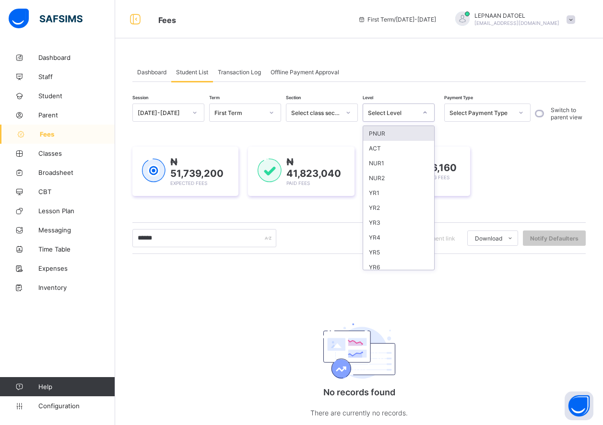
click at [413, 108] on div "Select Level" at bounding box center [389, 112] width 53 height 13
click at [387, 154] on div "ACT" at bounding box center [398, 148] width 71 height 15
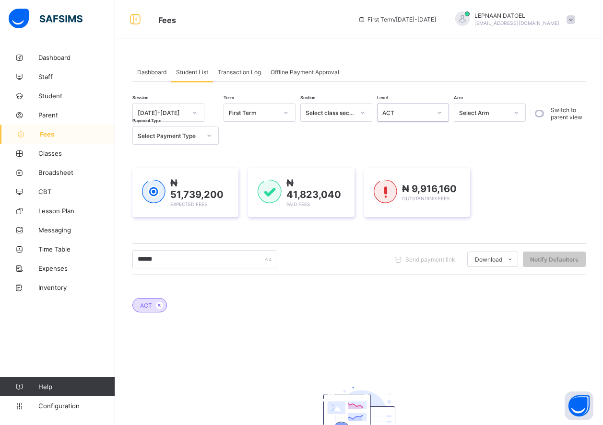
scroll to position [91, 0]
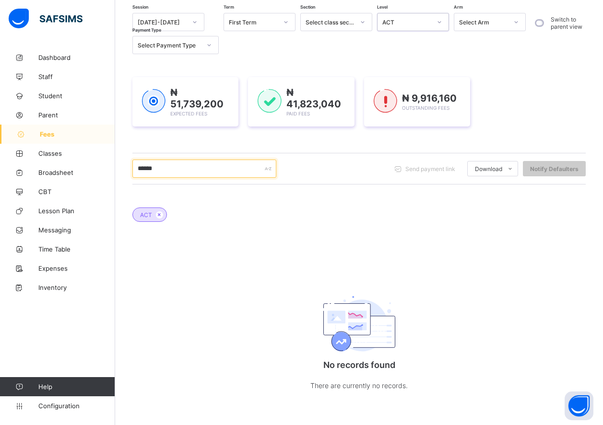
click at [164, 170] on input "******" at bounding box center [204, 169] width 144 height 18
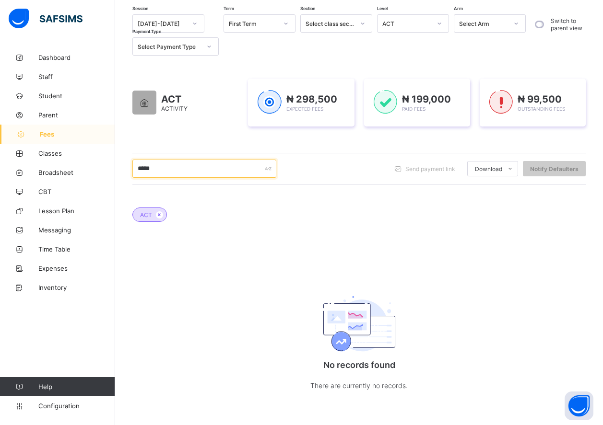
scroll to position [90, 0]
type input "*"
click at [159, 213] on icon at bounding box center [159, 215] width 8 height 6
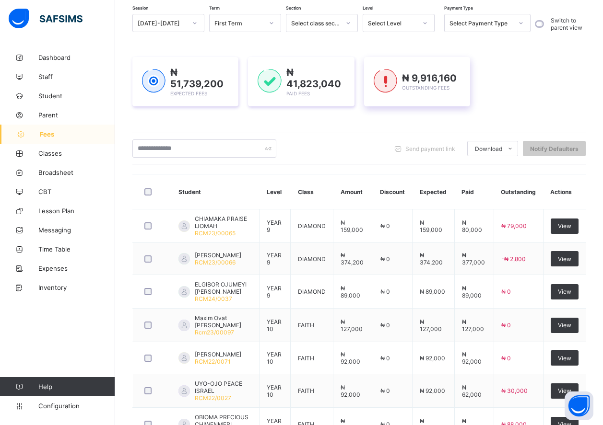
click at [416, 82] on span "₦ 9,916,160" at bounding box center [429, 78] width 55 height 12
click at [485, 75] on div "₦ 51,739,200 Expected Fees ₦ 41,823,040 Paid Fees ₦ 9,916,160 Outstanding Fees" at bounding box center [358, 81] width 453 height 49
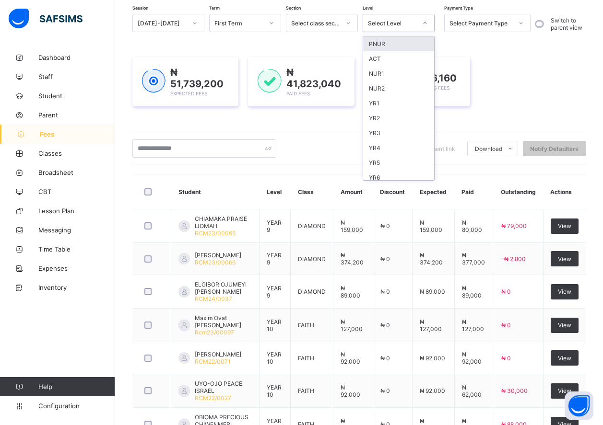
click at [427, 23] on icon at bounding box center [425, 23] width 6 height 10
click at [407, 55] on div "ACT" at bounding box center [398, 58] width 71 height 15
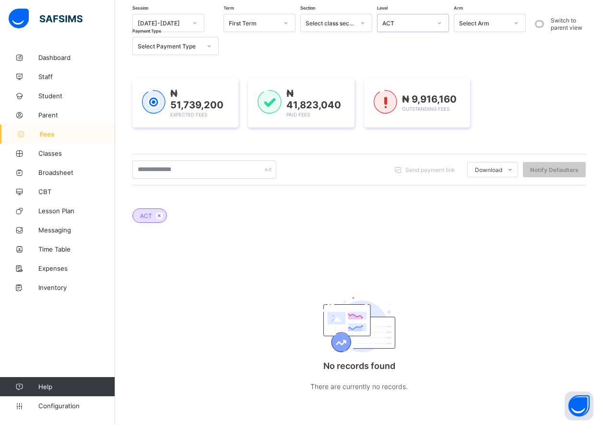
scroll to position [91, 0]
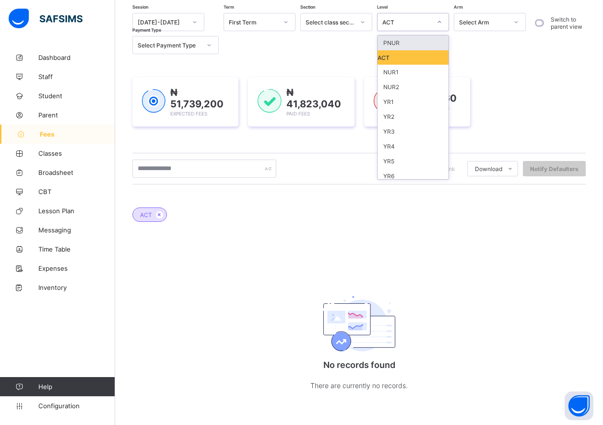
click at [442, 19] on div at bounding box center [439, 21] width 16 height 15
click at [406, 47] on div "PNUR" at bounding box center [412, 42] width 71 height 15
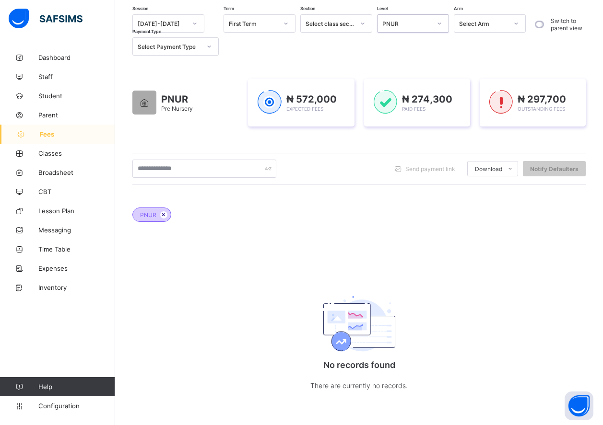
scroll to position [90, 0]
click at [164, 213] on icon at bounding box center [164, 215] width 8 height 6
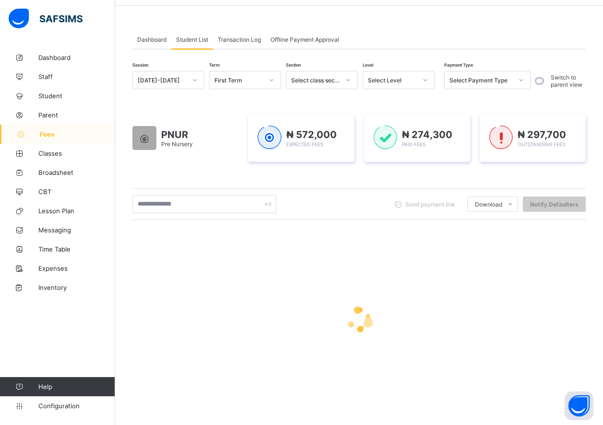
scroll to position [33, 0]
click at [153, 41] on span "Dashboard" at bounding box center [151, 39] width 29 height 7
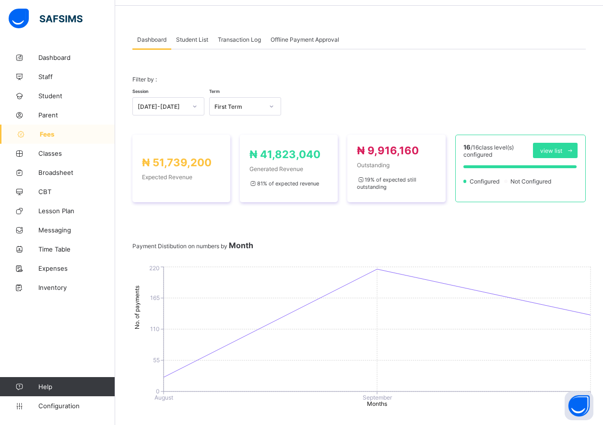
click at [206, 39] on span "Student List" at bounding box center [192, 39] width 32 height 7
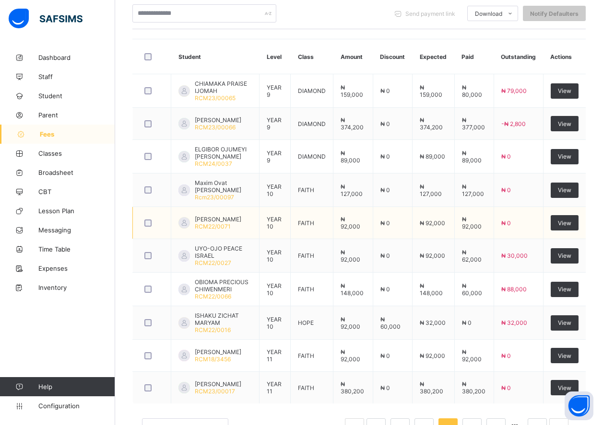
scroll to position [264, 0]
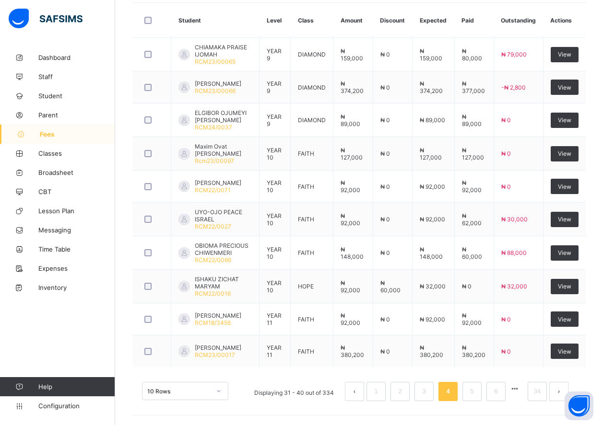
click at [359, 395] on button "prev page" at bounding box center [354, 391] width 19 height 19
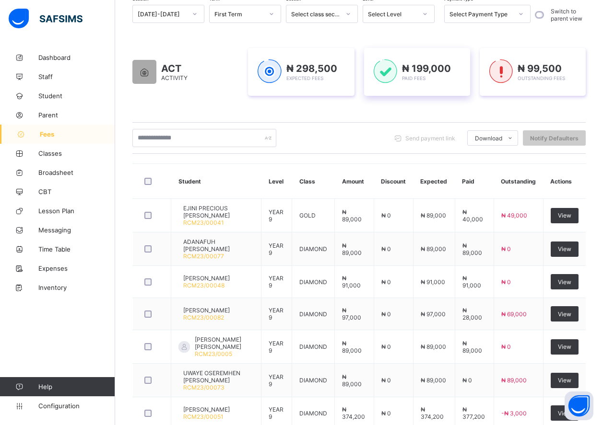
scroll to position [24, 0]
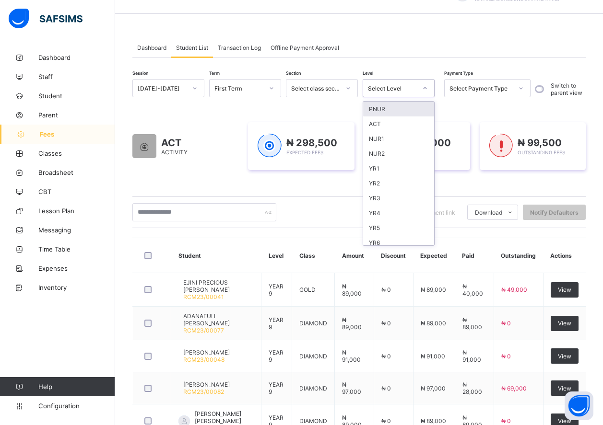
click at [423, 84] on icon at bounding box center [425, 88] width 6 height 10
click at [408, 129] on div "ACT" at bounding box center [398, 124] width 71 height 15
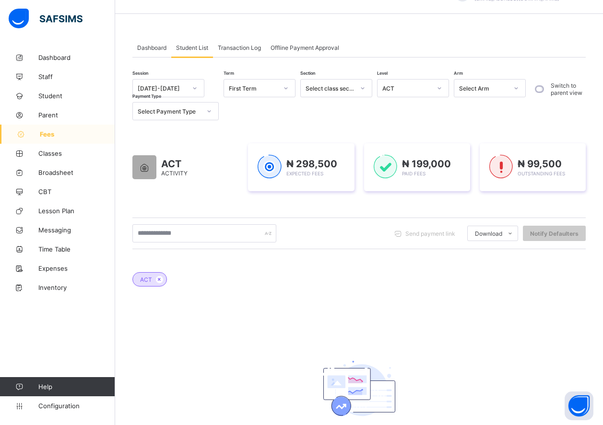
click at [145, 48] on span "Dashboard" at bounding box center [151, 47] width 29 height 7
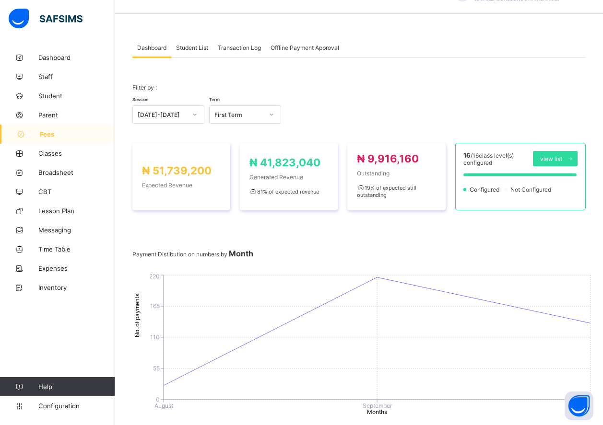
click at [186, 45] on span "Student List" at bounding box center [192, 47] width 32 height 7
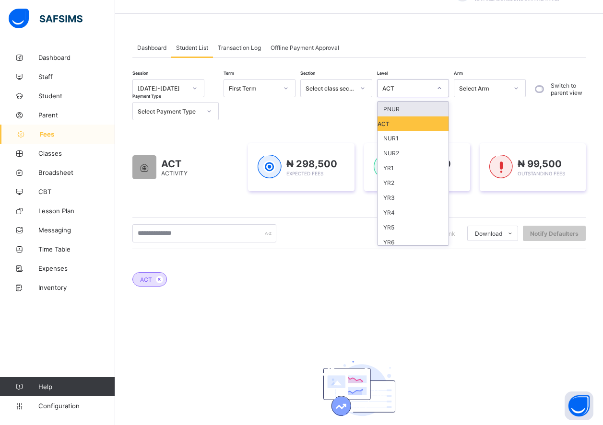
click at [442, 85] on div at bounding box center [439, 88] width 16 height 15
click at [427, 108] on div "PNUR" at bounding box center [412, 109] width 71 height 15
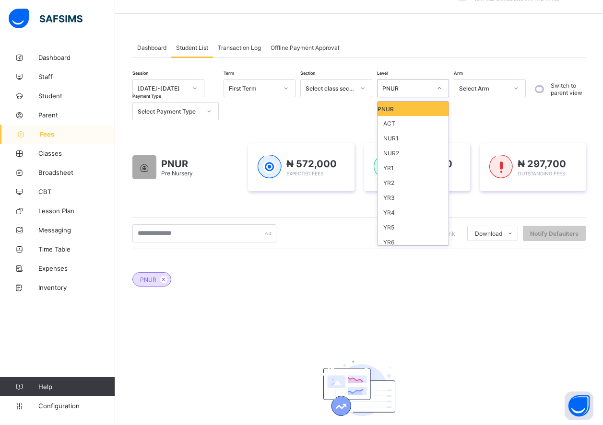
click at [423, 90] on div "PNUR" at bounding box center [406, 88] width 49 height 7
click at [413, 151] on div "NUR2" at bounding box center [412, 153] width 71 height 15
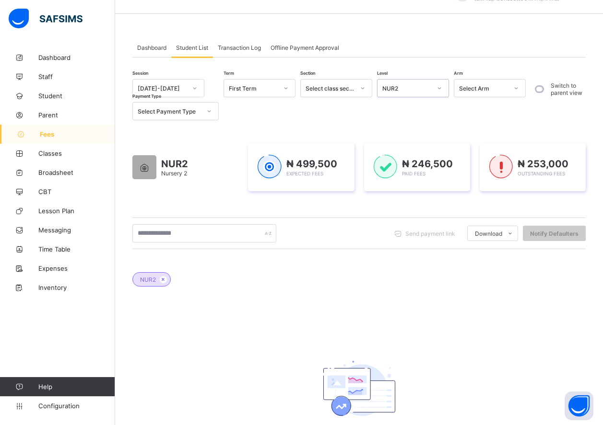
click at [437, 88] on icon at bounding box center [439, 88] width 6 height 10
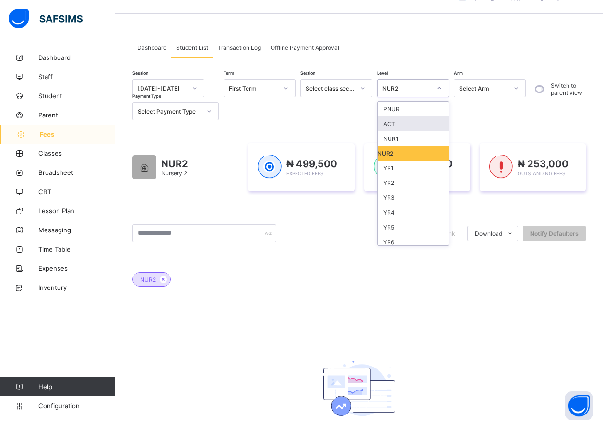
click at [420, 126] on div "ACT" at bounding box center [412, 124] width 71 height 15
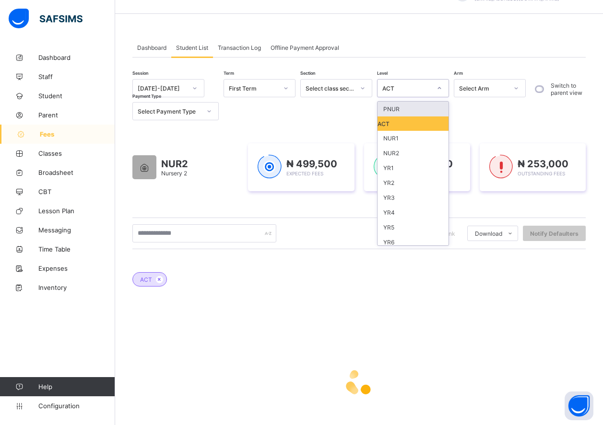
click at [439, 88] on icon at bounding box center [439, 88] width 3 height 2
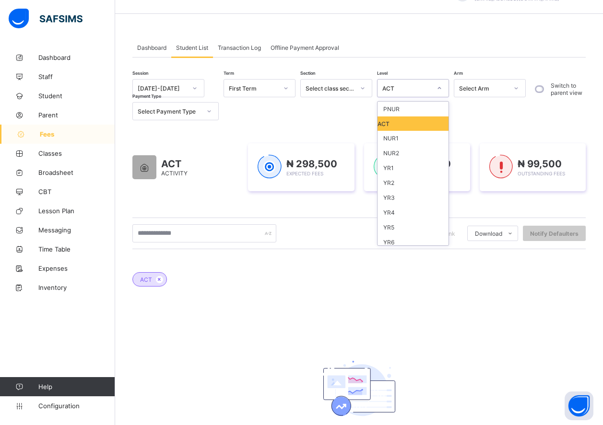
click at [402, 126] on div "ACT" at bounding box center [412, 124] width 71 height 14
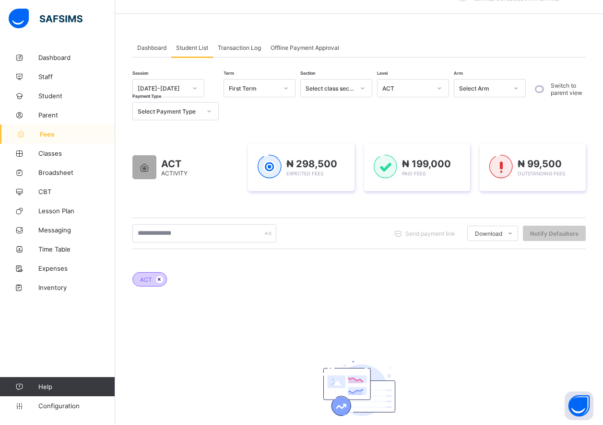
click at [159, 281] on icon at bounding box center [159, 280] width 8 height 6
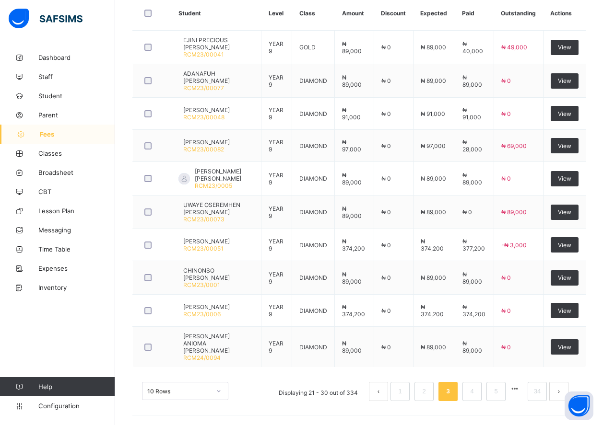
scroll to position [273, 0]
click at [404, 390] on link "1" at bounding box center [399, 392] width 9 height 12
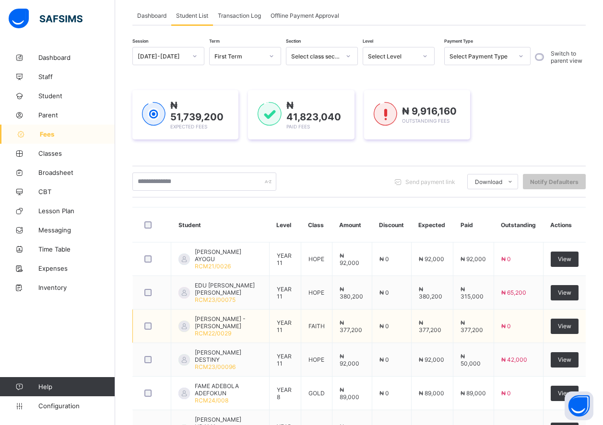
scroll to position [0, 0]
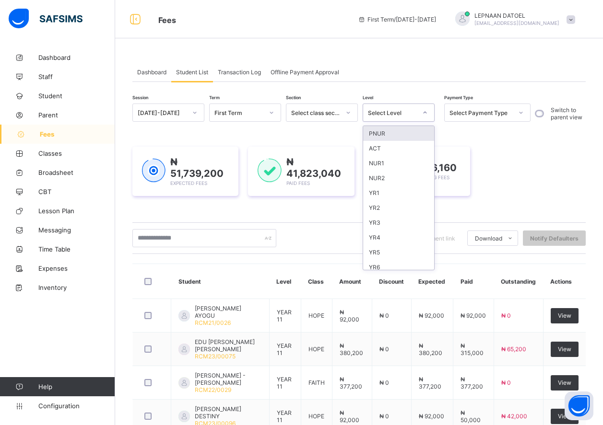
click at [412, 110] on div "Select Level" at bounding box center [392, 112] width 49 height 7
click at [407, 150] on div "ACT" at bounding box center [398, 148] width 71 height 15
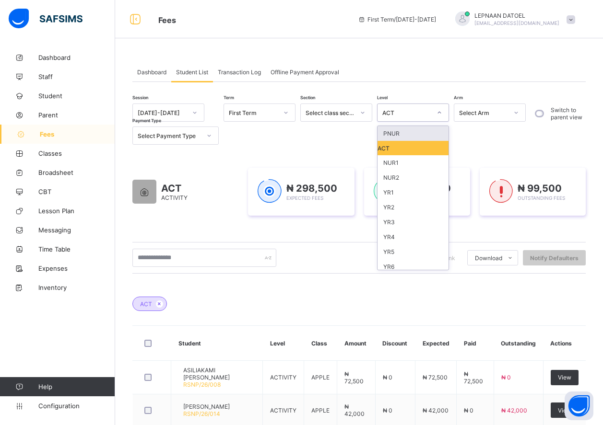
click at [439, 116] on icon at bounding box center [439, 113] width 6 height 10
click at [423, 135] on div "PNUR" at bounding box center [412, 133] width 71 height 15
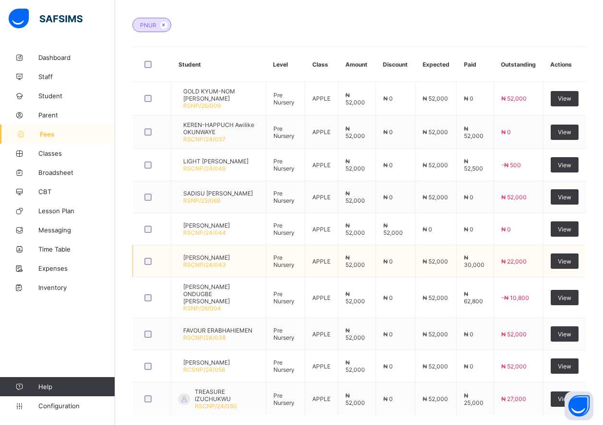
scroll to position [322, 0]
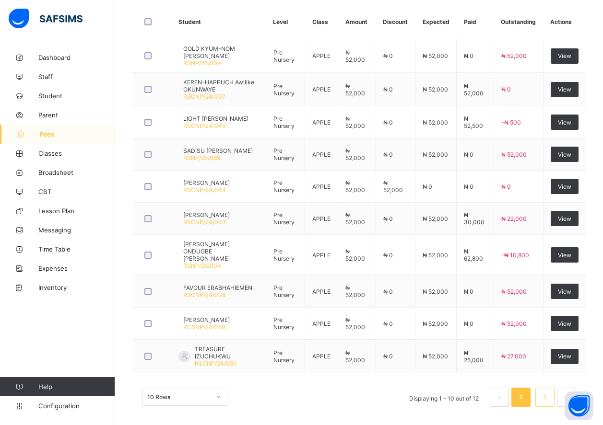
click at [549, 394] on link "2" at bounding box center [544, 397] width 9 height 12
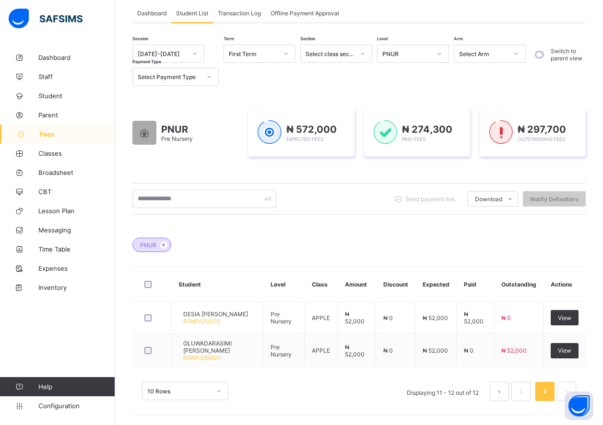
scroll to position [59, 0]
click at [525, 392] on link "1" at bounding box center [520, 392] width 9 height 12
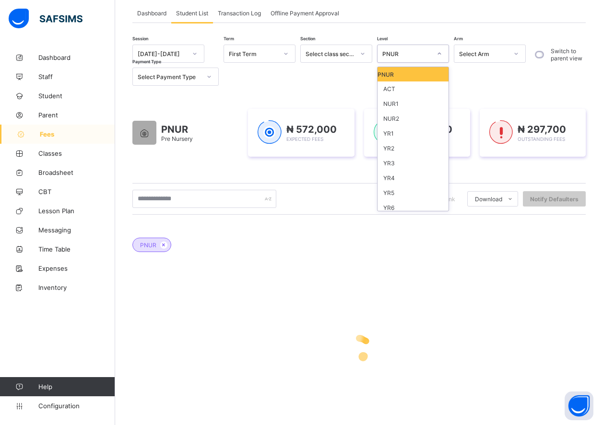
click at [396, 54] on div "PNUR" at bounding box center [406, 53] width 49 height 7
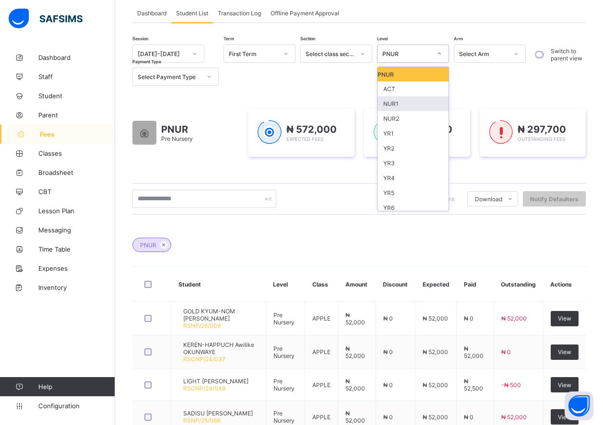
click at [409, 105] on div "NUR1" at bounding box center [412, 103] width 71 height 15
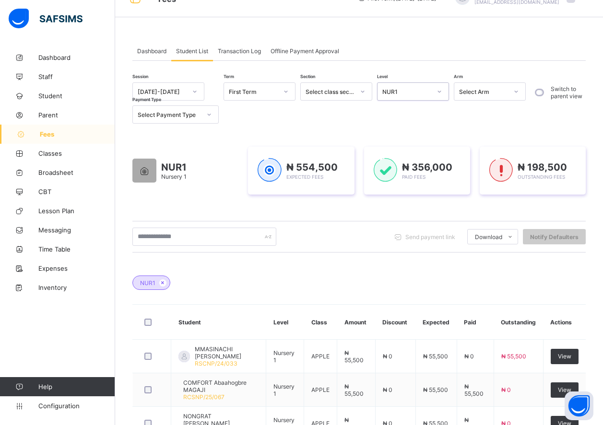
scroll to position [0, 0]
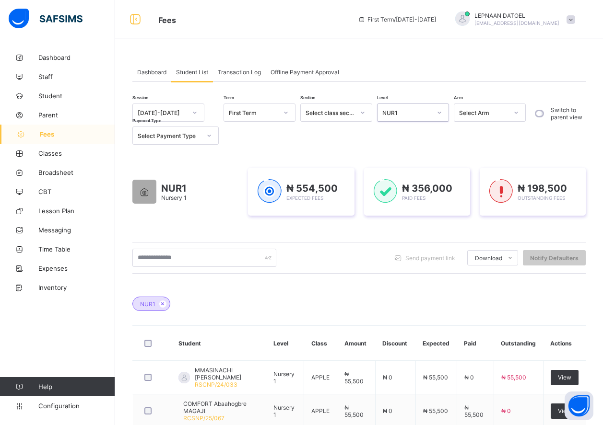
click at [438, 116] on icon at bounding box center [439, 113] width 6 height 10
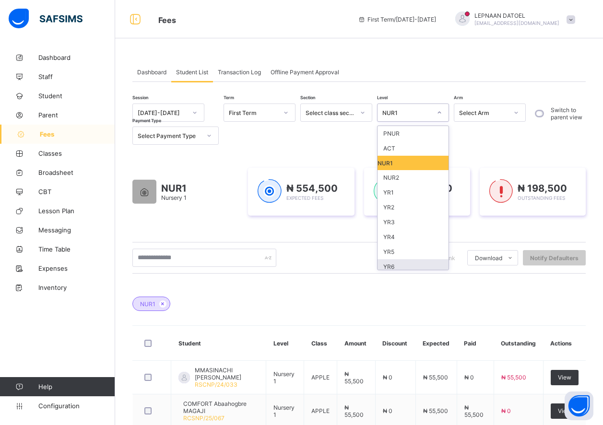
scroll to position [48, 0]
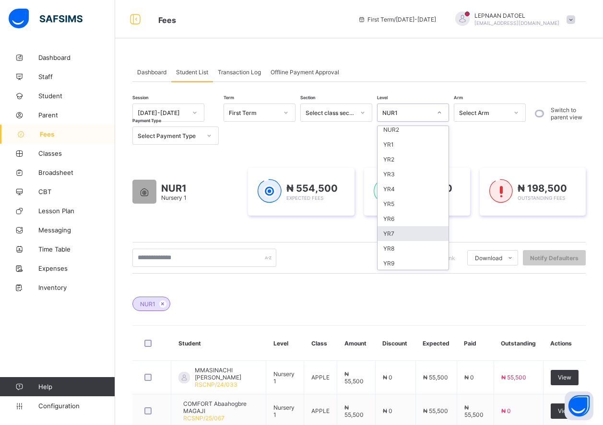
click at [416, 238] on div "YR7" at bounding box center [412, 233] width 71 height 15
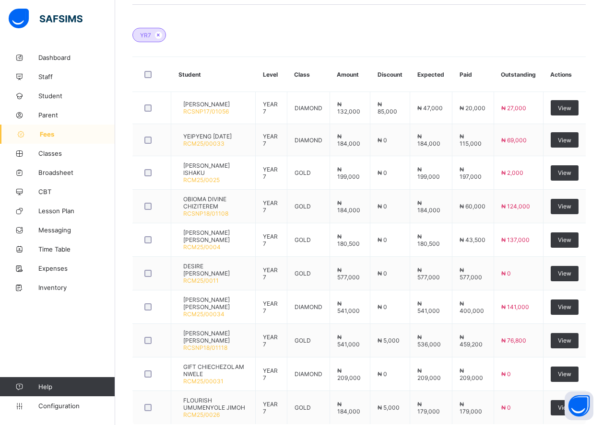
scroll to position [279, 0]
